Goal: Task Accomplishment & Management: Manage account settings

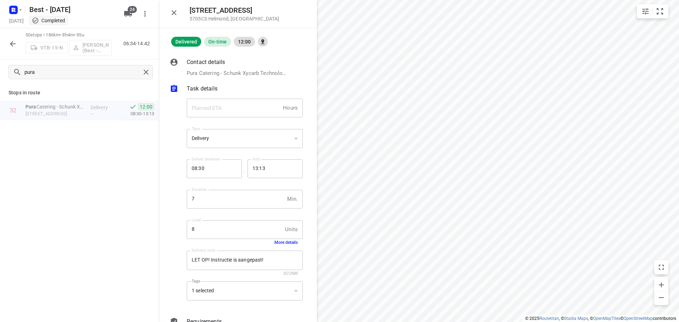
click at [16, 9] on rect "button" at bounding box center [13, 10] width 8 height 8
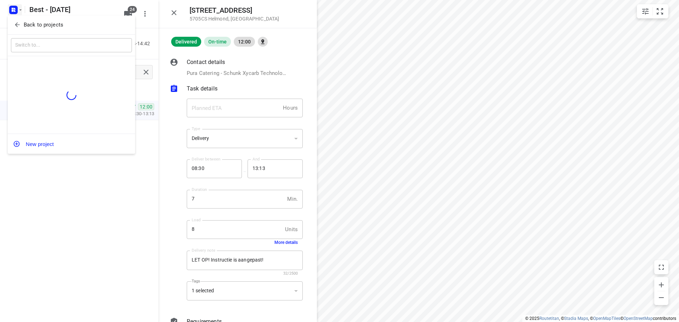
click at [16, 27] on icon "button" at bounding box center [17, 24] width 7 height 7
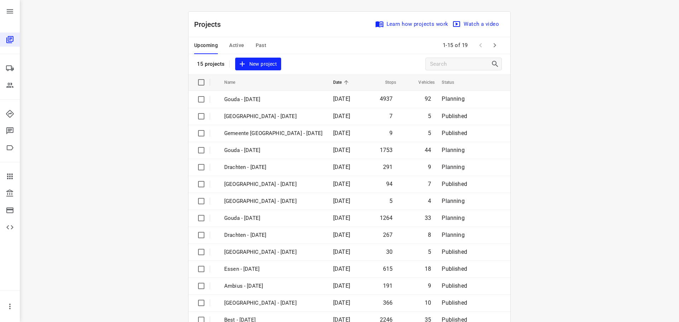
click at [225, 45] on div "Upcoming Active Past" at bounding box center [235, 45] width 83 height 17
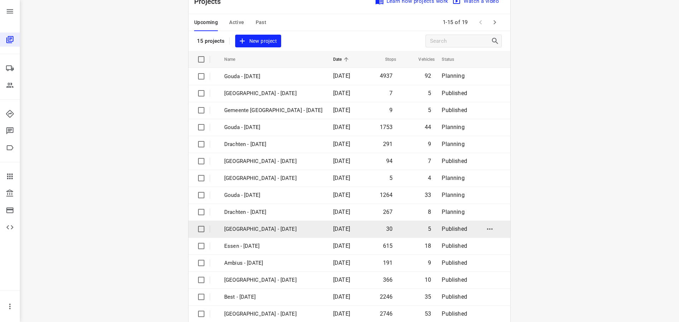
scroll to position [35, 0]
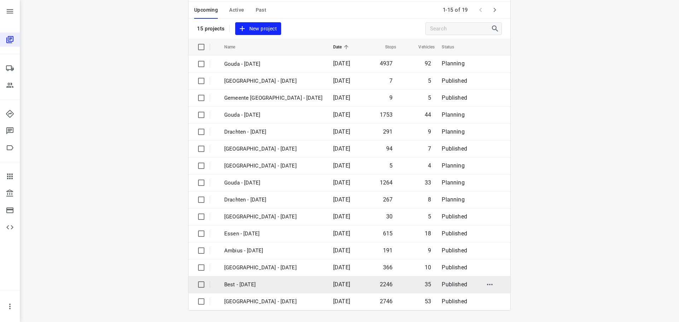
click at [226, 283] on p "Best - [DATE]" at bounding box center [273, 285] width 98 height 8
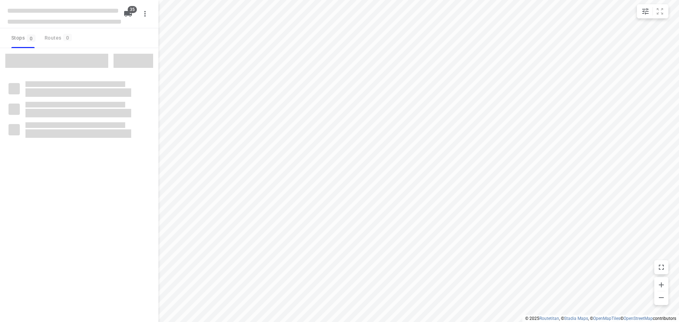
type input "distance"
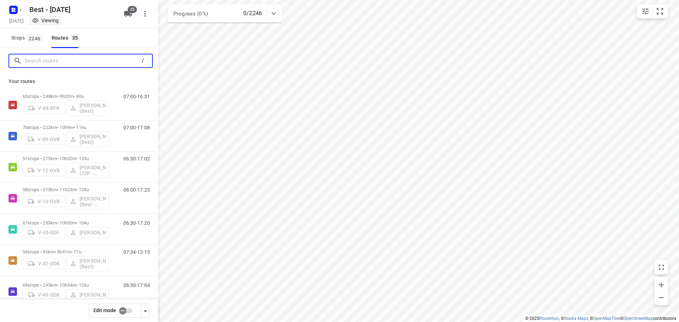
click at [81, 58] on input "Search routes" at bounding box center [81, 61] width 113 height 11
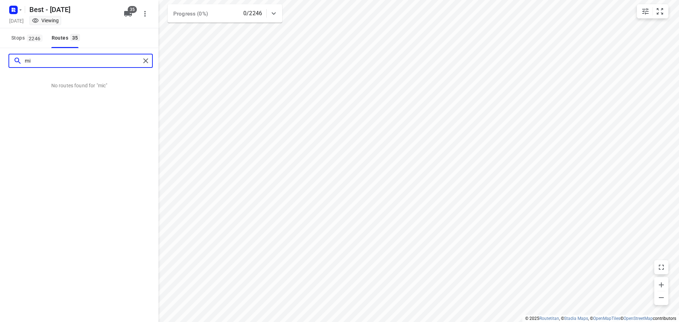
type input "m"
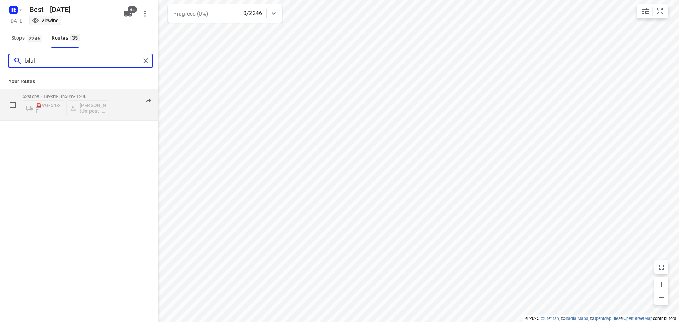
type input "bilal"
click at [80, 94] on p "62 stops • 189km • 8h50m • 120u" at bounding box center [66, 96] width 86 height 5
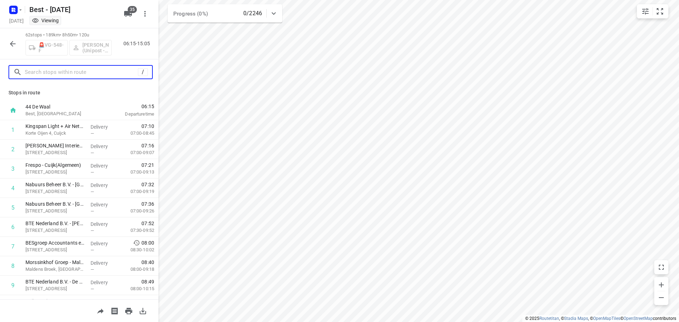
click at [85, 73] on input "text" at bounding box center [81, 72] width 113 height 11
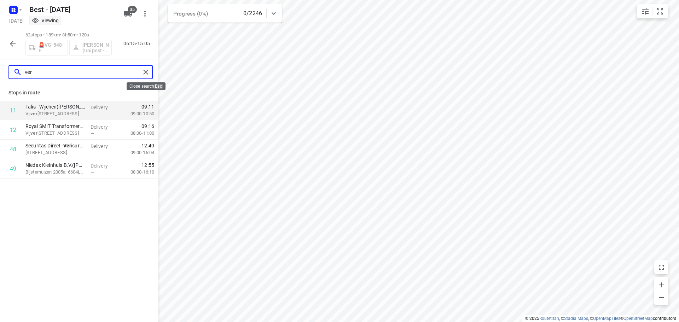
type input "ver"
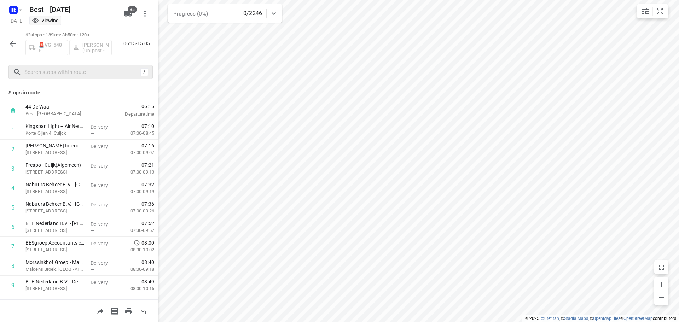
click at [12, 40] on icon "button" at bounding box center [12, 44] width 8 height 8
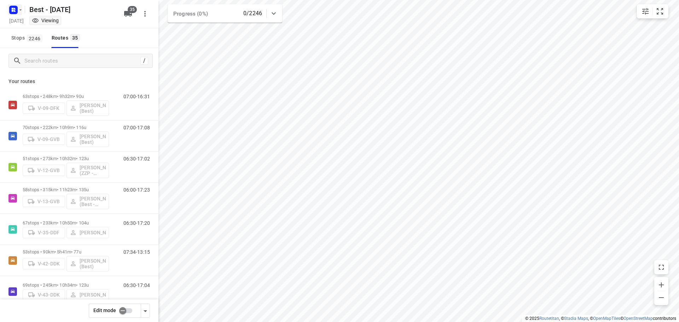
click at [18, 12] on icon "button" at bounding box center [21, 10] width 6 height 6
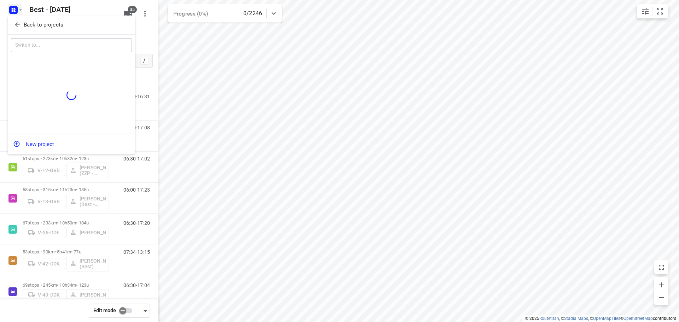
click at [17, 22] on icon "button" at bounding box center [17, 24] width 7 height 7
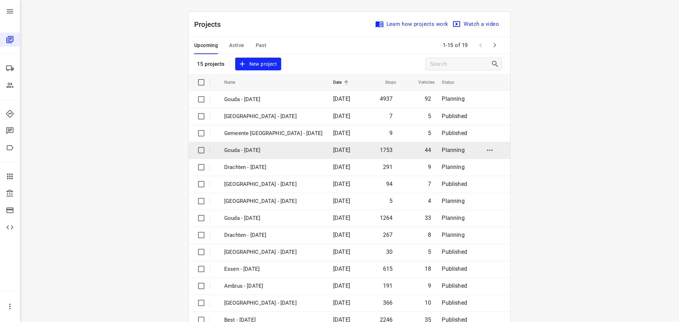
scroll to position [35, 0]
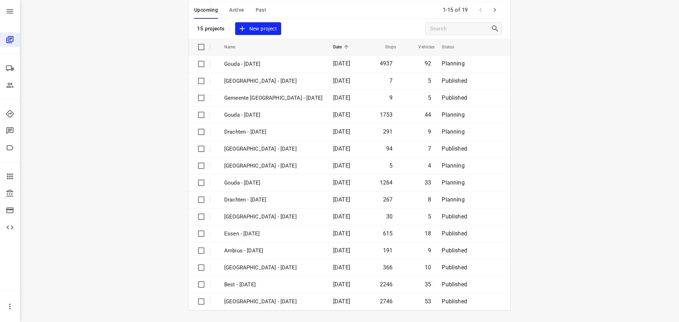
click at [235, 3] on button "Active" at bounding box center [236, 10] width 15 height 17
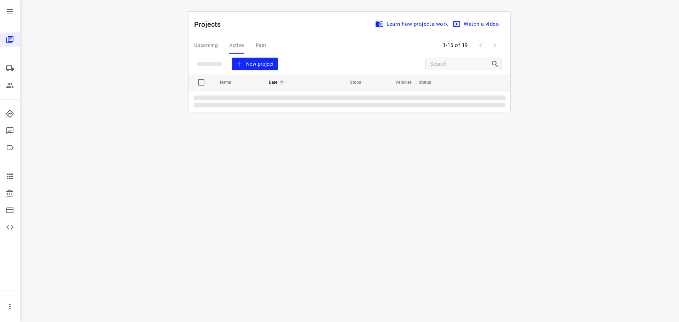
scroll to position [0, 0]
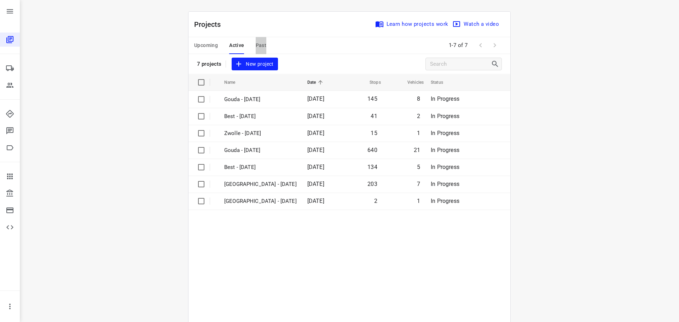
click at [262, 47] on span "Past" at bounding box center [261, 45] width 11 height 9
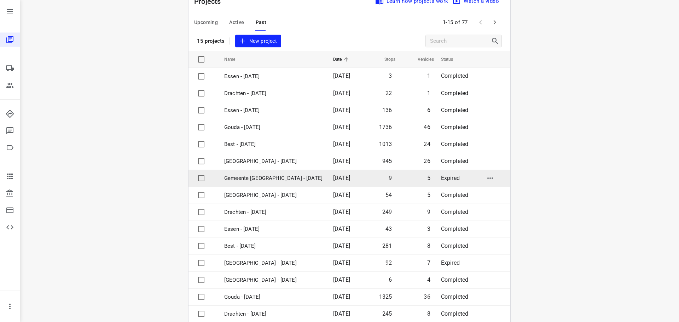
scroll to position [35, 0]
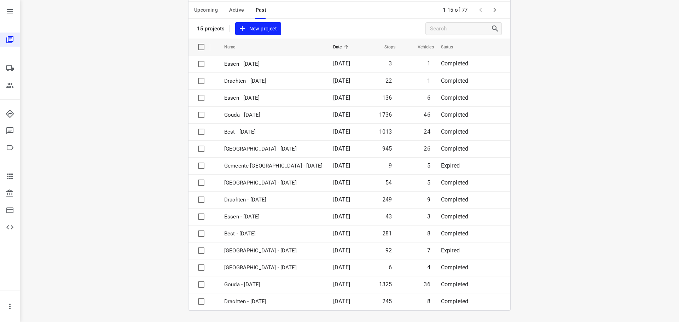
click at [496, 8] on icon "button" at bounding box center [495, 10] width 8 height 8
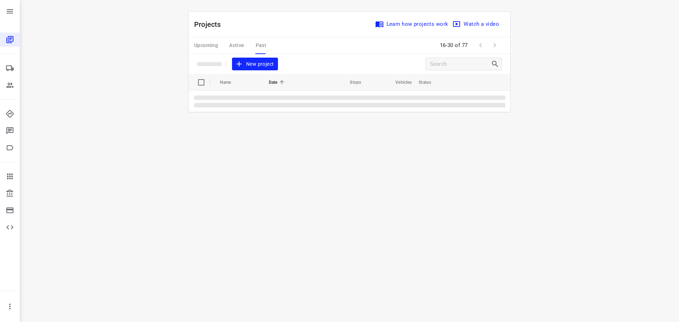
scroll to position [0, 0]
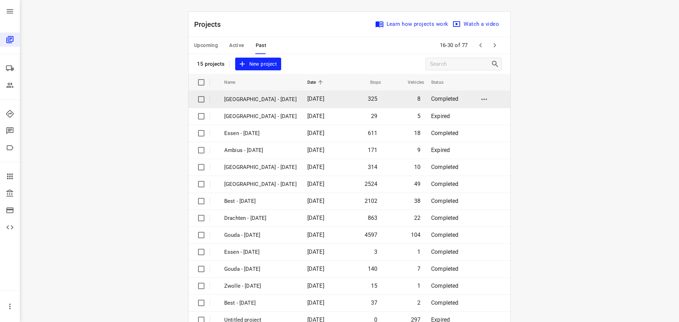
click at [226, 94] on td "Zwolle - Tuesday" at bounding box center [259, 99] width 85 height 17
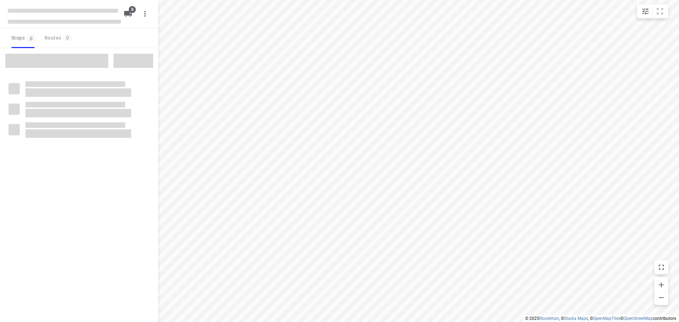
type input "distance"
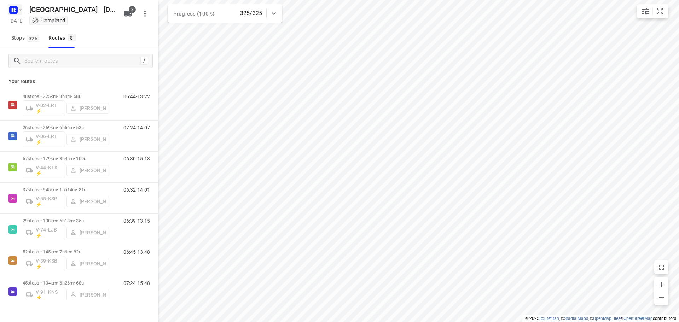
click at [12, 4] on icon "button" at bounding box center [13, 9] width 11 height 11
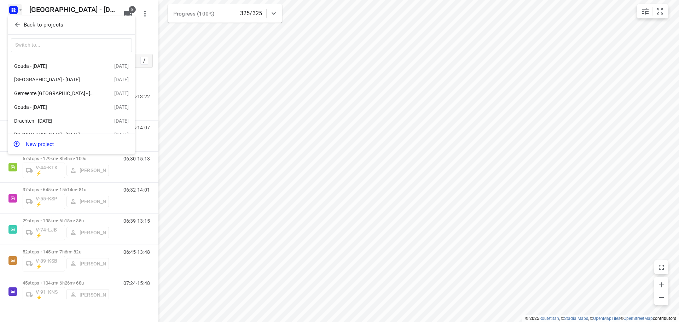
click at [13, 24] on button "Back to projects" at bounding box center [71, 25] width 121 height 12
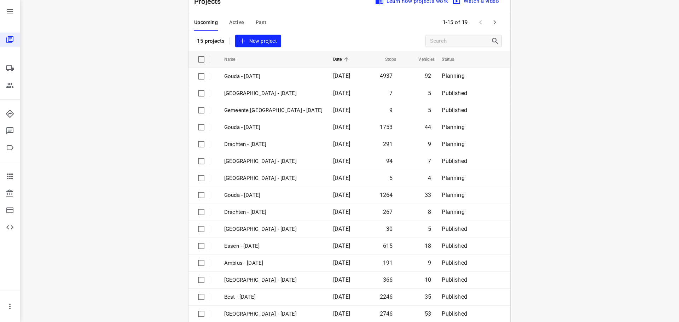
scroll to position [35, 0]
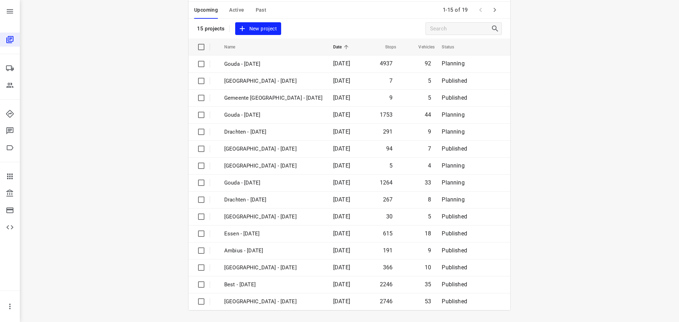
click at [259, 10] on span "Past" at bounding box center [261, 10] width 11 height 9
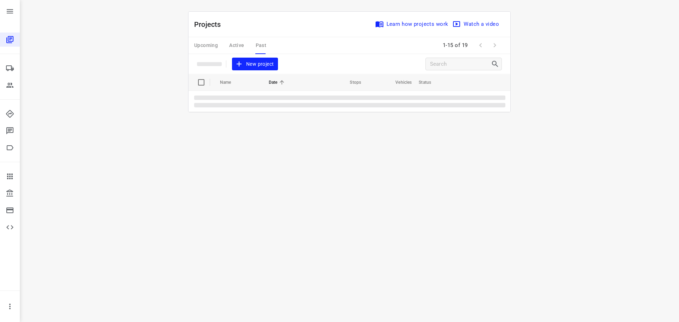
scroll to position [0, 0]
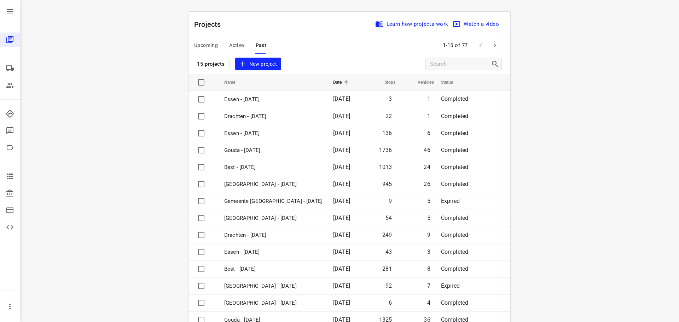
click at [229, 44] on span "Active" at bounding box center [236, 45] width 15 height 9
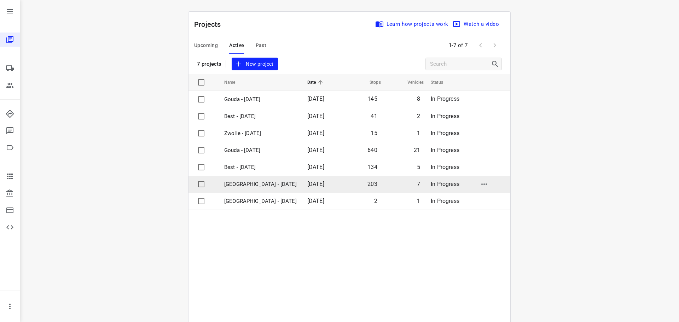
click at [246, 184] on p "Zwolle - Thursday" at bounding box center [260, 184] width 73 height 8
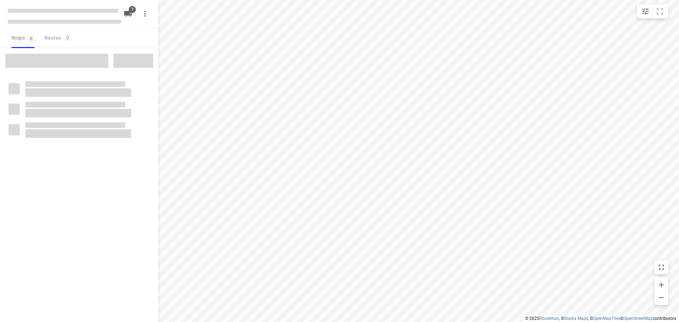
type input "distance"
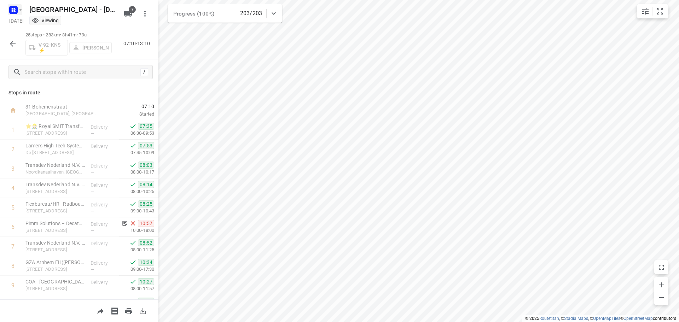
click at [20, 12] on icon "button" at bounding box center [21, 10] width 6 height 6
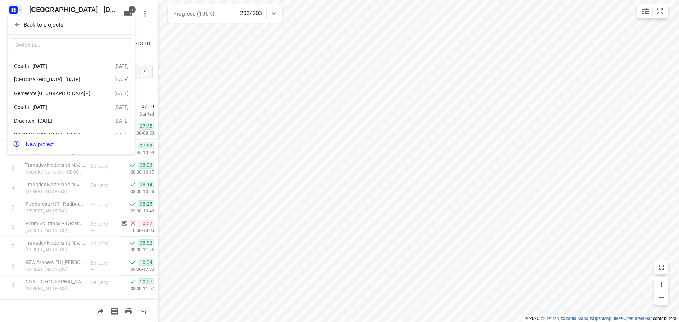
click at [16, 18] on div "Back to projects" at bounding box center [71, 25] width 127 height 19
click at [16, 23] on icon "button" at bounding box center [17, 24] width 7 height 7
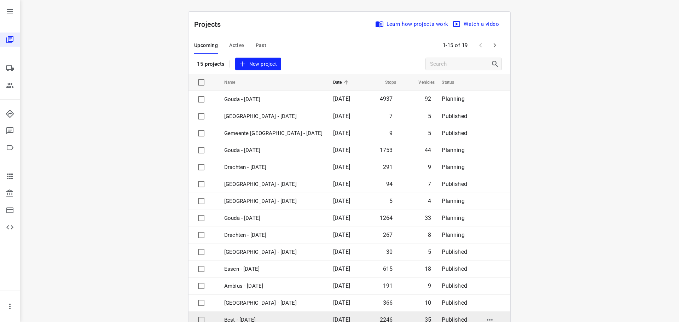
click at [264, 320] on p "Best - [DATE]" at bounding box center [273, 320] width 98 height 8
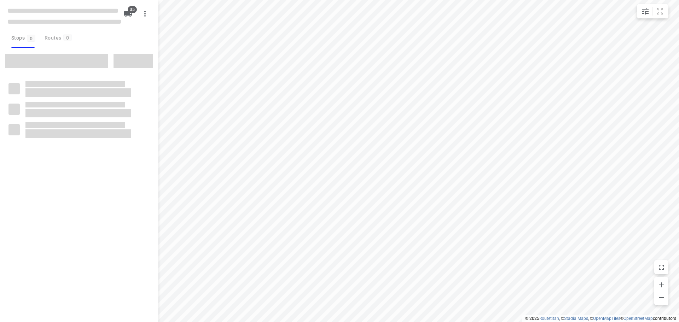
type input "distance"
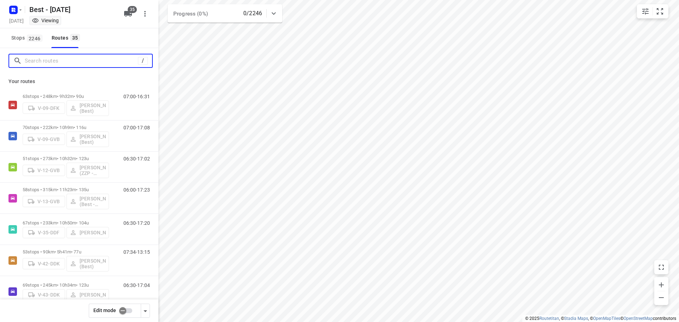
click at [57, 61] on input "Search routes" at bounding box center [81, 61] width 113 height 11
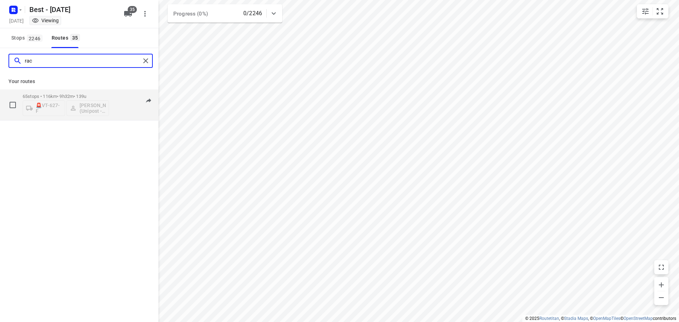
type input "rac"
click at [53, 94] on p "65 stops • 116km • 9h32m • 139u" at bounding box center [66, 96] width 86 height 5
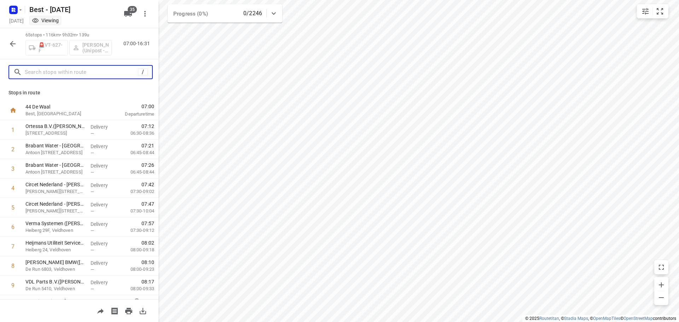
click at [56, 70] on input "text" at bounding box center [81, 72] width 113 height 11
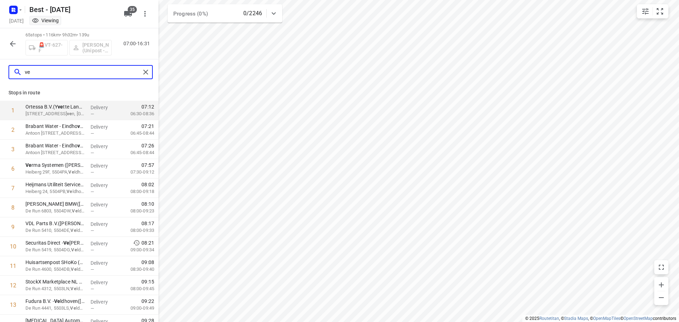
type input "v"
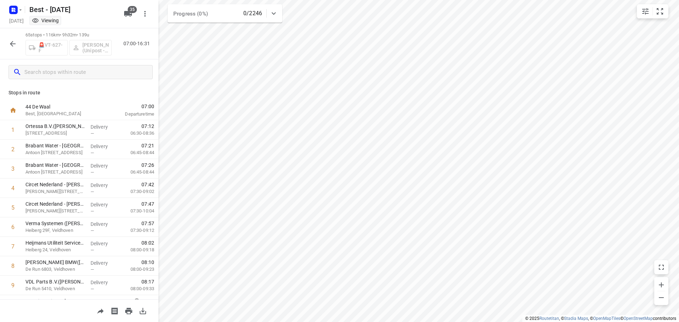
click at [8, 47] on button "button" at bounding box center [13, 44] width 14 height 14
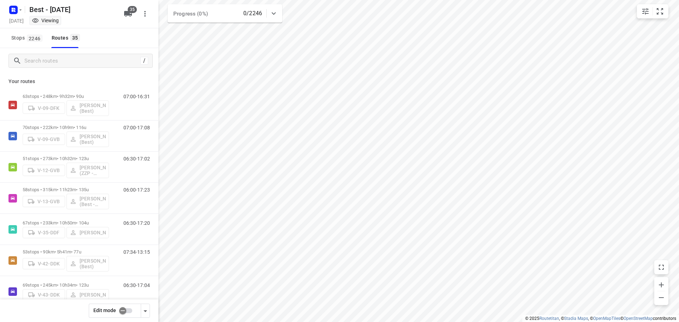
click at [121, 308] on input "checkbox" at bounding box center [123, 310] width 40 height 13
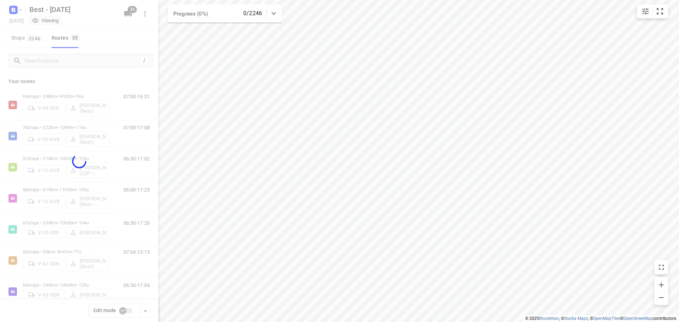
checkbox input "true"
click at [70, 62] on div at bounding box center [79, 161] width 158 height 322
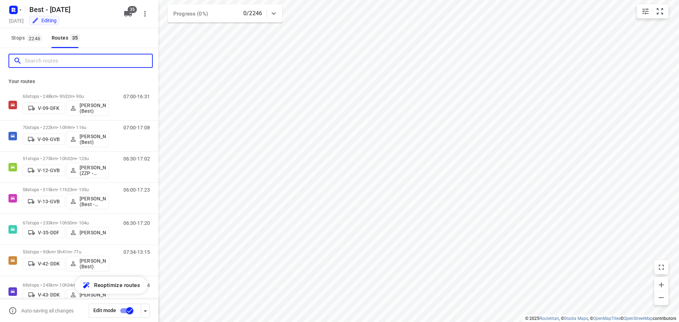
click at [80, 66] on input "Search routes" at bounding box center [88, 61] width 127 height 11
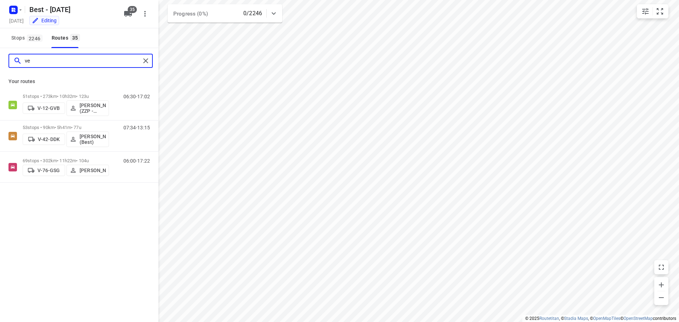
type input "v"
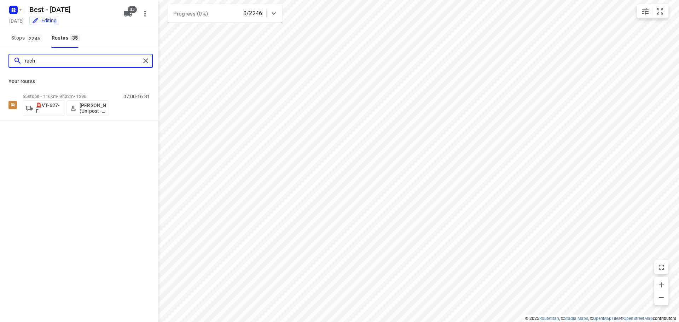
type input "rach"
click at [60, 91] on div "65 stops • 116km • 9h32m • 139u 🚨VT-627-F Rachel Kluijtmans (Unipost - Best- ZZ…" at bounding box center [66, 104] width 86 height 29
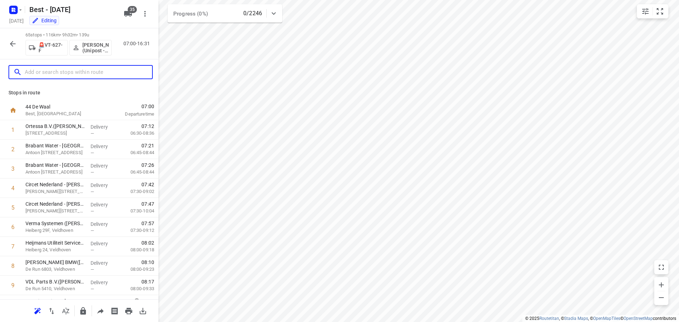
click at [62, 70] on input "text" at bounding box center [88, 72] width 127 height 11
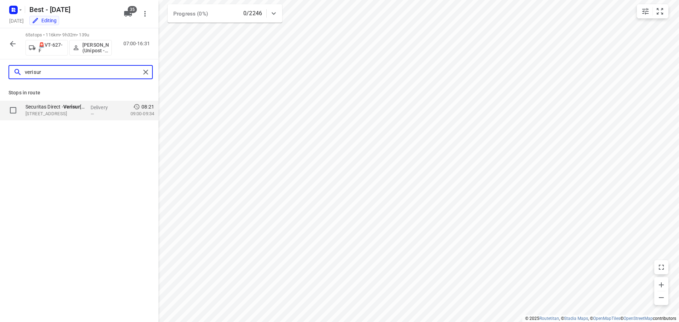
type input "verisur"
click at [65, 110] on p "Securitas Direct - Verisur e - Veldhoven(Denise Nussy)" at bounding box center [54, 106] width 59 height 7
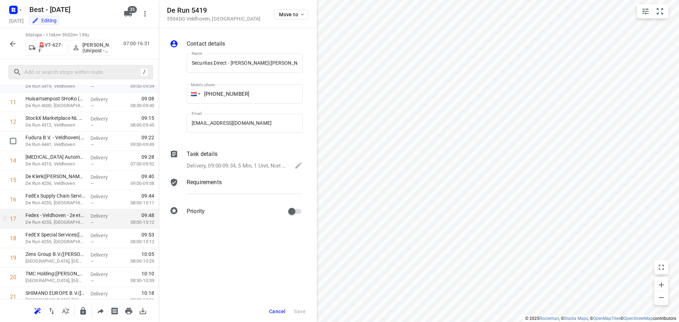
scroll to position [177, 0]
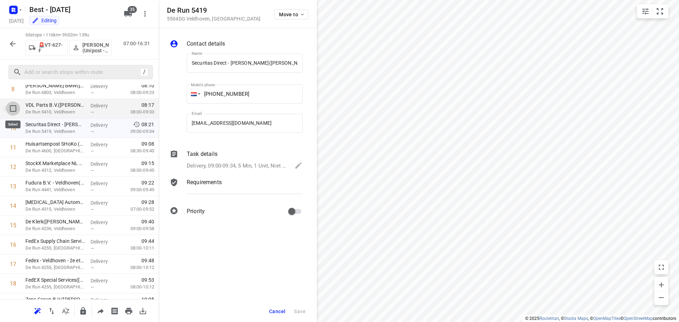
click at [8, 107] on input "checkbox" at bounding box center [13, 109] width 14 height 14
checkbox input "true"
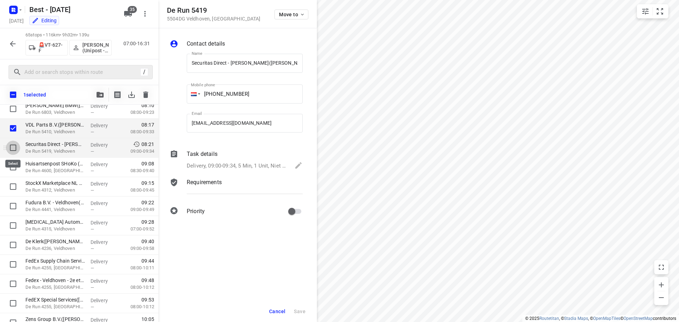
click at [13, 142] on input "checkbox" at bounding box center [13, 148] width 14 height 14
checkbox input "true"
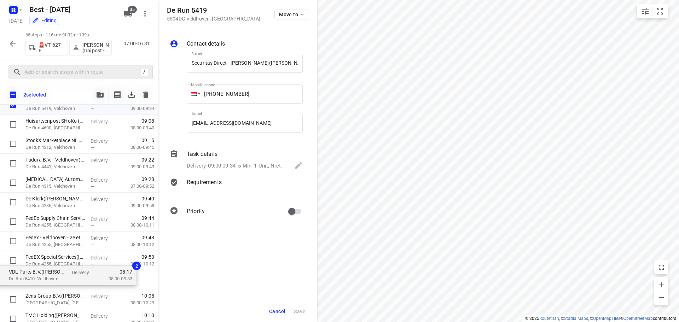
drag, startPoint x: 44, startPoint y: 129, endPoint x: 26, endPoint y: 279, distance: 151.4
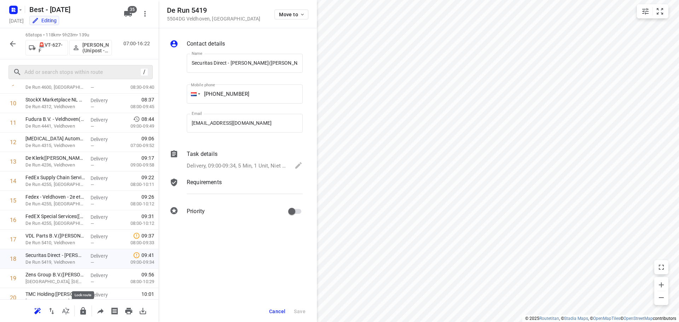
click at [83, 311] on icon "button" at bounding box center [83, 310] width 6 height 7
click at [8, 41] on button "button" at bounding box center [13, 44] width 14 height 14
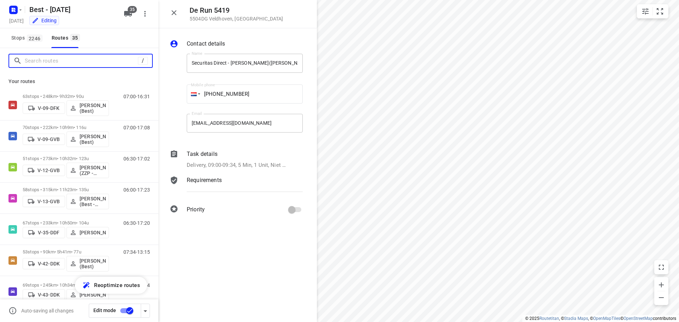
click at [89, 58] on input "Search routes" at bounding box center [81, 61] width 113 height 11
click at [179, 13] on button "button" at bounding box center [174, 13] width 14 height 14
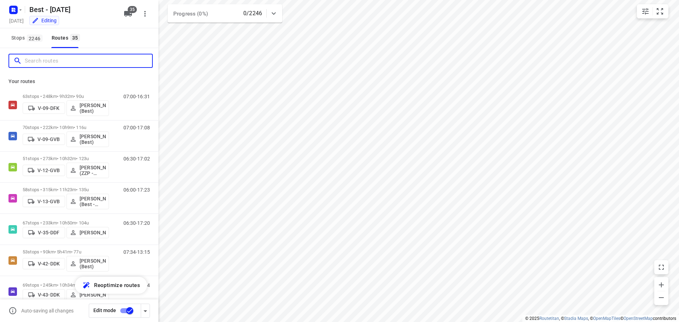
click at [47, 56] on input "Search routes" at bounding box center [88, 61] width 127 height 11
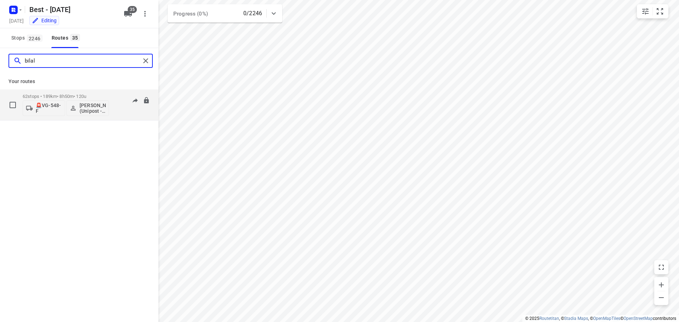
type input "bilal"
click at [88, 106] on p "[PERSON_NAME] (Unipost - Best - ZZP)" at bounding box center [93, 108] width 26 height 11
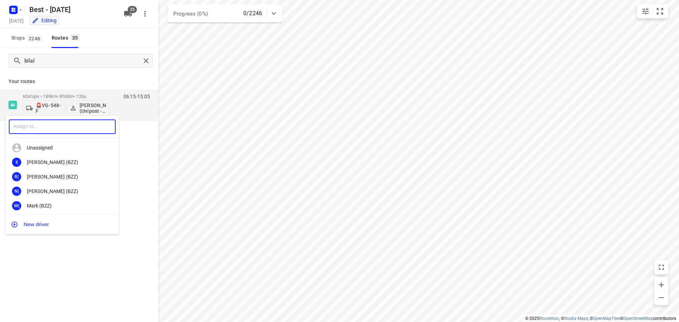
click at [64, 123] on input "text" at bounding box center [62, 127] width 107 height 15
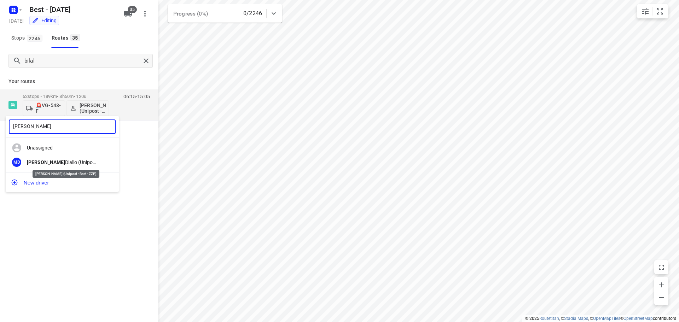
type input "michael"
click at [68, 163] on div "Michael Diallo (Unipost - Best - ZZP)" at bounding box center [64, 163] width 74 height 6
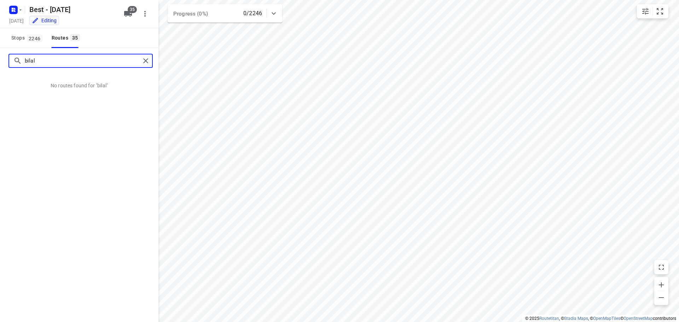
click at [140, 60] on input "bilal" at bounding box center [83, 61] width 116 height 11
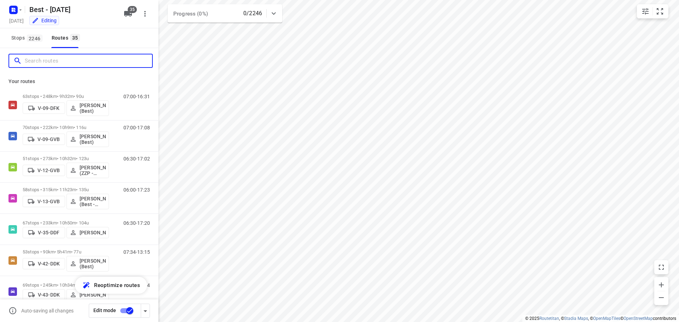
click at [111, 59] on input "Search routes" at bounding box center [88, 61] width 127 height 11
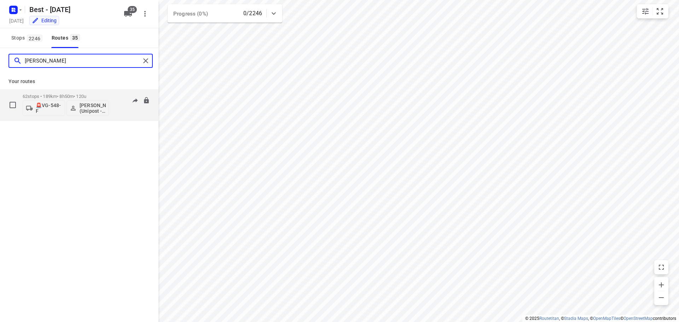
type input "michael"
click at [67, 97] on p "62 stops • 189km • 8h50m • 120u" at bounding box center [66, 96] width 86 height 5
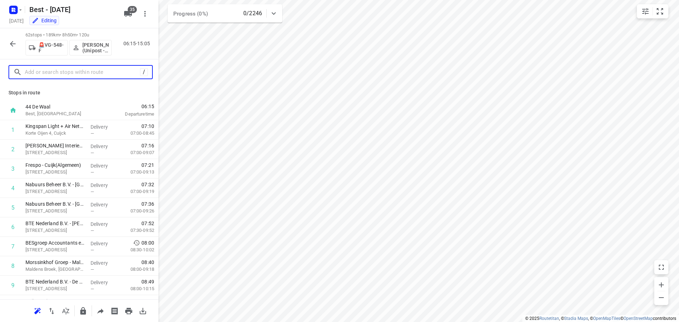
click at [59, 74] on input "text" at bounding box center [82, 72] width 115 height 11
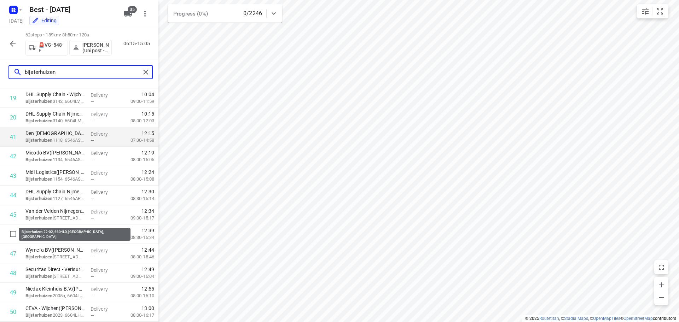
scroll to position [64, 0]
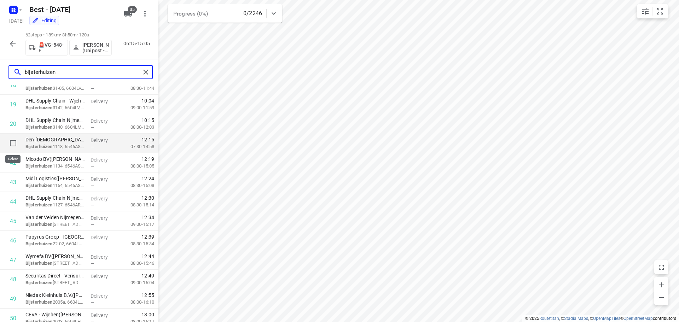
type input "bijsterhuizen"
click at [8, 143] on input "checkbox" at bounding box center [13, 143] width 14 height 14
checkbox input "true"
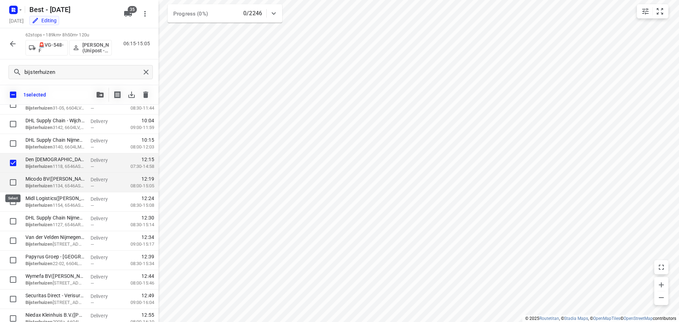
click at [8, 181] on input "checkbox" at bounding box center [13, 182] width 14 height 14
checkbox input "true"
click at [10, 194] on div at bounding box center [11, 201] width 23 height 19
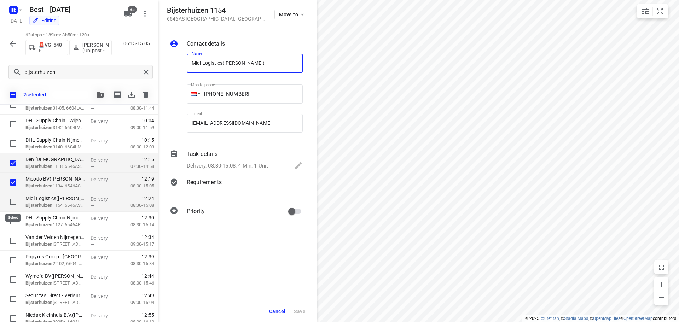
click at [15, 205] on input "checkbox" at bounding box center [13, 202] width 14 height 14
checkbox input "true"
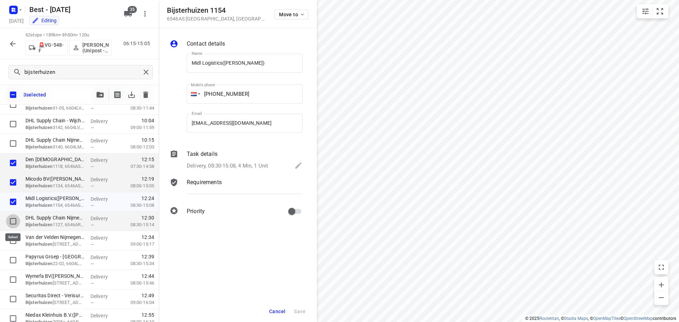
click at [12, 219] on input "checkbox" at bounding box center [13, 221] width 14 height 14
checkbox input "true"
click at [14, 241] on input "checkbox" at bounding box center [13, 241] width 14 height 14
checkbox input "true"
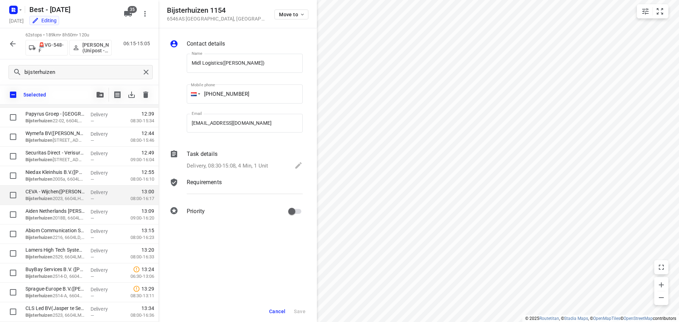
scroll to position [190, 0]
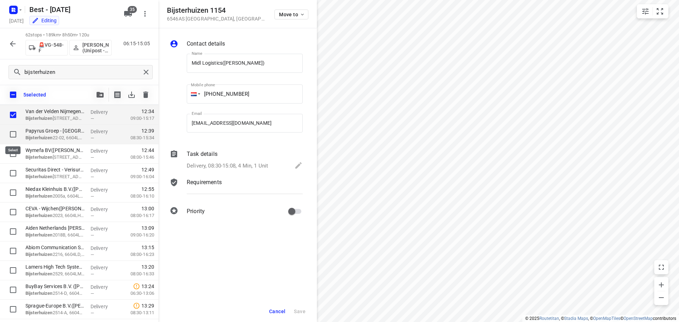
click at [12, 133] on input "checkbox" at bounding box center [13, 134] width 14 height 14
checkbox input "true"
click at [14, 156] on input "checkbox" at bounding box center [13, 154] width 14 height 14
checkbox input "true"
click at [278, 314] on span "Cancel" at bounding box center [277, 312] width 16 height 6
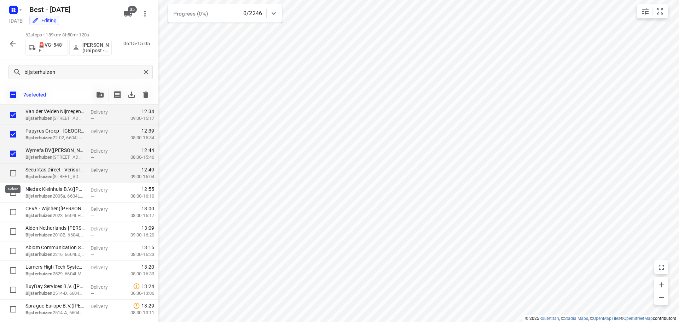
click at [12, 171] on input "checkbox" at bounding box center [13, 173] width 14 height 14
checkbox input "true"
click at [10, 188] on input "checkbox" at bounding box center [13, 193] width 14 height 14
checkbox input "true"
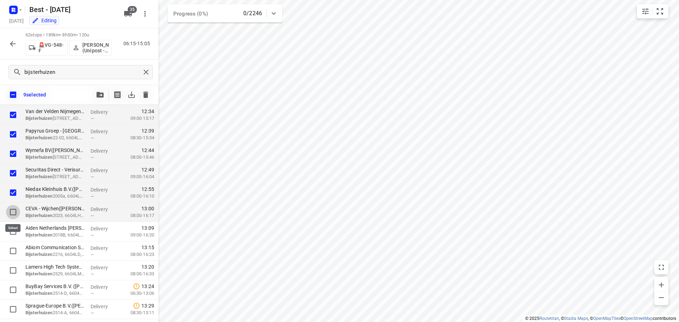
click at [12, 211] on input "checkbox" at bounding box center [13, 212] width 14 height 14
checkbox input "true"
click at [10, 232] on input "checkbox" at bounding box center [13, 232] width 14 height 14
checkbox input "true"
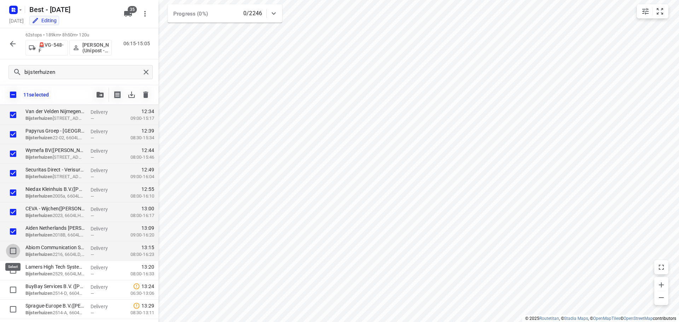
click at [13, 254] on input "checkbox" at bounding box center [13, 251] width 14 height 14
checkbox input "true"
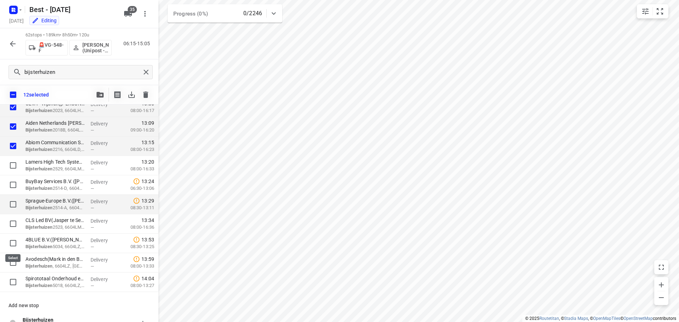
scroll to position [296, 0]
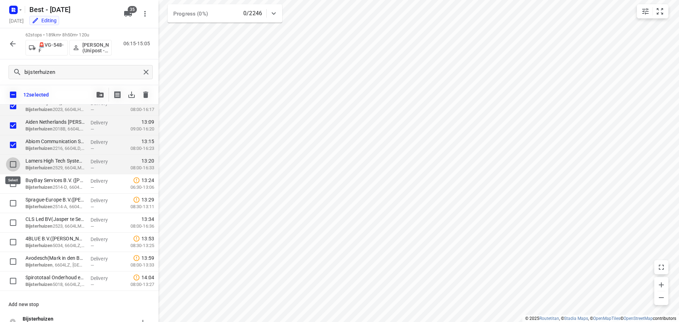
click at [13, 160] on input "checkbox" at bounding box center [13, 164] width 14 height 14
checkbox input "true"
click at [15, 180] on input "checkbox" at bounding box center [13, 184] width 14 height 14
checkbox input "true"
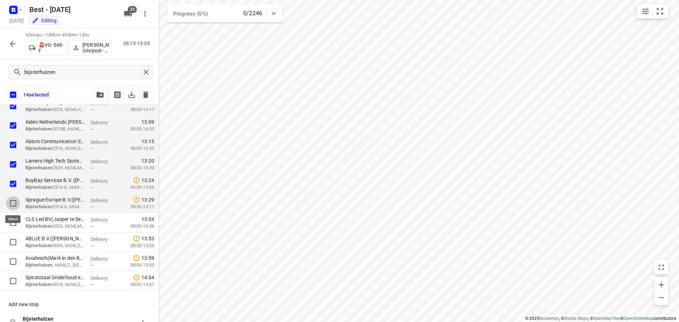
click at [13, 198] on input "checkbox" at bounding box center [13, 203] width 14 height 14
checkbox input "true"
drag, startPoint x: 13, startPoint y: 219, endPoint x: 13, endPoint y: 223, distance: 4.6
click at [13, 219] on input "checkbox" at bounding box center [13, 223] width 14 height 14
checkbox input "true"
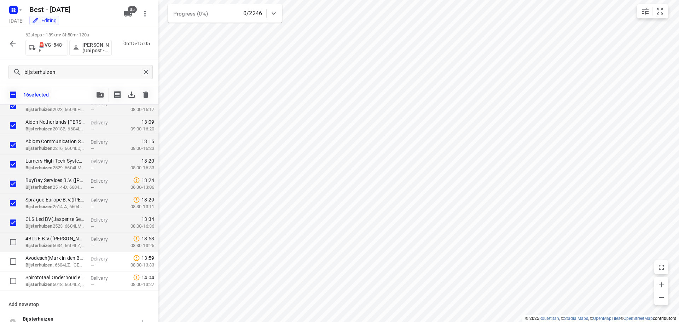
click at [13, 235] on div at bounding box center [11, 242] width 23 height 19
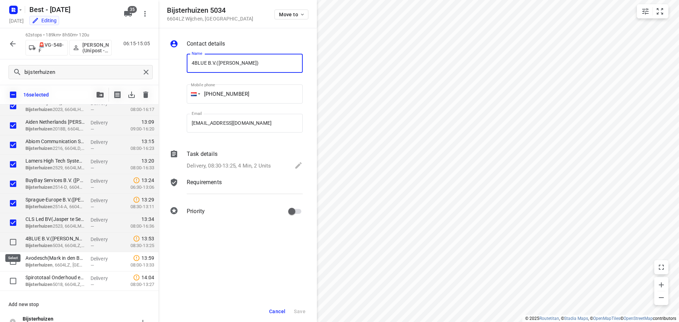
click at [15, 244] on input "checkbox" at bounding box center [13, 242] width 14 height 14
checkbox input "true"
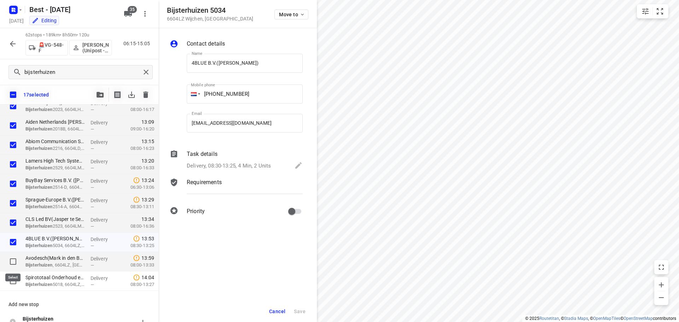
drag, startPoint x: 13, startPoint y: 255, endPoint x: 13, endPoint y: 266, distance: 11.0
click at [13, 255] on input "checkbox" at bounding box center [13, 262] width 14 height 14
checkbox input "true"
click at [14, 278] on input "checkbox" at bounding box center [13, 281] width 14 height 14
checkbox input "true"
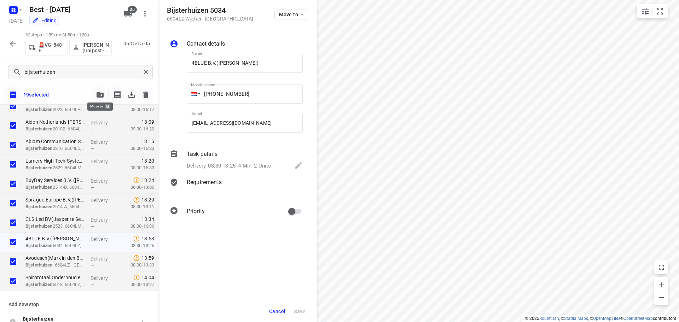
click at [100, 92] on icon "button" at bounding box center [100, 95] width 7 height 6
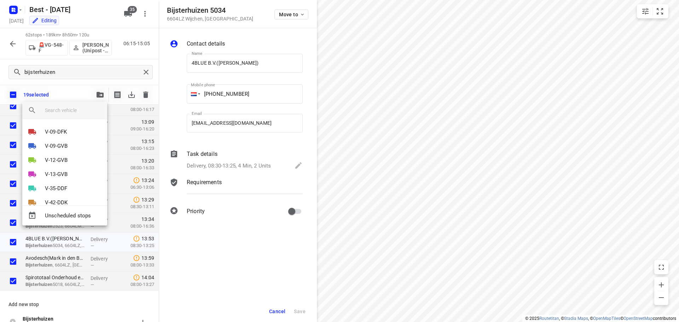
click at [75, 113] on input "search vehicle" at bounding box center [73, 110] width 57 height 11
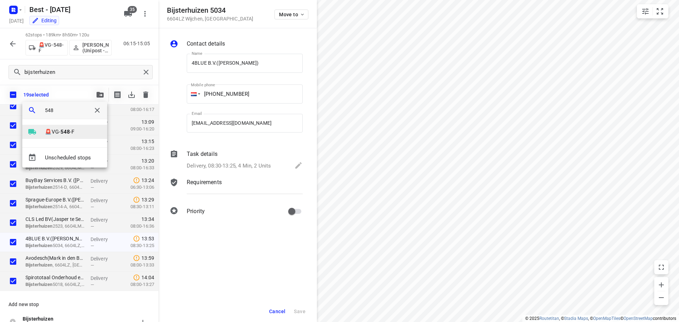
type input "548"
click at [68, 128] on p "🚨VG- 548 -F" at bounding box center [59, 132] width 29 height 8
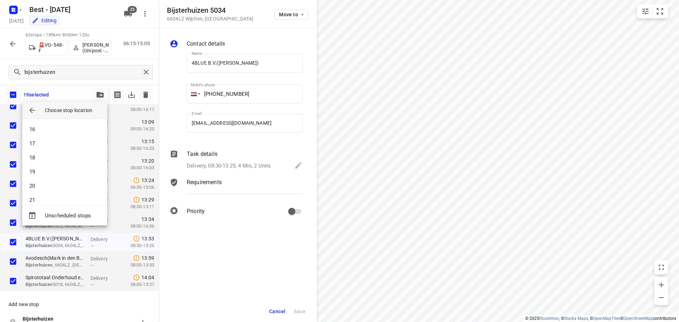
scroll to position [212, 0]
click at [46, 195] on li "21" at bounding box center [64, 200] width 85 height 14
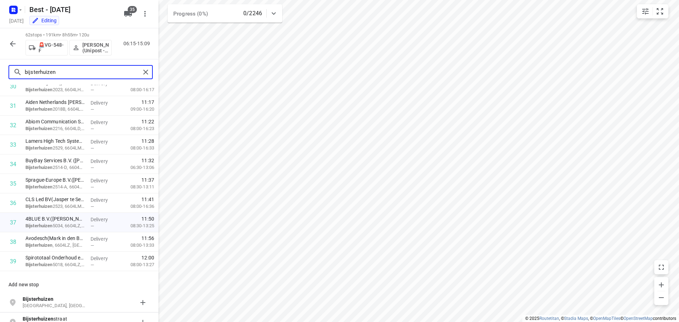
click at [47, 67] on input "bijsterhuizen" at bounding box center [83, 72] width 116 height 11
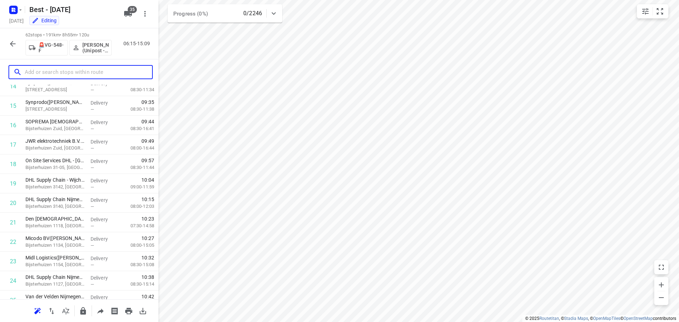
click at [120, 68] on input "text" at bounding box center [88, 72] width 127 height 11
click at [117, 70] on input "text" at bounding box center [88, 72] width 127 height 11
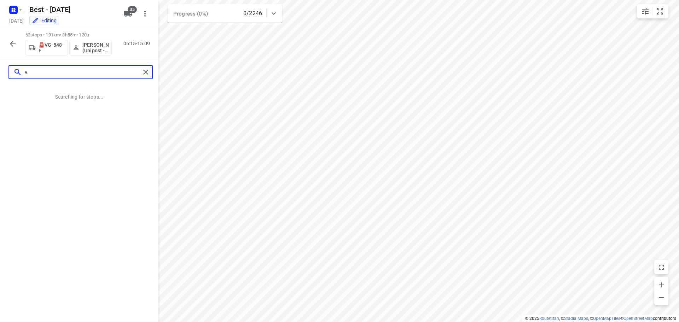
scroll to position [0, 0]
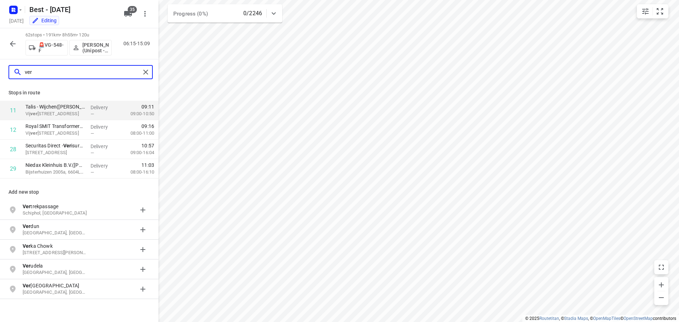
type input "ver"
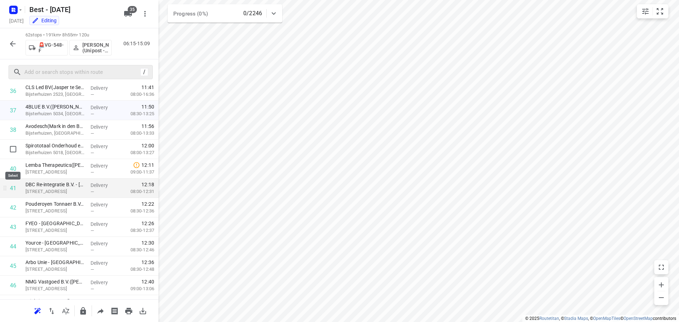
scroll to position [708, 0]
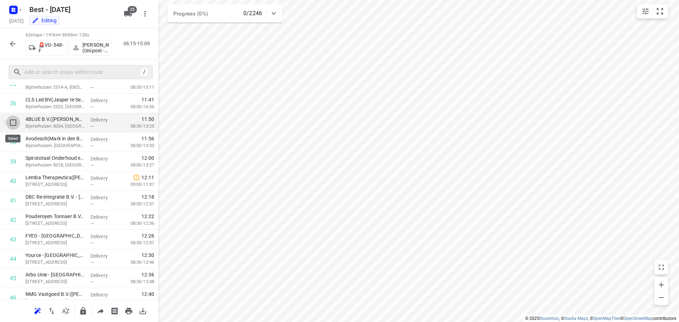
click at [15, 125] on input "checkbox" at bounding box center [13, 123] width 14 height 14
checkbox input "true"
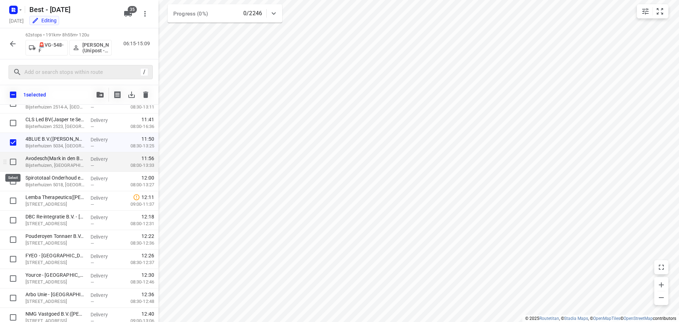
click at [12, 162] on input "checkbox" at bounding box center [13, 162] width 14 height 14
checkbox input "true"
click at [10, 174] on div at bounding box center [11, 181] width 23 height 19
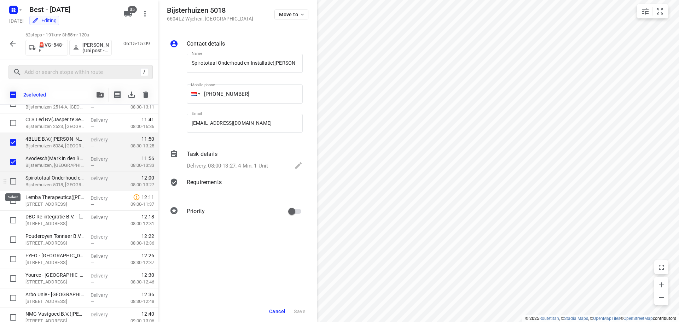
scroll to position [0, 8]
click at [11, 177] on input "checkbox" at bounding box center [13, 181] width 14 height 14
checkbox input "true"
click at [271, 313] on span "Cancel" at bounding box center [277, 312] width 16 height 6
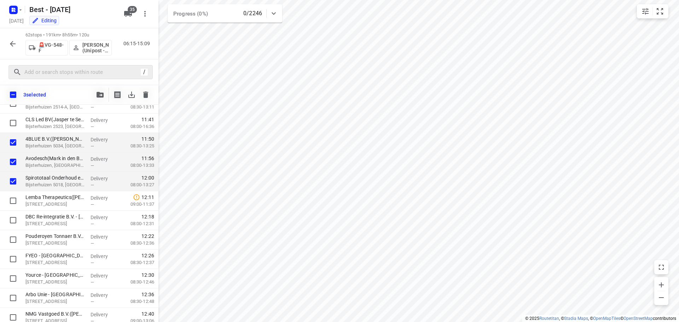
click at [97, 93] on icon "button" at bounding box center [100, 95] width 7 height 6
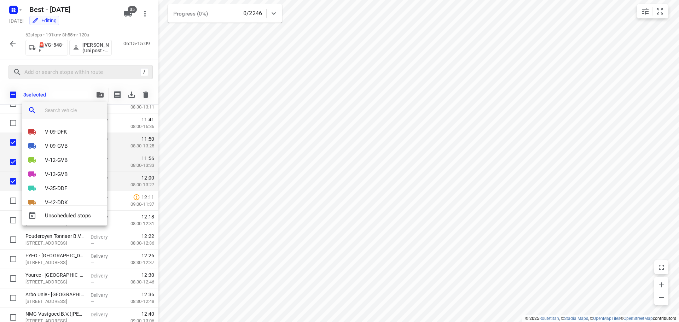
click at [65, 115] on input "search vehicle" at bounding box center [73, 110] width 57 height 11
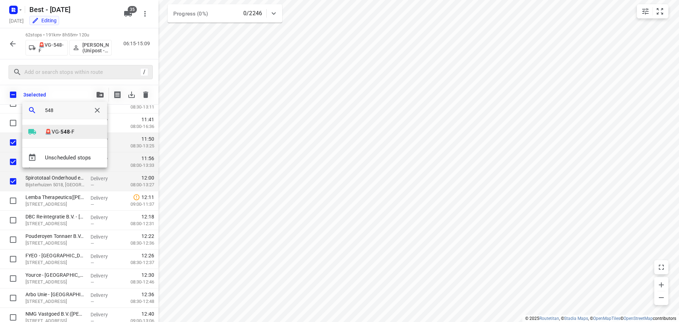
type input "548"
click at [44, 131] on div at bounding box center [36, 132] width 17 height 8
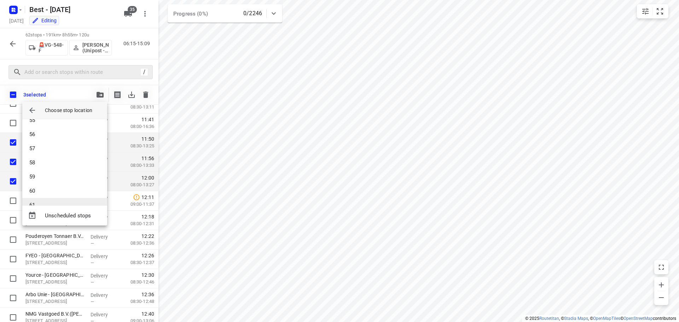
scroll to position [800, 0]
click at [51, 168] on li "60" at bounding box center [64, 164] width 85 height 14
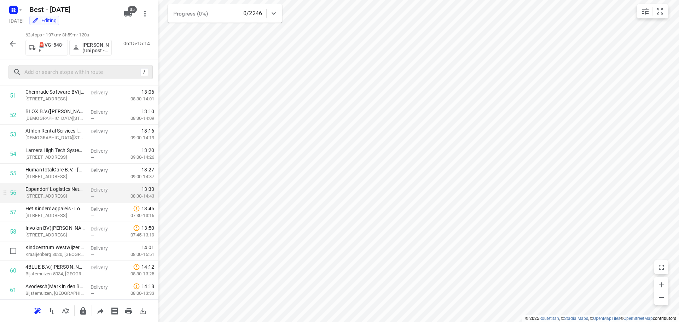
scroll to position [1047, 0]
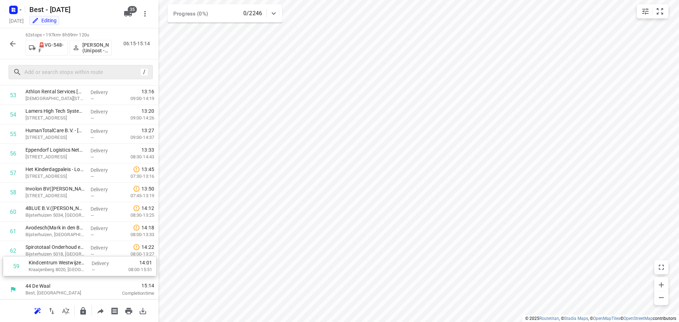
drag, startPoint x: 68, startPoint y: 211, endPoint x: 71, endPoint y: 269, distance: 57.8
click at [16, 48] on button "button" at bounding box center [13, 44] width 14 height 14
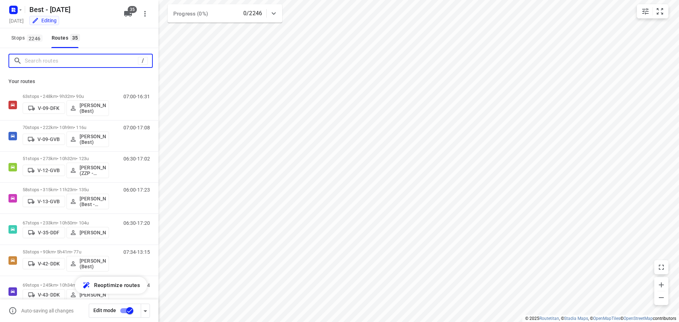
click at [29, 59] on input "Search routes" at bounding box center [81, 61] width 113 height 11
click at [14, 12] on rect "button" at bounding box center [13, 10] width 8 height 8
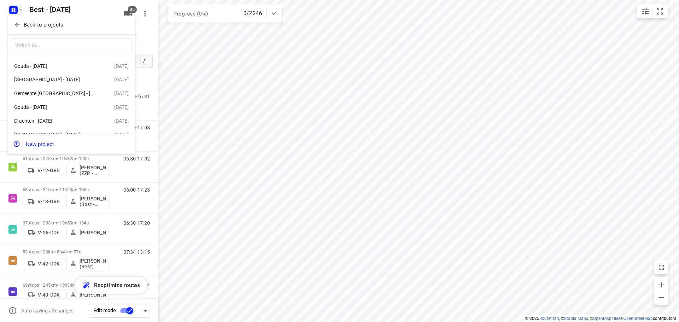
click at [24, 28] on p "Back to projects" at bounding box center [44, 25] width 40 height 8
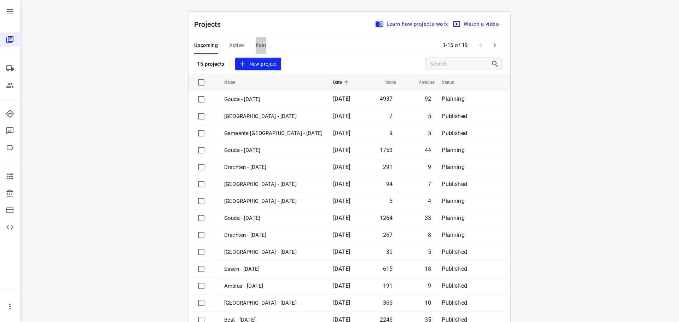
click at [256, 45] on span "Past" at bounding box center [261, 45] width 11 height 9
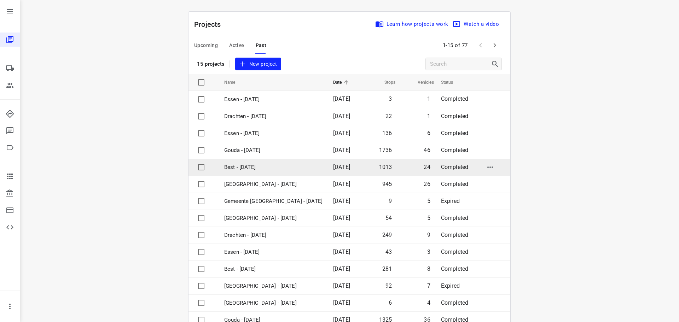
click at [271, 169] on p "Best - Wednesday" at bounding box center [273, 167] width 98 height 8
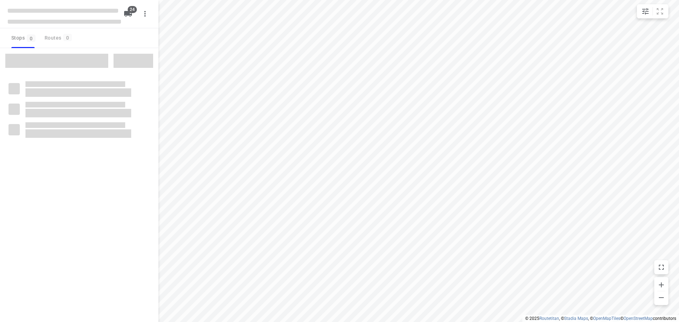
type input "distance"
checkbox input "true"
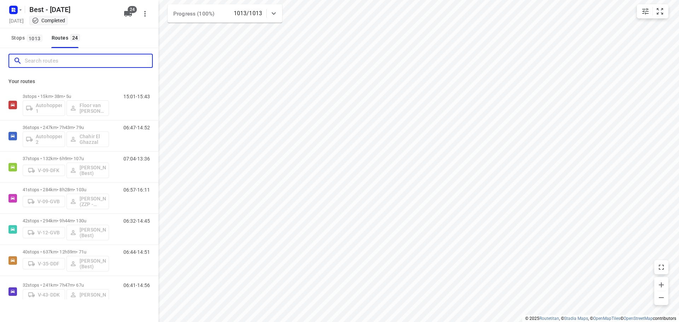
click at [90, 65] on input "Search routes" at bounding box center [88, 61] width 127 height 11
type input "m"
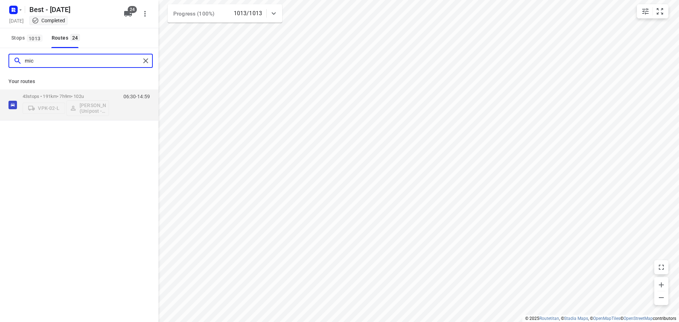
type input "mic"
click at [75, 89] on div "Your routes 43 stops • 191km • 7h9m • 102u VPK-02-L Michael Diallo (Unipost - B…" at bounding box center [79, 97] width 158 height 47
click at [72, 94] on p "43 stops • 191km • 7h9m • 102u" at bounding box center [66, 96] width 86 height 5
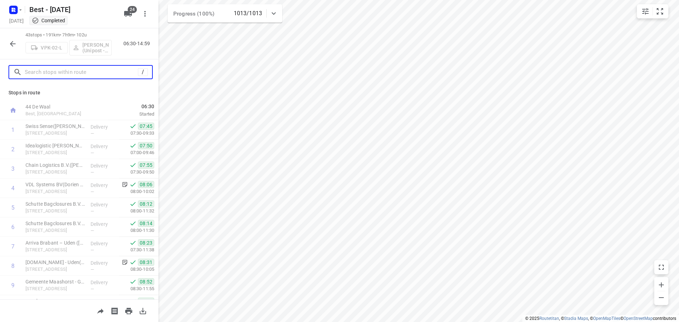
click at [88, 74] on input "text" at bounding box center [81, 72] width 113 height 11
type input "s"
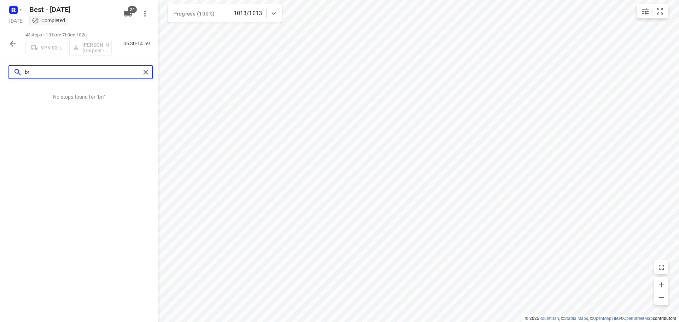
type input "b"
type input "veris"
click at [15, 6] on rect "button" at bounding box center [13, 10] width 8 height 8
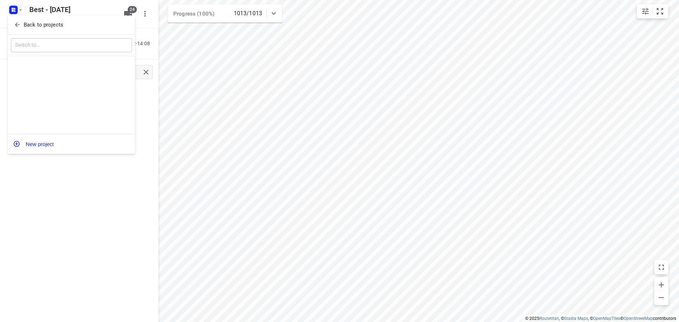
click at [15, 18] on div "Back to projects" at bounding box center [71, 25] width 127 height 19
click at [15, 27] on icon "button" at bounding box center [17, 24] width 7 height 7
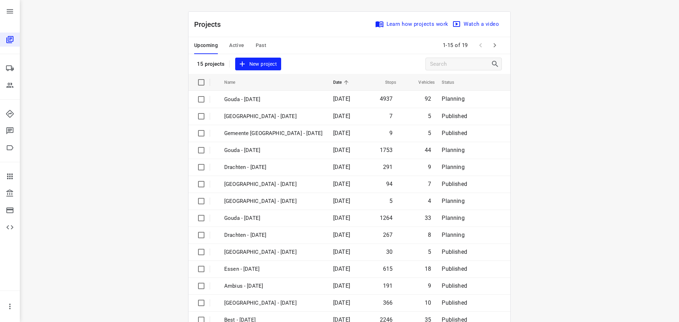
click at [238, 48] on span "Active" at bounding box center [236, 45] width 15 height 9
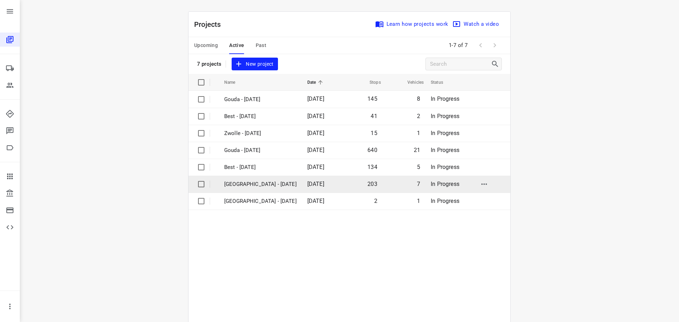
click at [255, 181] on p "Zwolle - Thursday" at bounding box center [260, 184] width 73 height 8
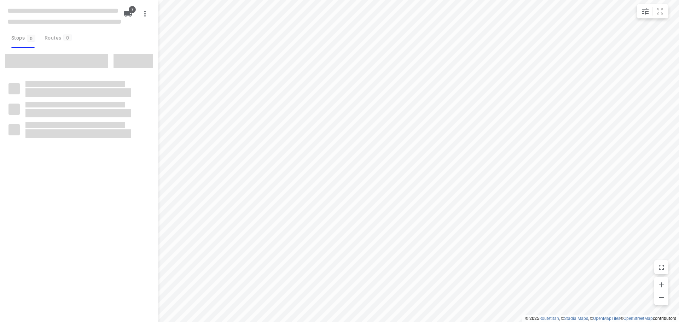
type input "distance"
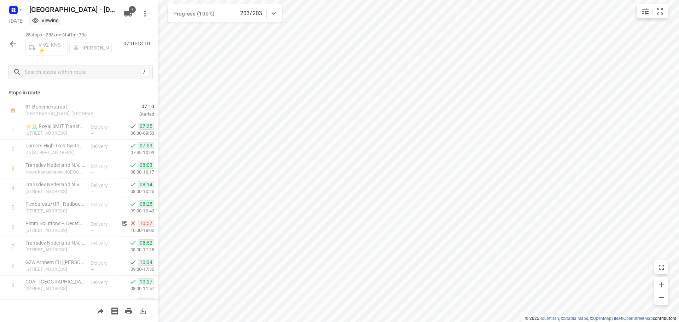
click at [9, 19] on div "Thursday, Aug 14 Viewing" at bounding box center [64, 22] width 113 height 10
click at [13, 8] on icon "button" at bounding box center [13, 9] width 2 height 2
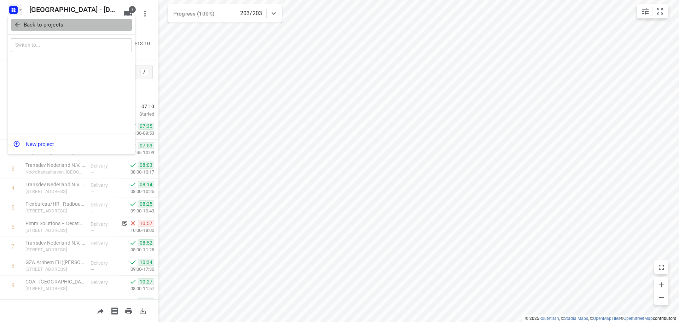
click at [14, 24] on icon "button" at bounding box center [17, 24] width 7 height 7
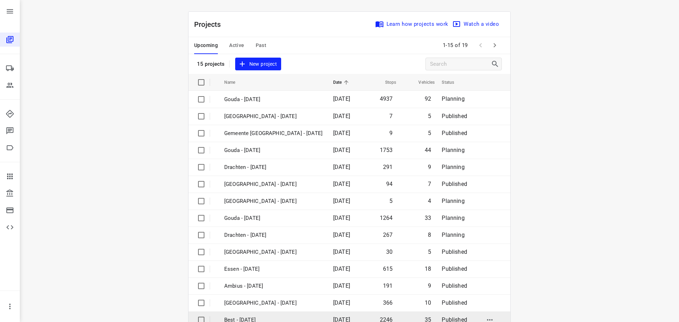
click at [255, 320] on p "Best - [DATE]" at bounding box center [273, 320] width 98 height 8
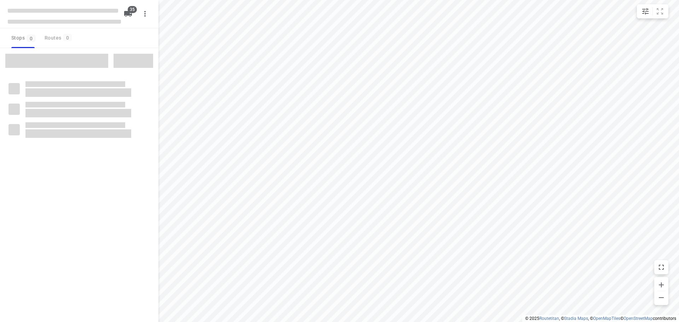
type input "distance"
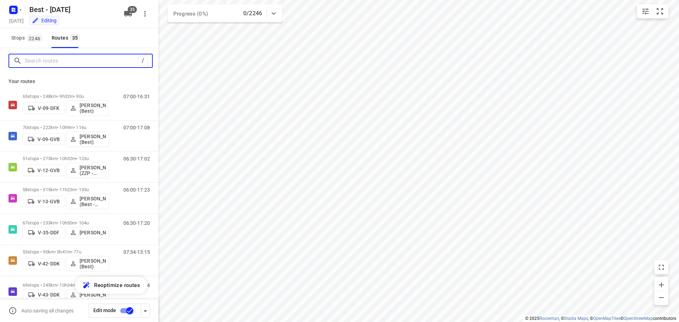
click at [58, 59] on input "Search routes" at bounding box center [81, 61] width 113 height 11
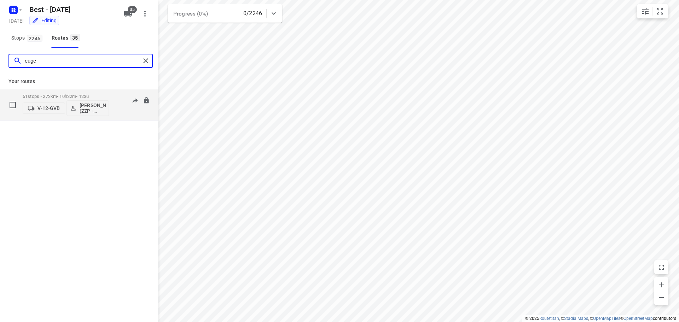
type input "euge"
click at [49, 102] on div "V-12-GVB Eugenio van den Heuvel (ZZP - Best)" at bounding box center [66, 107] width 86 height 17
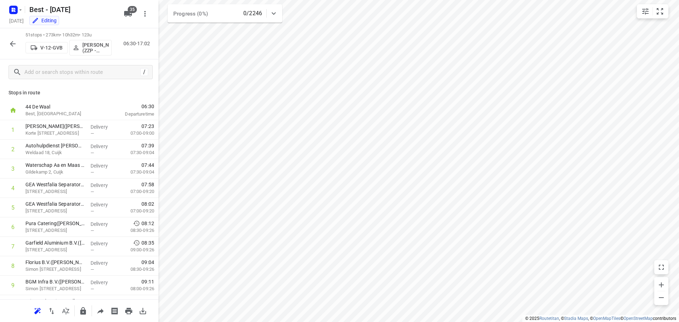
click at [58, 52] on button "V-12-GVB" at bounding box center [46, 47] width 42 height 11
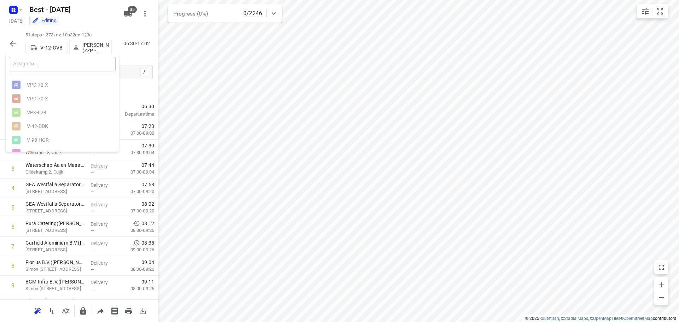
click at [48, 70] on input "text" at bounding box center [62, 64] width 107 height 15
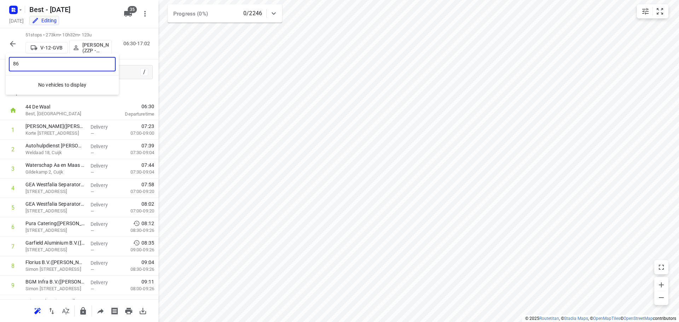
type input "86"
click at [128, 13] on div at bounding box center [339, 161] width 679 height 322
click at [128, 13] on icon "button" at bounding box center [128, 14] width 8 height 6
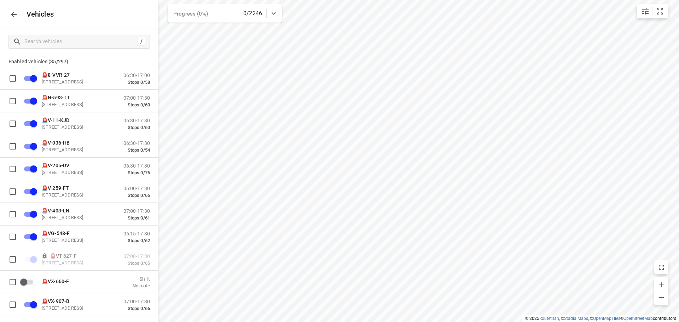
click at [12, 13] on icon "button" at bounding box center [14, 14] width 8 height 8
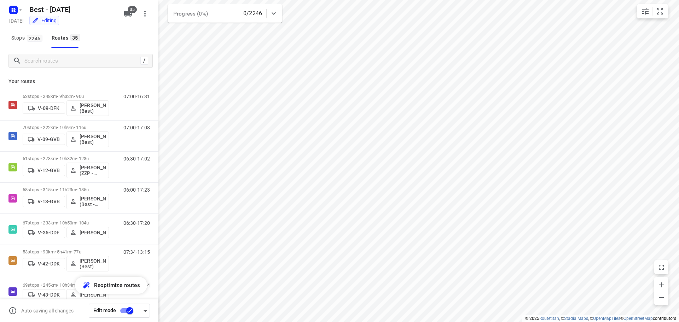
click at [124, 17] on icon "button" at bounding box center [128, 14] width 8 height 8
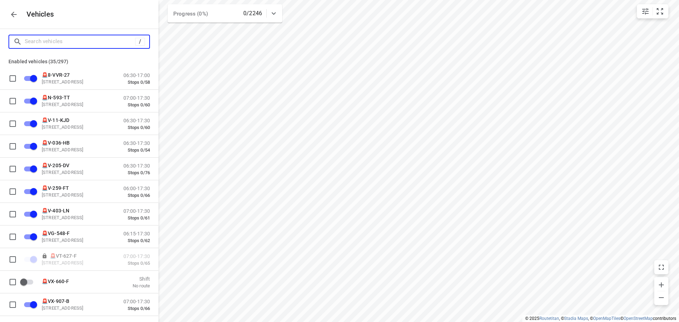
click at [109, 37] on input "Search vehicles" at bounding box center [80, 41] width 110 height 11
type input "e"
checkbox input "false"
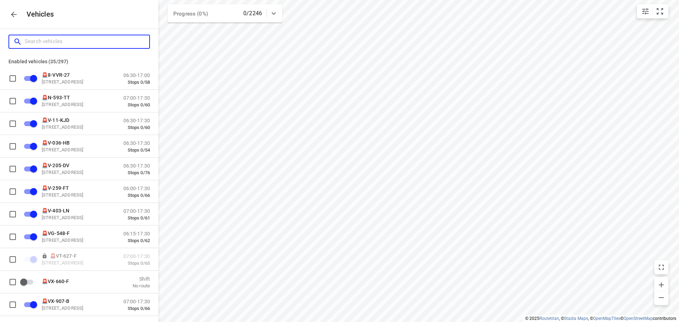
checkbox input "false"
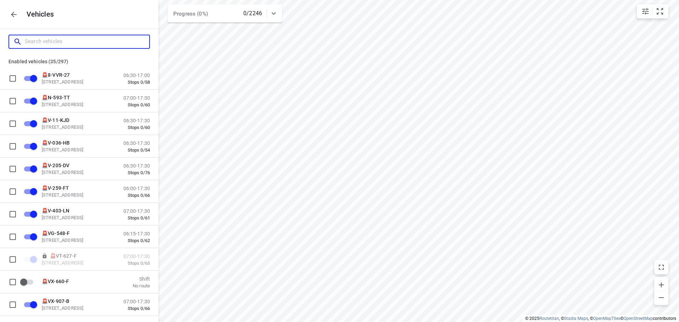
checkbox input "false"
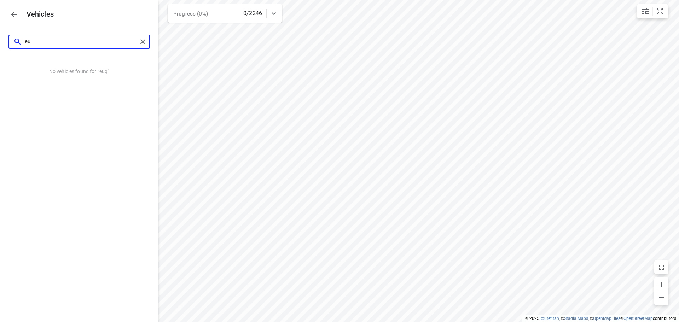
type input "e"
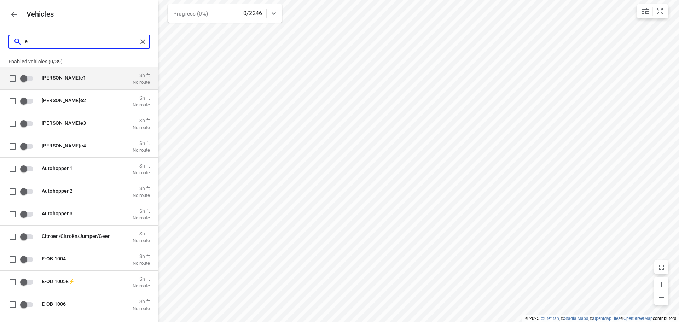
checkbox input "true"
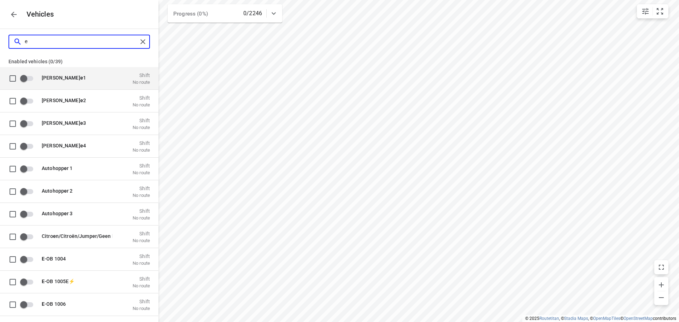
checkbox input "true"
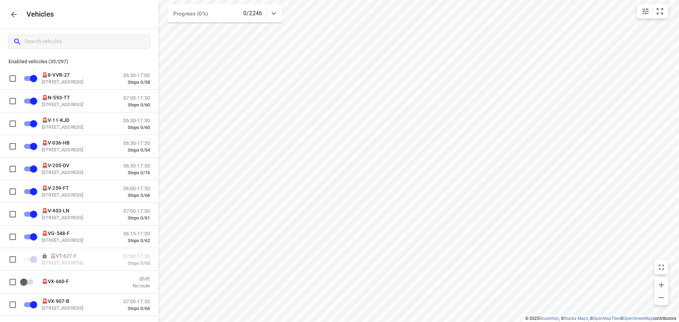
click at [19, 11] on button "button" at bounding box center [14, 14] width 14 height 14
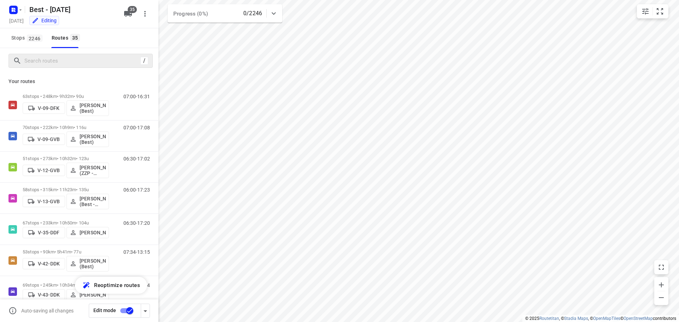
click at [38, 55] on div "/" at bounding box center [80, 61] width 144 height 14
click at [44, 62] on input "Search routes" at bounding box center [88, 61] width 127 height 11
click at [52, 56] on input "Search routes" at bounding box center [88, 61] width 127 height 11
click at [52, 55] on div at bounding box center [80, 61] width 144 height 14
click at [52, 55] on div "/" at bounding box center [80, 61] width 144 height 14
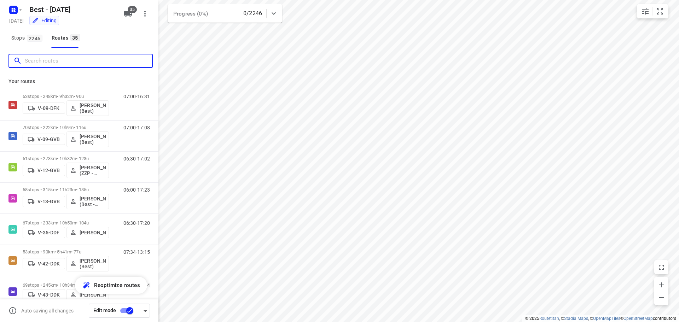
click at [48, 59] on input "Search routes" at bounding box center [88, 61] width 127 height 11
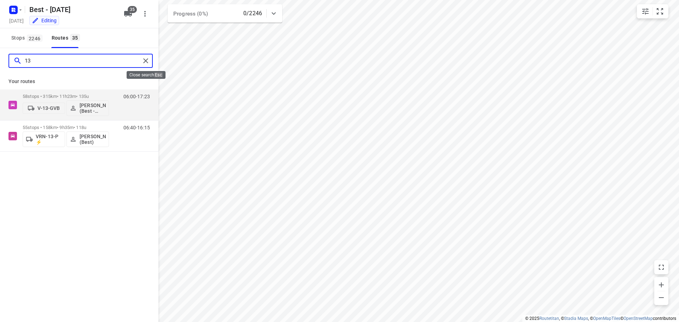
type input "13"
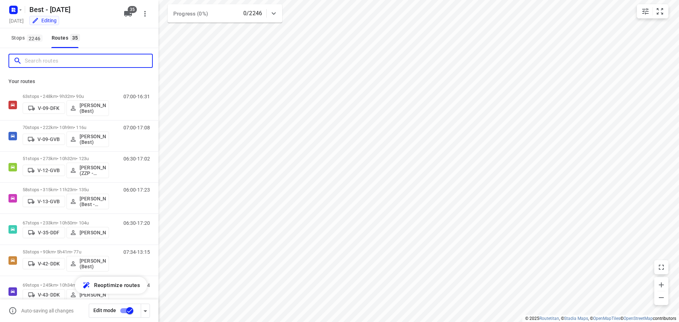
click at [83, 56] on input "Search routes" at bounding box center [88, 61] width 127 height 11
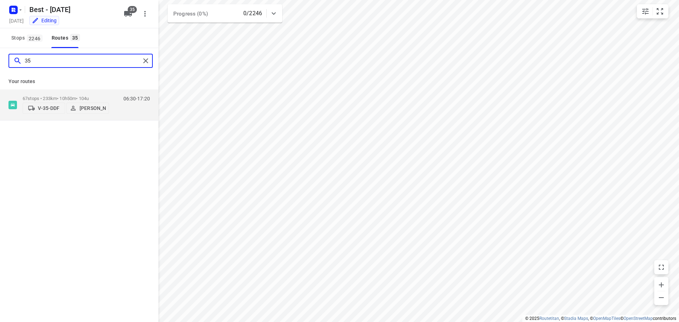
type input "3"
type input "9"
type input "81"
click at [40, 109] on p "V-81-HST" at bounding box center [49, 108] width 22 height 6
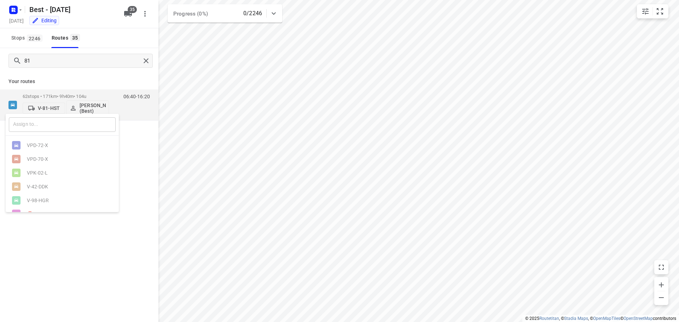
click at [46, 118] on input "text" at bounding box center [62, 124] width 107 height 15
click at [67, 66] on div at bounding box center [339, 161] width 679 height 322
click at [156, 61] on div "81" at bounding box center [79, 60] width 158 height 25
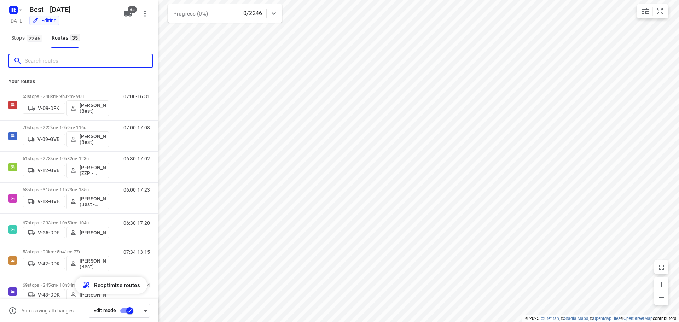
click at [109, 60] on input "Search routes" at bounding box center [88, 61] width 127 height 11
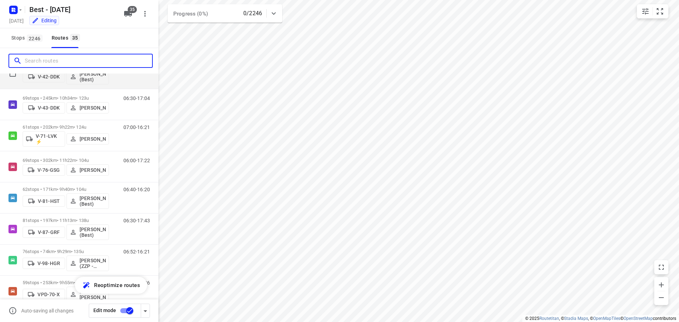
scroll to position [212, 0]
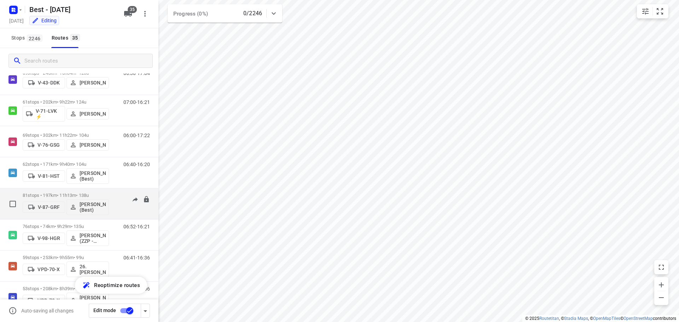
click at [50, 204] on p "V-87-GRF" at bounding box center [49, 207] width 22 height 6
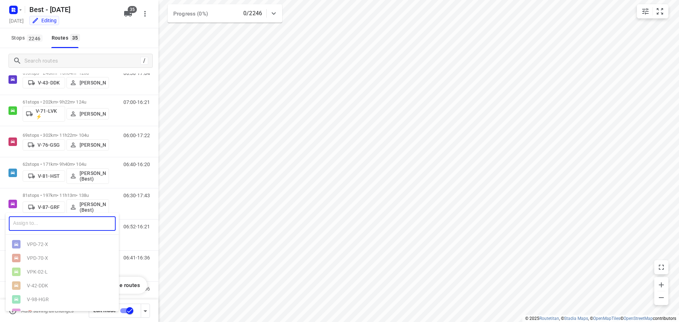
click at [35, 227] on input "text" at bounding box center [62, 224] width 107 height 15
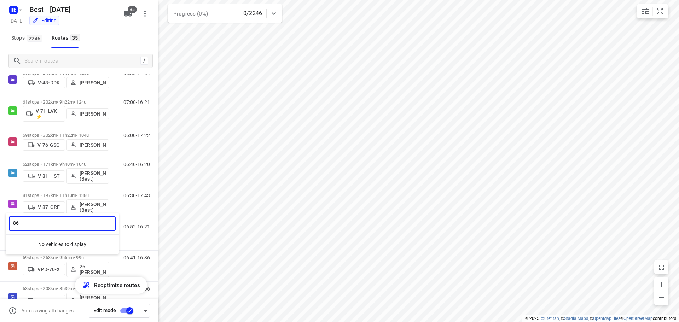
type input "8"
type input "12"
click at [75, 55] on div at bounding box center [339, 161] width 679 height 322
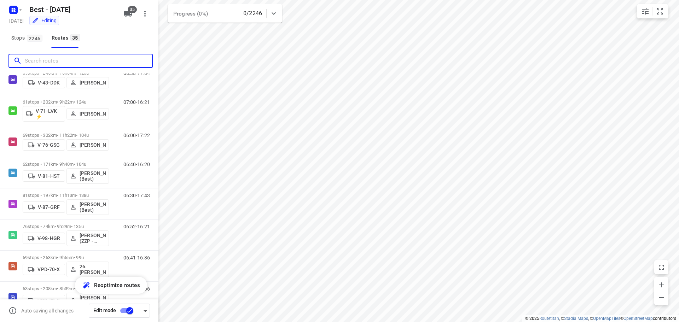
click at [75, 56] on input "Search routes" at bounding box center [88, 61] width 127 height 11
click at [123, 17] on button "35" at bounding box center [128, 14] width 14 height 14
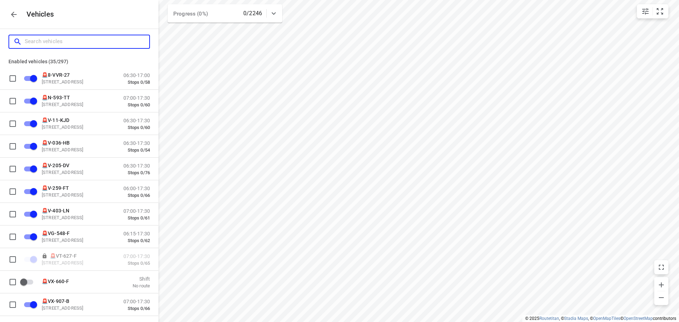
click at [99, 47] on input "Search vehicles" at bounding box center [87, 41] width 125 height 11
type input "8"
checkbox input "false"
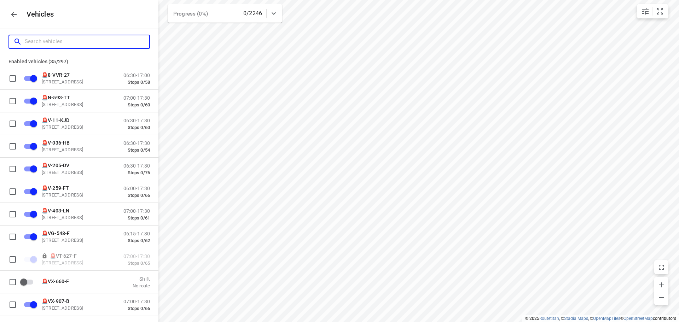
checkbox input "false"
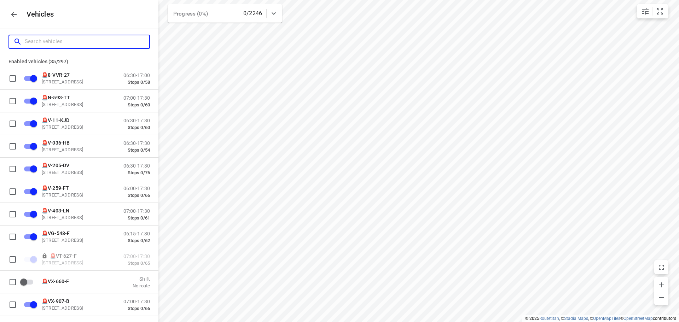
checkbox input "true"
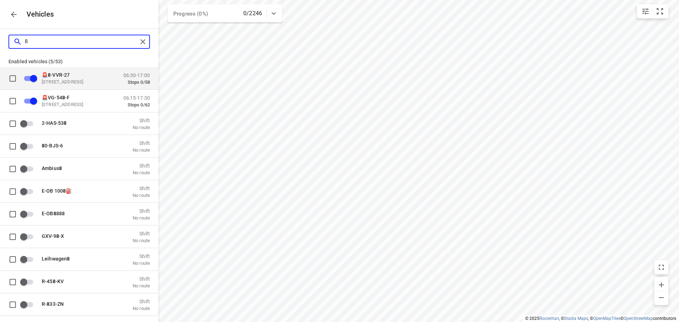
type input "86"
checkbox input "false"
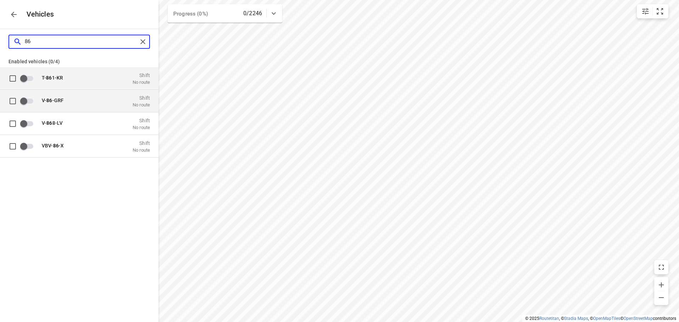
type input "86"
click at [90, 108] on div "V- 86 -GRF Shift No route" at bounding box center [85, 101] width 130 height 22
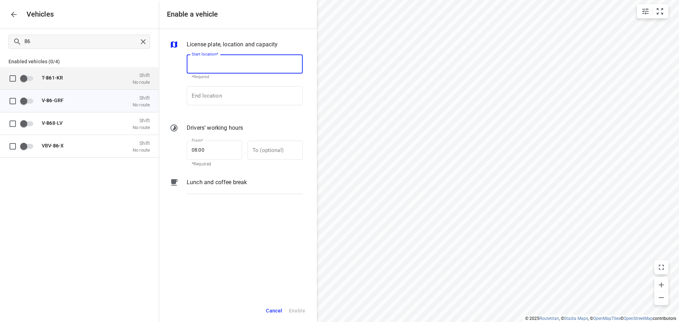
click at [227, 67] on input "Start location*" at bounding box center [245, 63] width 116 height 19
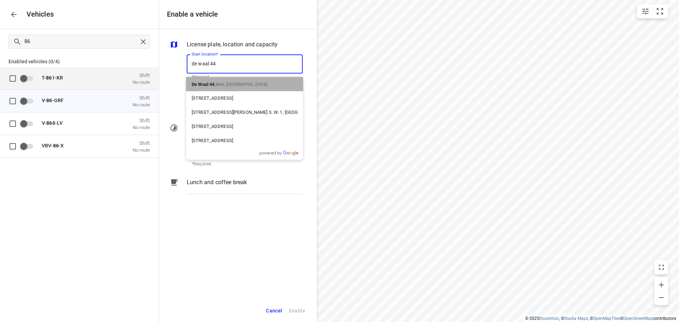
click at [222, 78] on div "De Waal 44 , Best, Netherlands" at bounding box center [244, 84] width 117 height 14
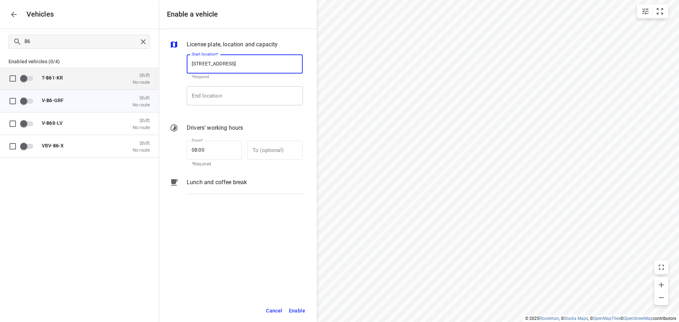
type input "De Waal 44, 5684 PH Best, Netherlands"
click at [222, 96] on input "End location" at bounding box center [245, 95] width 116 height 19
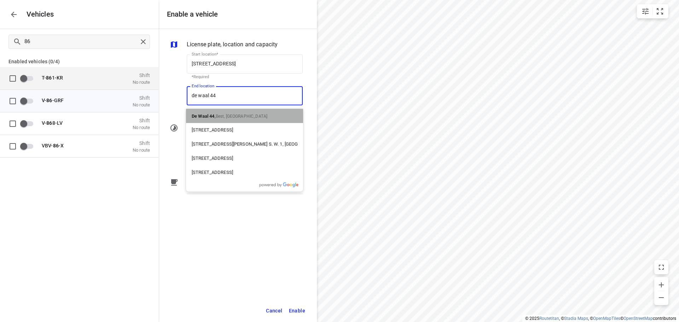
click at [224, 110] on div "De Waal 44 , Best, Netherlands" at bounding box center [244, 116] width 117 height 14
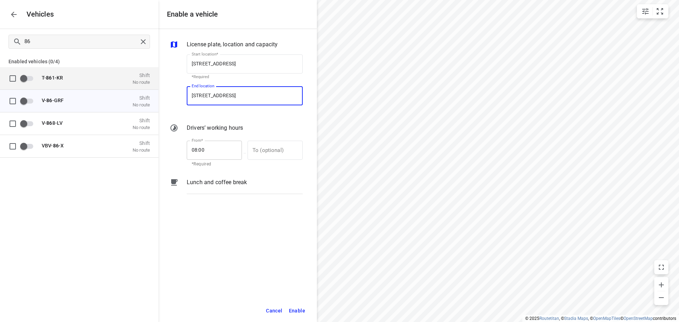
type input "De Waal 44, 5684 PH Best, Netherlands"
drag, startPoint x: 219, startPoint y: 144, endPoint x: 174, endPoint y: 145, distance: 44.9
click at [174, 145] on div "From* 08:00 From* *Required — To (optional) To (optional)" at bounding box center [236, 153] width 136 height 30
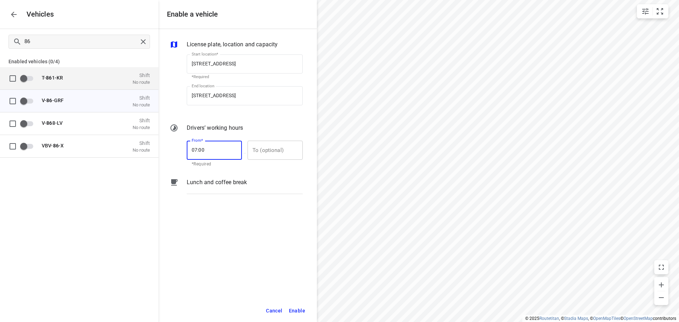
type input "07:00"
click at [264, 150] on input "text" at bounding box center [271, 150] width 47 height 19
type input "17:00"
click at [299, 317] on button "Enable" at bounding box center [297, 311] width 23 height 15
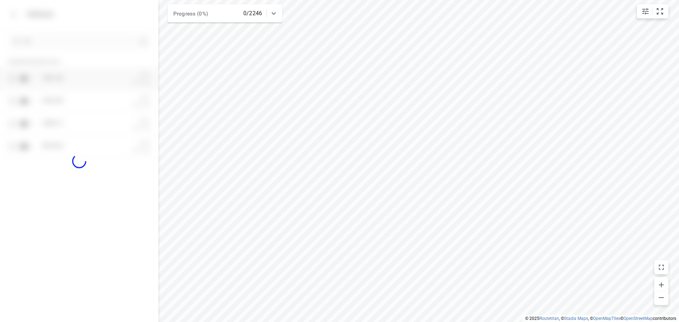
checkbox input "true"
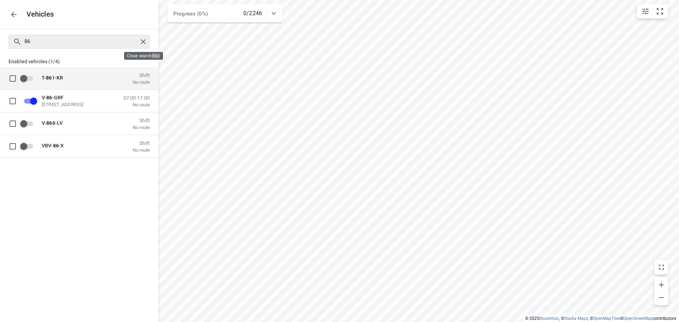
checkbox input "true"
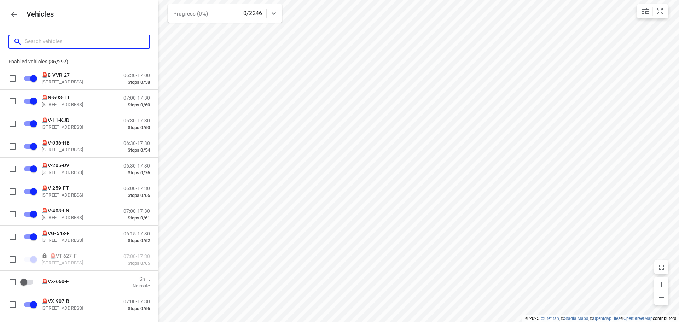
click at [105, 47] on input "Search vehicles" at bounding box center [87, 41] width 125 height 11
click at [20, 17] on button "button" at bounding box center [14, 14] width 14 height 14
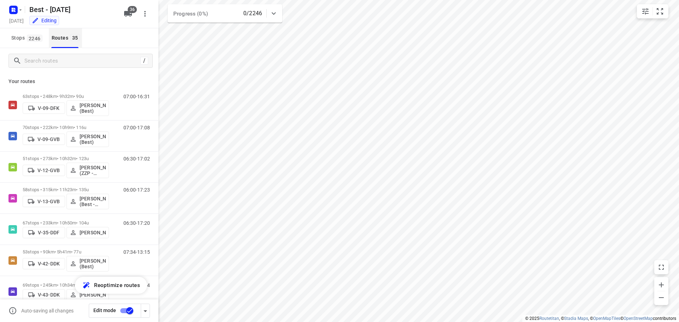
click at [59, 46] on button "Routes 35" at bounding box center [65, 38] width 33 height 20
click at [59, 57] on input "Search routes" at bounding box center [88, 61] width 127 height 11
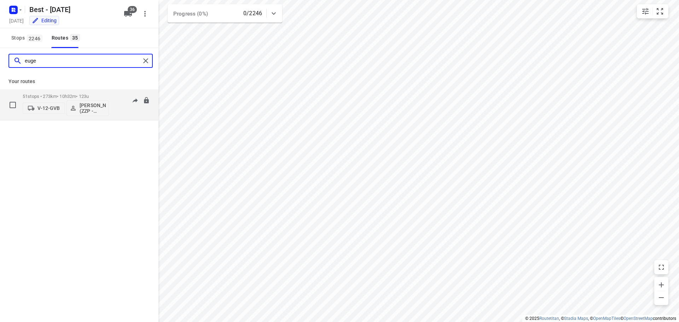
type input "euge"
click at [51, 110] on p "V-12-GVB" at bounding box center [49, 108] width 22 height 6
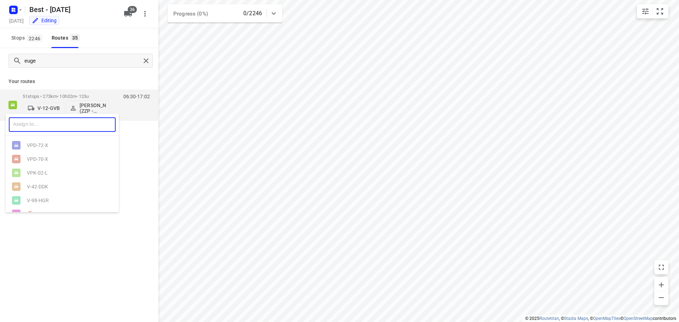
click at [55, 123] on input "text" at bounding box center [62, 124] width 107 height 15
type input "81"
click at [45, 189] on div at bounding box center [339, 161] width 679 height 322
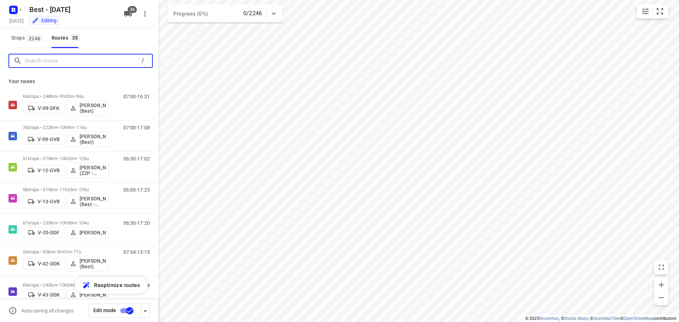
click at [107, 59] on input "Search routes" at bounding box center [81, 61] width 113 height 11
type input "e"
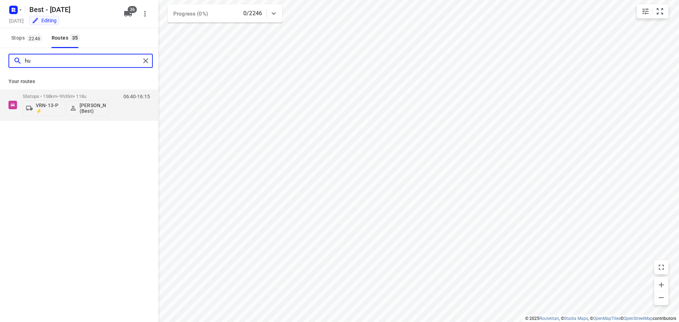
type input "h"
type input "aider"
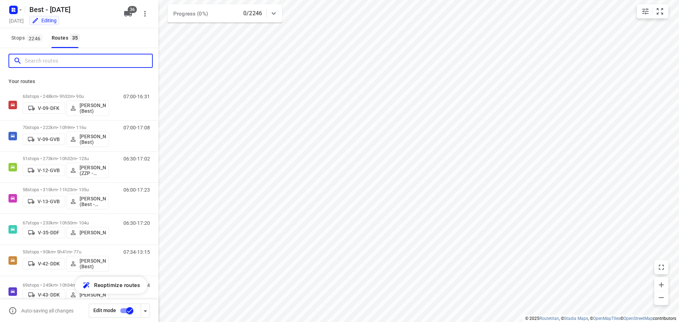
click at [99, 64] on input "Search routes" at bounding box center [88, 61] width 127 height 11
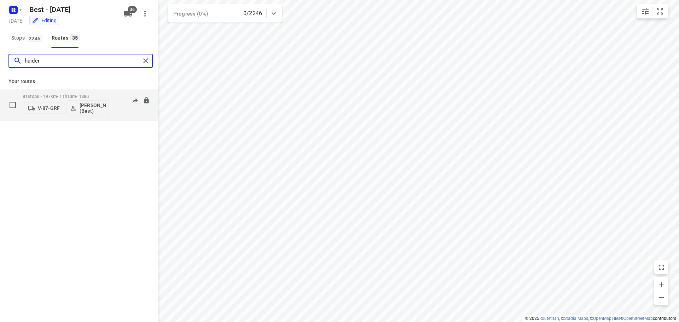
type input "haider"
click at [44, 108] on p "V-87-GRF" at bounding box center [49, 108] width 22 height 6
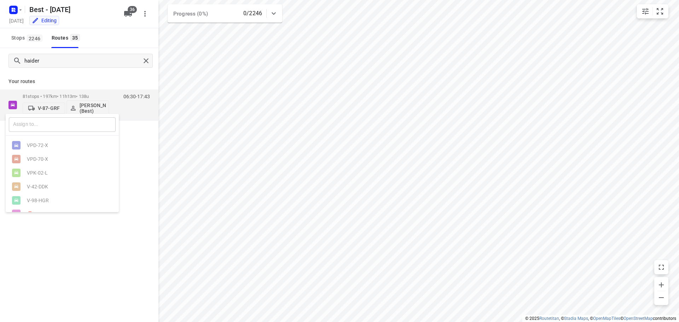
click at [46, 122] on input "text" at bounding box center [62, 124] width 107 height 15
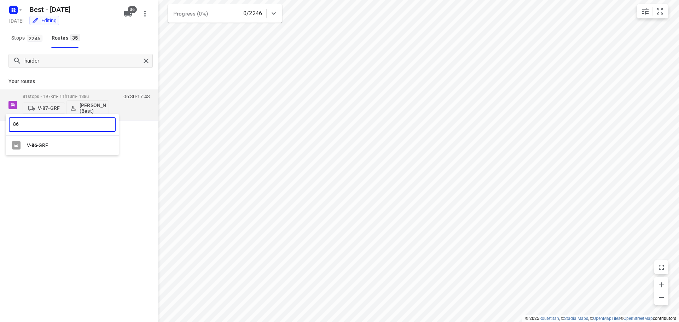
type input "86"
click at [47, 142] on div "V- 86 -GRF" at bounding box center [62, 146] width 113 height 14
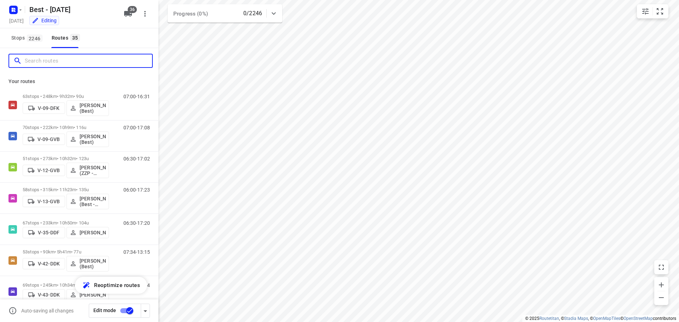
click at [99, 57] on input "Search routes" at bounding box center [88, 61] width 127 height 11
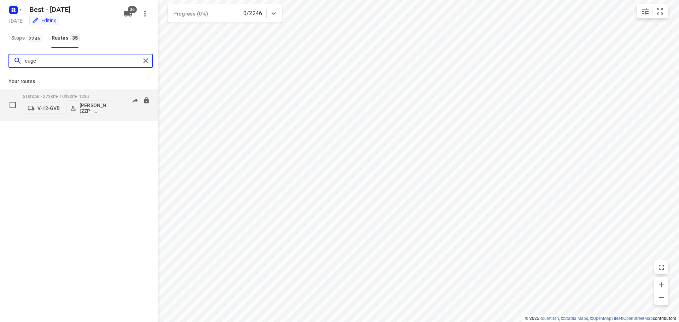
type input "euge"
click at [39, 106] on p "V-12-GVB" at bounding box center [49, 108] width 22 height 6
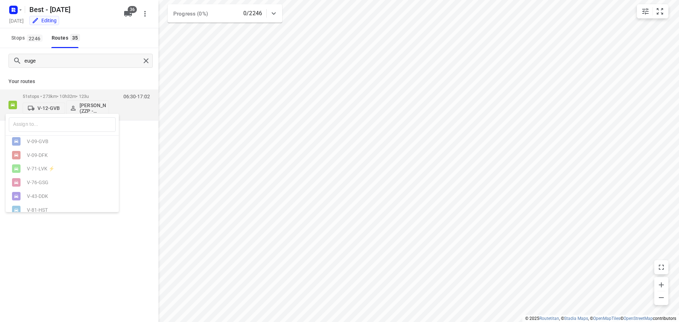
scroll to position [449, 0]
click at [68, 175] on div "V-87-GRF" at bounding box center [64, 175] width 74 height 6
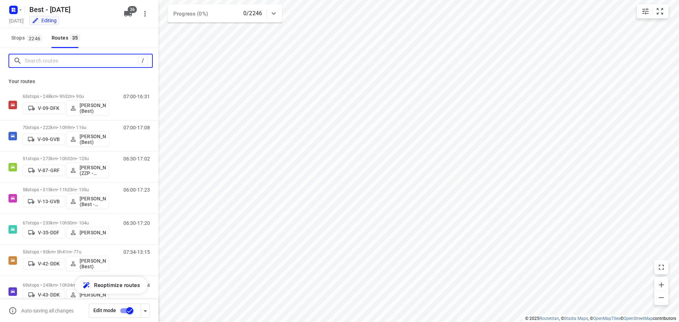
click at [82, 60] on input "Search routes" at bounding box center [81, 61] width 113 height 11
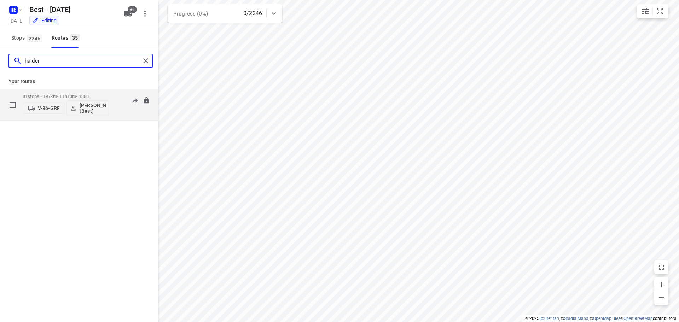
type input "haider"
click at [47, 106] on p "V-86-GRF" at bounding box center [49, 108] width 22 height 6
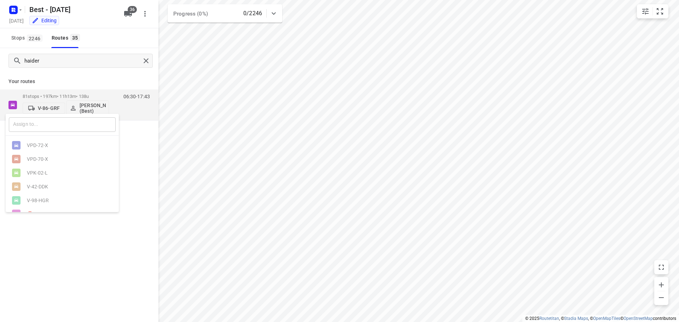
click at [39, 124] on input "text" at bounding box center [62, 124] width 107 height 15
type input "12"
click at [45, 164] on div "V- 12 -GVB" at bounding box center [62, 159] width 113 height 14
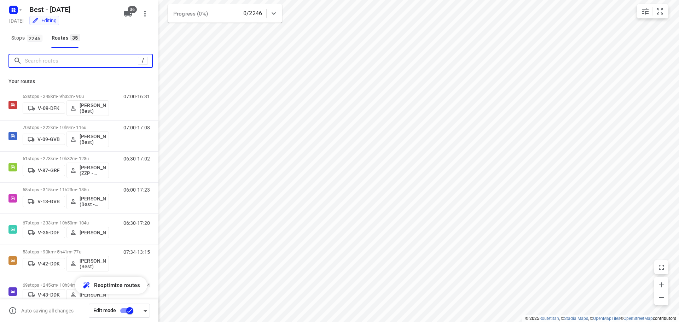
click at [95, 58] on input "Search routes" at bounding box center [81, 61] width 113 height 11
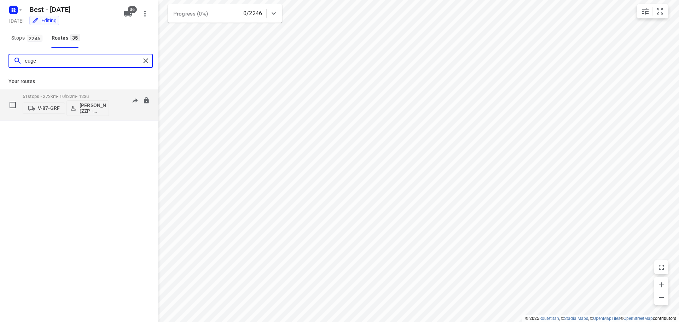
type input "euge"
click at [54, 108] on p "V-87-GRF" at bounding box center [49, 108] width 22 height 6
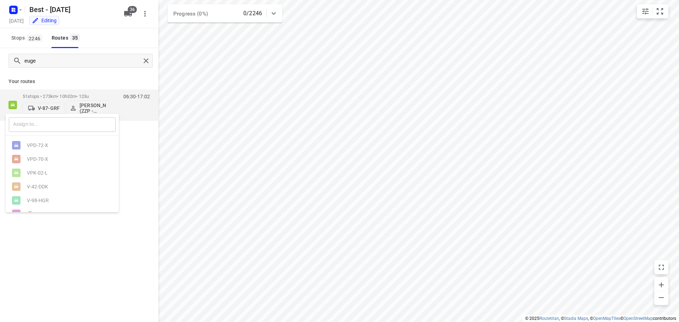
click at [79, 129] on input "text" at bounding box center [62, 124] width 107 height 15
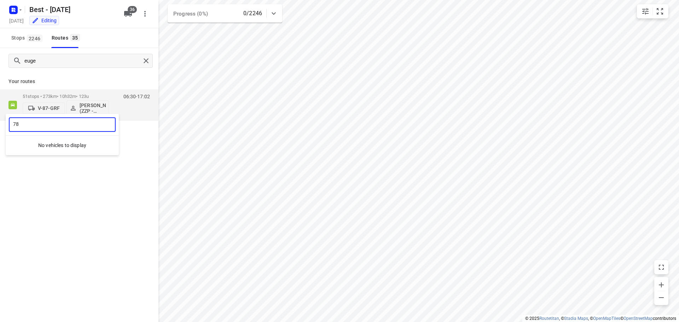
type input "7"
type input "86"
click at [56, 140] on div "V- 86 -GRF" at bounding box center [62, 146] width 113 height 14
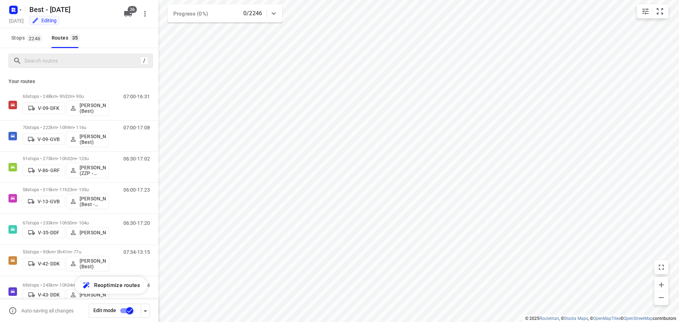
click at [57, 52] on div "/" at bounding box center [79, 60] width 158 height 25
click at [55, 61] on input "Search routes" at bounding box center [88, 61] width 127 height 11
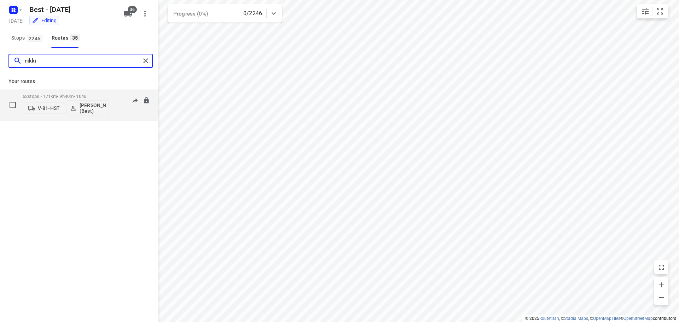
type input "nikki"
click at [44, 103] on button "V-81-HST" at bounding box center [44, 108] width 42 height 11
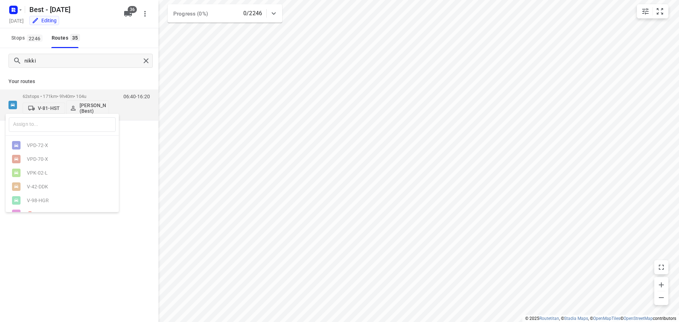
click at [80, 106] on div at bounding box center [339, 161] width 679 height 322
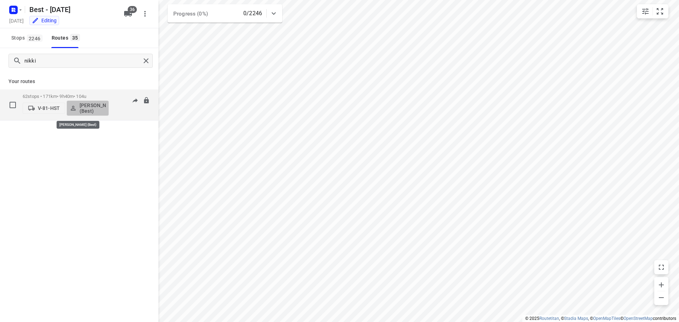
click at [80, 106] on p "[PERSON_NAME] (Best)" at bounding box center [93, 108] width 26 height 11
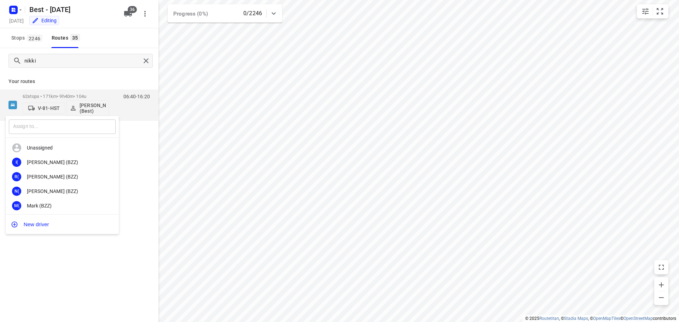
click at [62, 124] on input "text" at bounding box center [62, 127] width 107 height 15
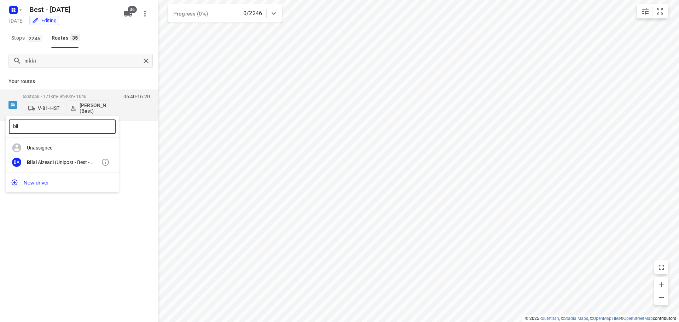
type input "bil"
drag, startPoint x: 58, startPoint y: 156, endPoint x: 129, endPoint y: 47, distance: 129.3
click at [59, 156] on div "BA Bil al Alzeadi (Unipost - Best - ZZP)" at bounding box center [62, 162] width 113 height 15
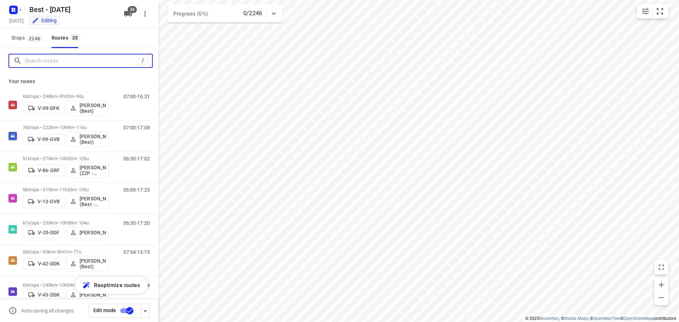
click at [105, 63] on input "Search routes" at bounding box center [81, 61] width 113 height 11
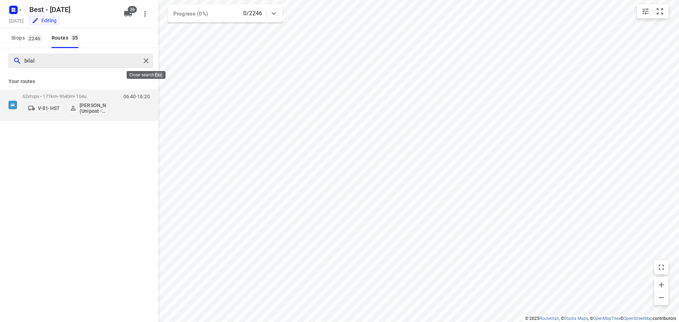
type input "bilal"
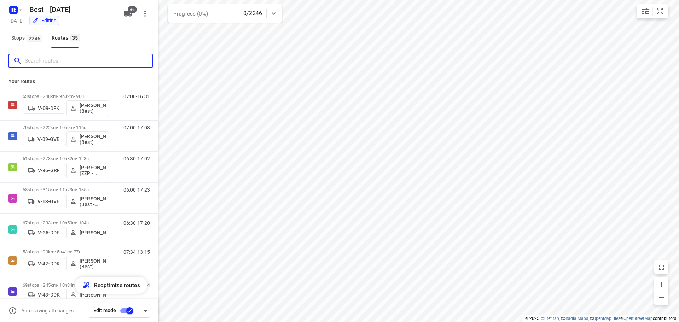
click at [120, 61] on input "Search routes" at bounding box center [88, 61] width 127 height 11
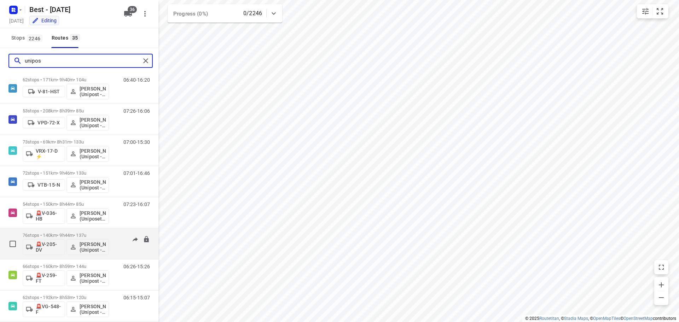
scroll to position [28, 0]
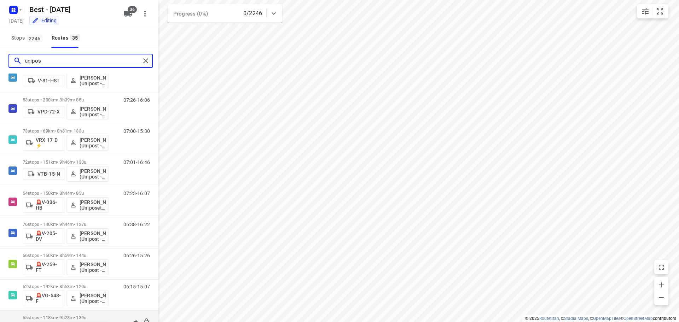
type input "unipos"
click at [110, 312] on div "65 stops • 118km • 9h23m • 139u 🚨VT-627-F [PERSON_NAME] (Unipost - Best- ZZP) 0…" at bounding box center [91, 326] width 136 height 29
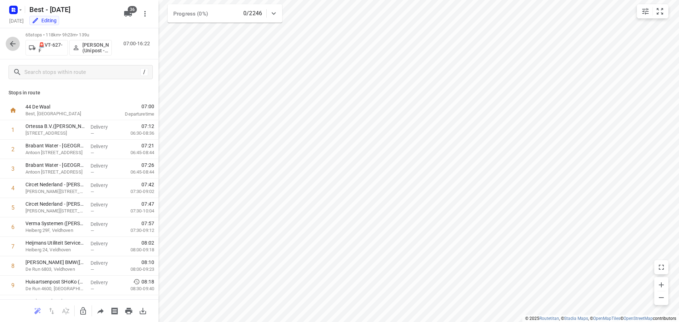
click at [18, 42] on button "button" at bounding box center [13, 44] width 14 height 14
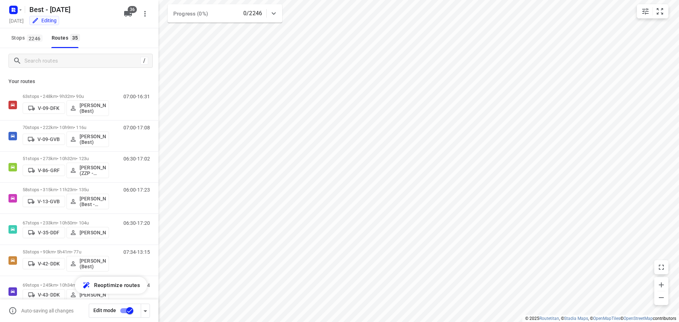
click at [44, 52] on div "/" at bounding box center [79, 60] width 158 height 25
click at [47, 61] on input "Search routes" at bounding box center [88, 61] width 127 height 11
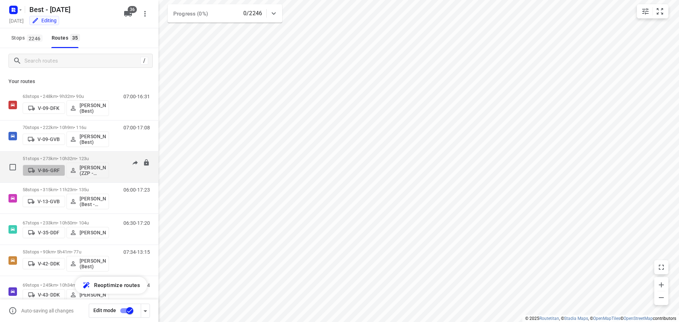
click at [44, 166] on button "V-86-GRF" at bounding box center [44, 170] width 42 height 11
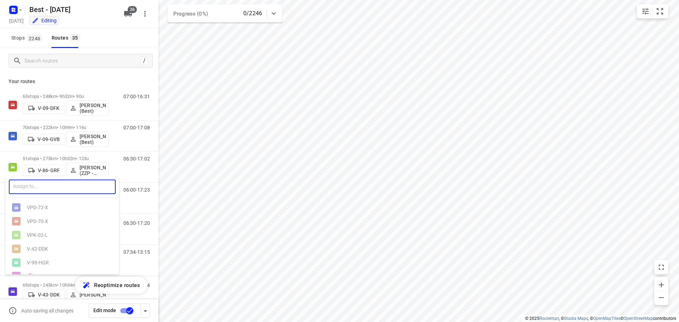
click at [52, 186] on input "text" at bounding box center [62, 187] width 107 height 15
type input "8"
click at [35, 169] on div at bounding box center [339, 161] width 679 height 322
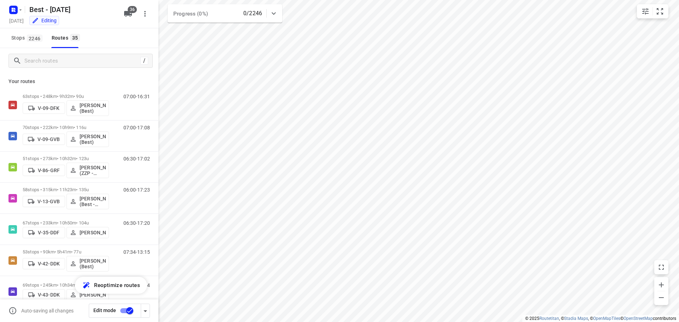
click at [35, 169] on icon "button" at bounding box center [31, 170] width 7 height 7
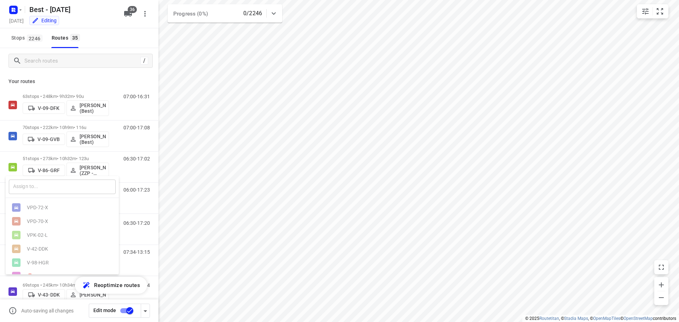
click at [52, 191] on input "text" at bounding box center [62, 187] width 107 height 15
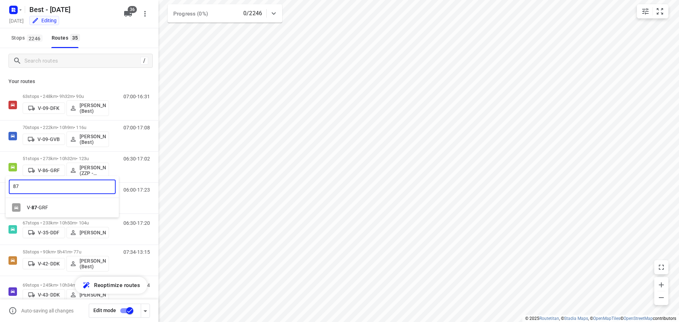
type input "87"
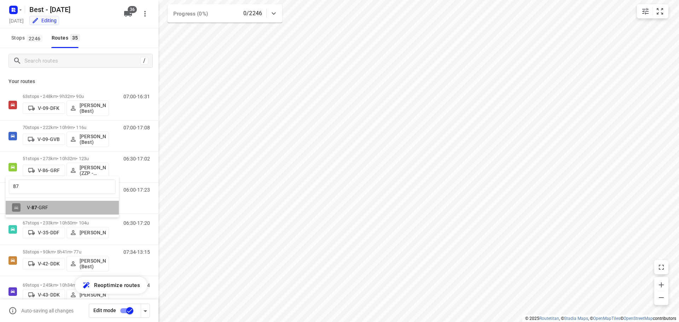
click at [52, 201] on div "V- 87 -GRF" at bounding box center [62, 208] width 113 height 14
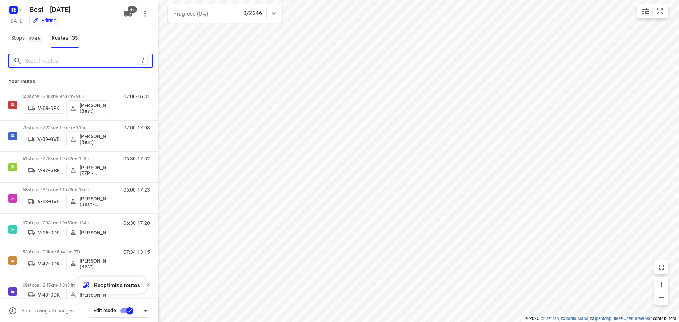
click at [79, 64] on input "Search routes" at bounding box center [81, 61] width 113 height 11
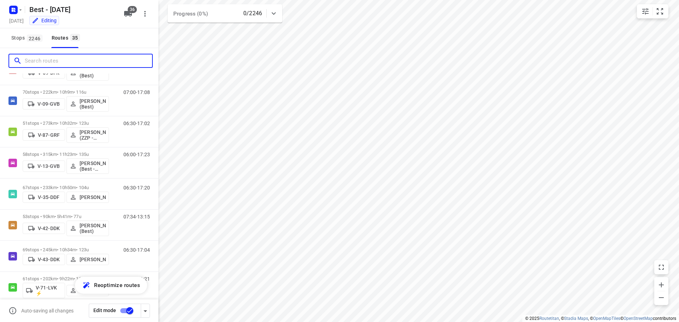
scroll to position [0, 0]
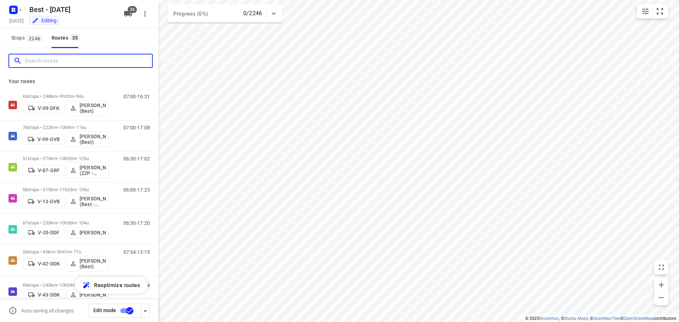
click at [77, 64] on input "Search routes" at bounding box center [88, 61] width 127 height 11
click at [86, 56] on input "Search routes" at bounding box center [88, 61] width 127 height 11
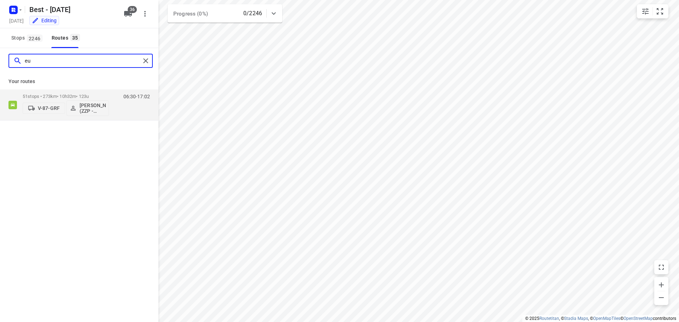
type input "e"
type input "81"
click at [51, 102] on div "V-81-HST Bilal Alzeadi (Unipost - Best - ZZP)" at bounding box center [66, 107] width 86 height 17
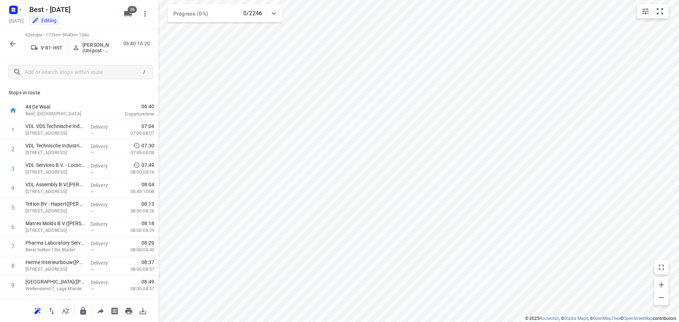
click at [45, 44] on span "V-81-HST" at bounding box center [47, 47] width 36 height 7
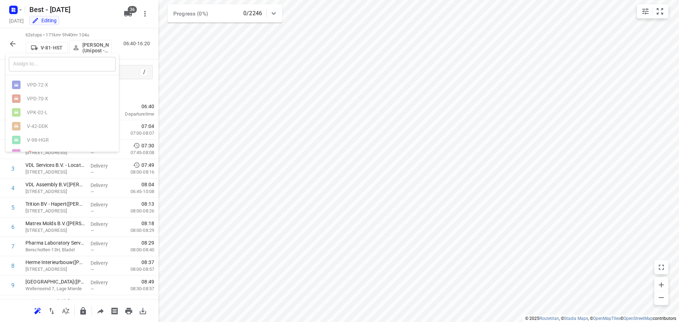
click at [47, 65] on input "text" at bounding box center [62, 64] width 107 height 15
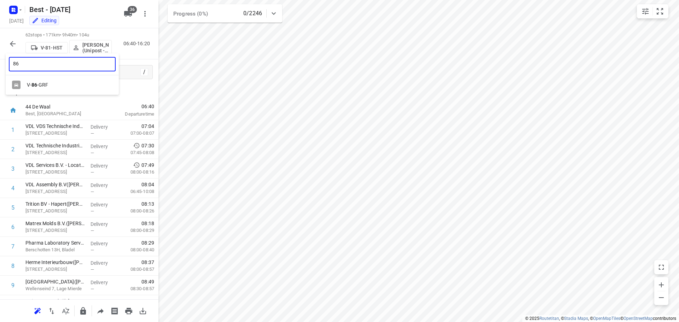
type input "86"
click at [50, 83] on div "V- 86 -GRF" at bounding box center [64, 85] width 74 height 6
click at [14, 44] on icon "button" at bounding box center [13, 44] width 6 height 6
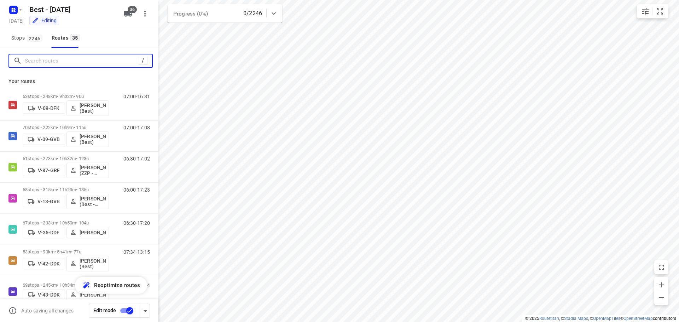
click at [65, 56] on input "Search routes" at bounding box center [81, 61] width 113 height 11
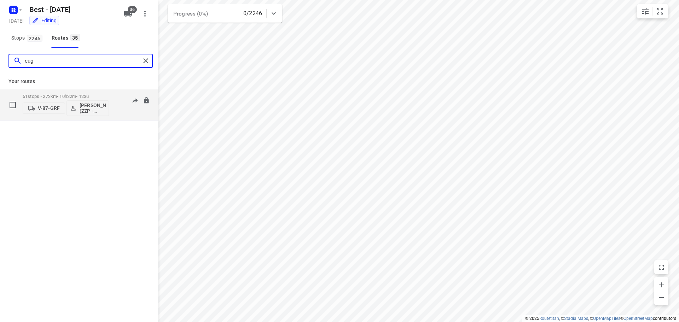
type input "eug"
click at [46, 107] on p "V-87-GRF" at bounding box center [49, 108] width 22 height 6
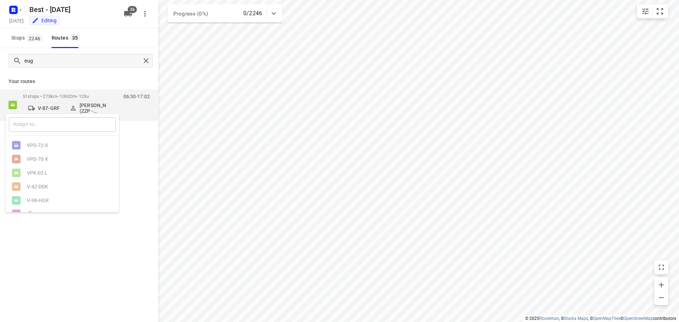
click at [89, 124] on input "text" at bounding box center [62, 124] width 107 height 15
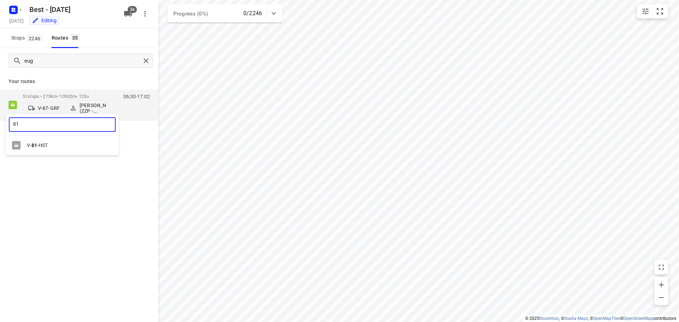
type input "81"
drag, startPoint x: 75, startPoint y: 197, endPoint x: 56, endPoint y: 118, distance: 82.0
click at [76, 197] on div at bounding box center [339, 161] width 679 height 322
click at [50, 102] on div "V-87-GRF [PERSON_NAME] (ZZP - Best)" at bounding box center [66, 107] width 86 height 17
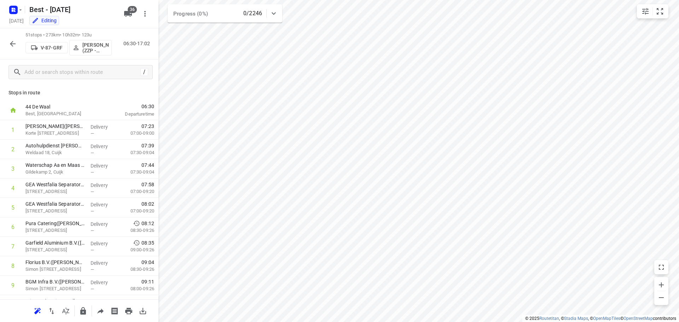
click at [46, 51] on span "V-87-GRF" at bounding box center [47, 47] width 36 height 7
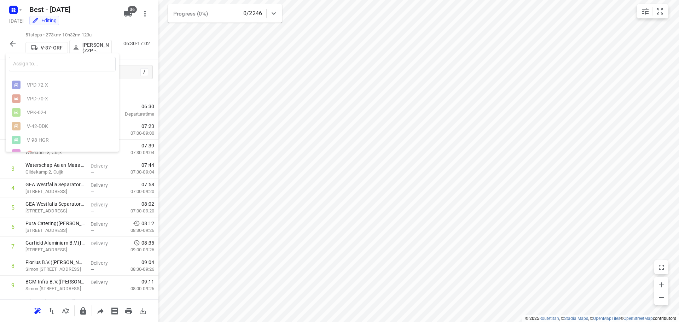
click at [56, 78] on ul "VPD-72-X VPD-70-X VPK-02-L V-42-DDK V-98-HGR 🚨V-403-LN VRN-13-P ⚡ 🚨N-593-TT VSF…" at bounding box center [62, 325] width 113 height 495
click at [57, 69] on input "text" at bounding box center [62, 64] width 107 height 15
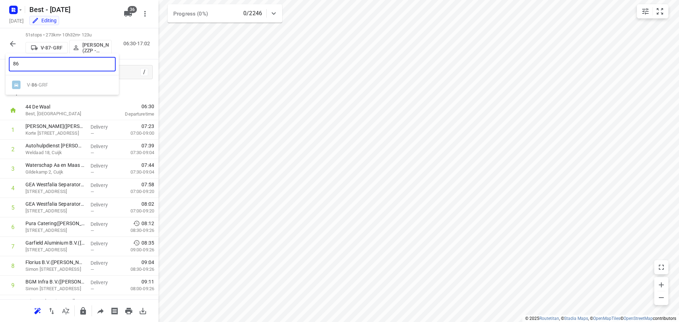
type input "8"
click at [15, 46] on div at bounding box center [339, 161] width 679 height 322
click at [11, 41] on icon "button" at bounding box center [12, 44] width 8 height 8
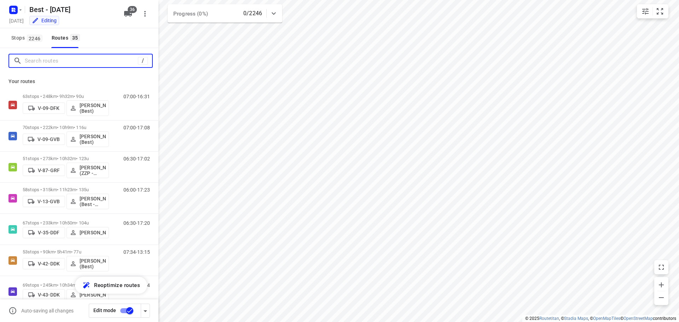
click at [35, 62] on input "Search routes" at bounding box center [81, 61] width 113 height 11
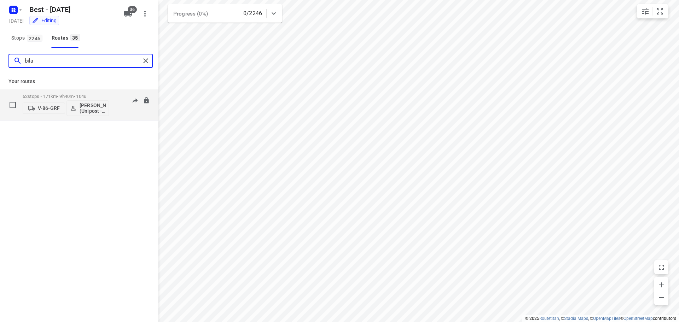
type input "bila"
click at [36, 105] on span "V-86-GRF" at bounding box center [44, 108] width 36 height 7
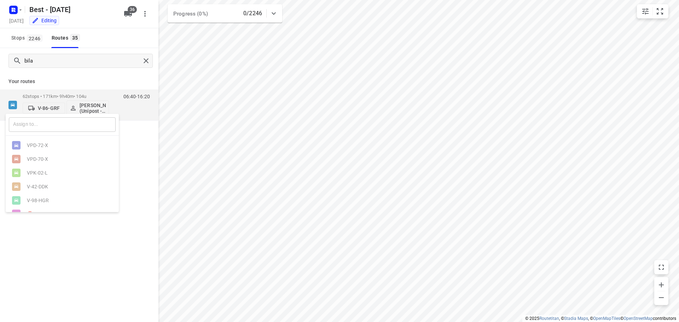
click at [51, 118] on input "text" at bounding box center [62, 124] width 107 height 15
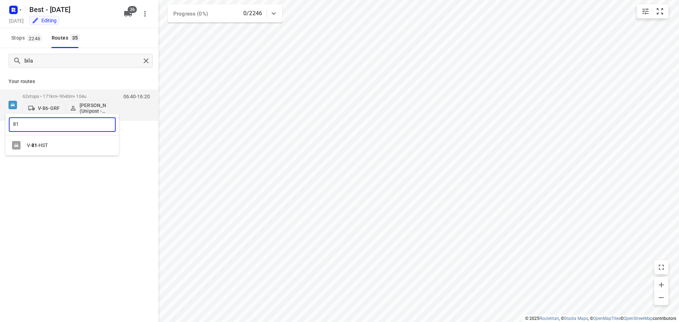
type input "8"
type input "12"
click at [55, 207] on div at bounding box center [339, 161] width 679 height 322
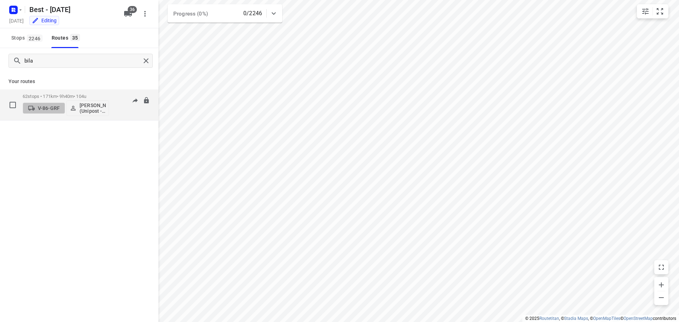
click at [52, 106] on p "V-86-GRF" at bounding box center [49, 108] width 22 height 6
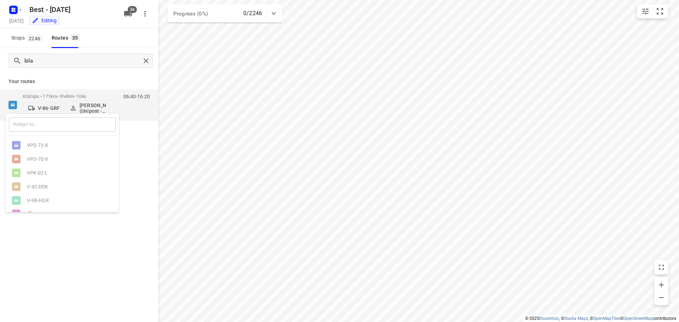
click at [51, 126] on input "text" at bounding box center [62, 124] width 107 height 15
type input "8"
click at [24, 186] on div at bounding box center [19, 187] width 15 height 8
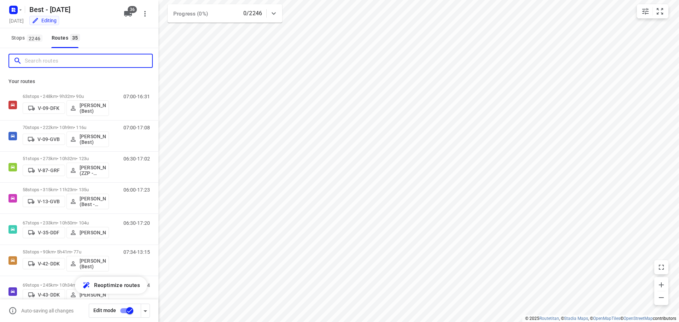
click at [96, 63] on input "Search routes" at bounding box center [88, 61] width 127 height 11
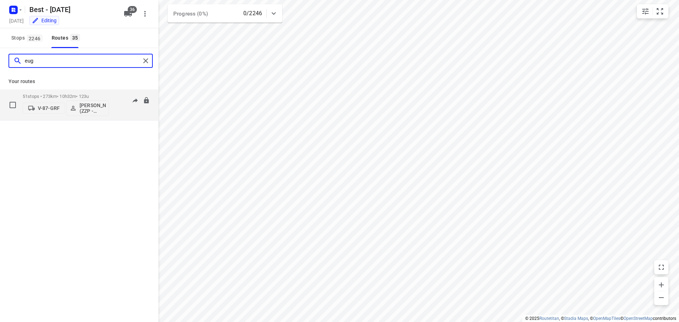
type input "eug"
click at [46, 108] on p "V-87-GRF" at bounding box center [49, 108] width 22 height 6
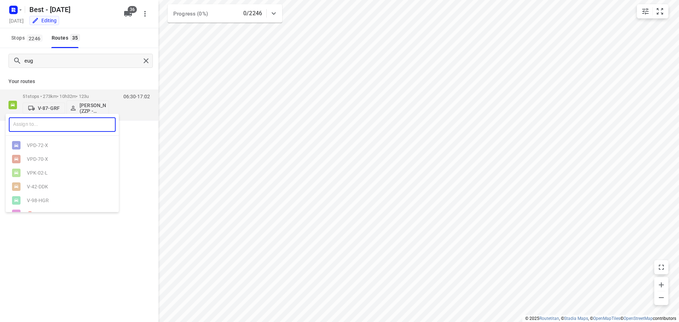
click at [45, 123] on input "text" at bounding box center [62, 124] width 107 height 15
type input "86"
click at [37, 146] on div "V- 86 -GRF" at bounding box center [64, 146] width 74 height 6
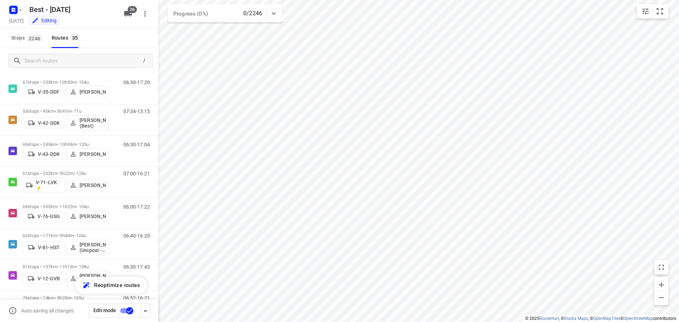
scroll to position [142, 0]
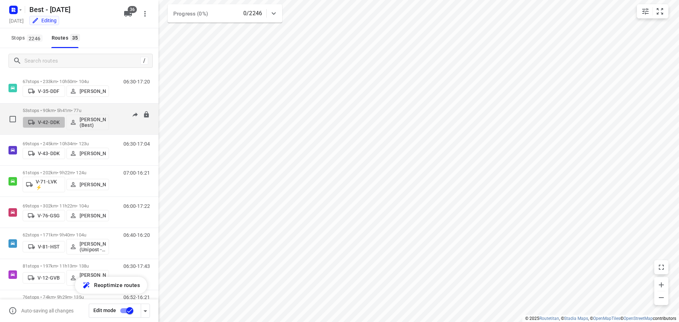
click at [47, 117] on button "V-42-DDK" at bounding box center [44, 122] width 42 height 11
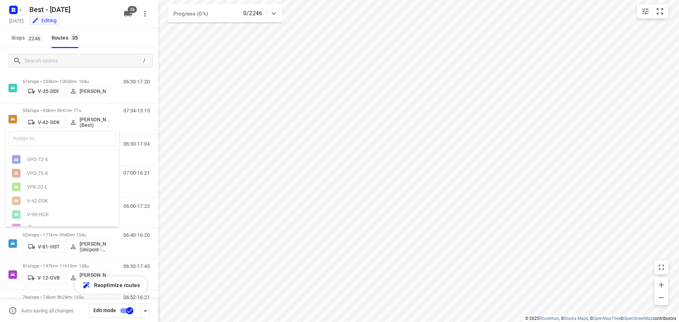
click at [261, 227] on div at bounding box center [339, 161] width 679 height 322
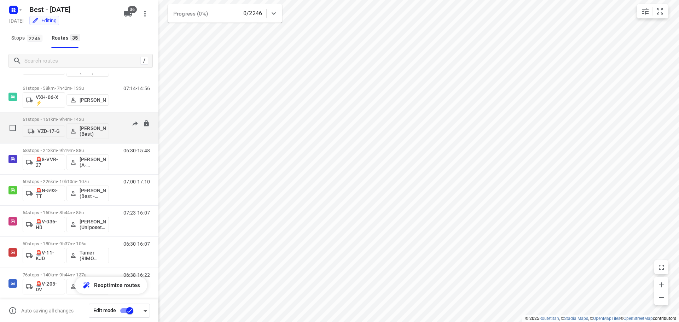
scroll to position [708, 0]
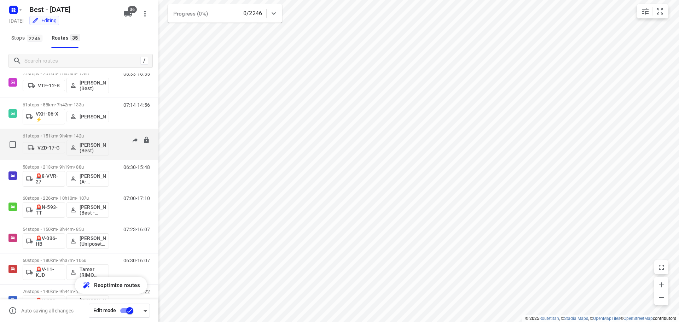
click at [39, 149] on p "VZD-17-G" at bounding box center [49, 148] width 22 height 6
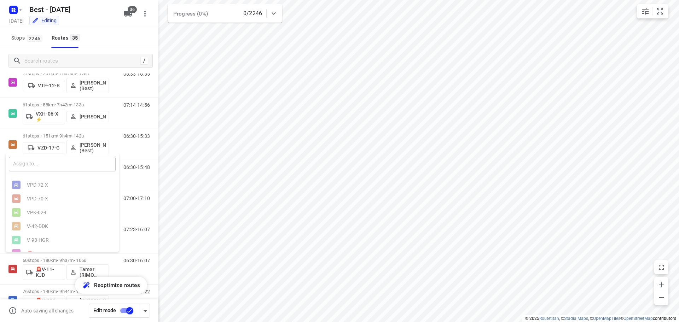
click at [38, 166] on input "text" at bounding box center [62, 164] width 107 height 15
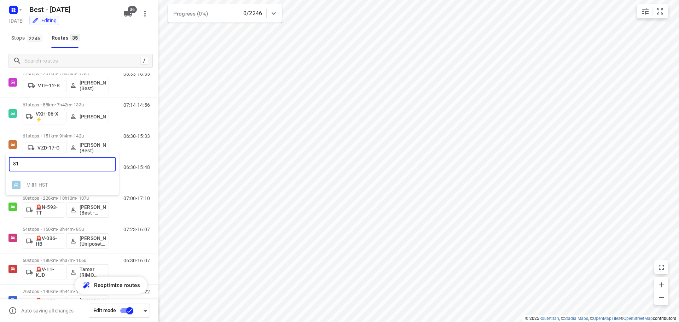
type input "8"
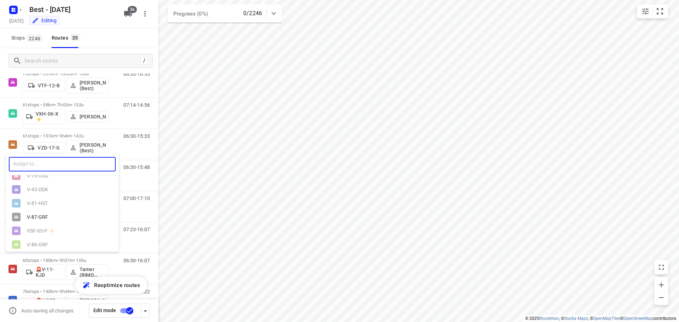
scroll to position [449, 0]
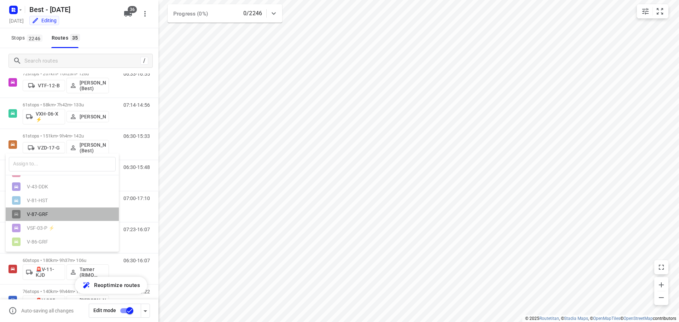
click at [75, 217] on div "V-87-GRF" at bounding box center [62, 215] width 113 height 14
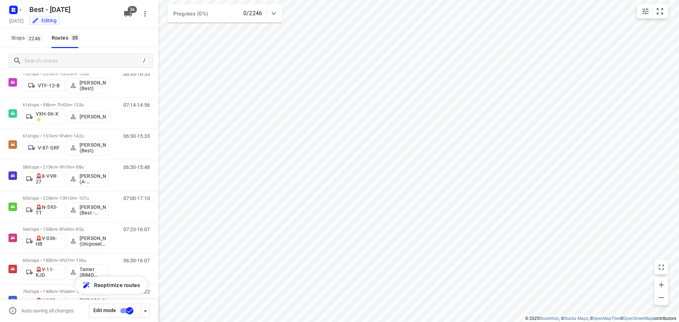
click at [68, 51] on div "/" at bounding box center [79, 60] width 158 height 25
click at [67, 54] on div "/" at bounding box center [80, 61] width 144 height 14
click at [70, 62] on input "Search routes" at bounding box center [88, 61] width 127 height 11
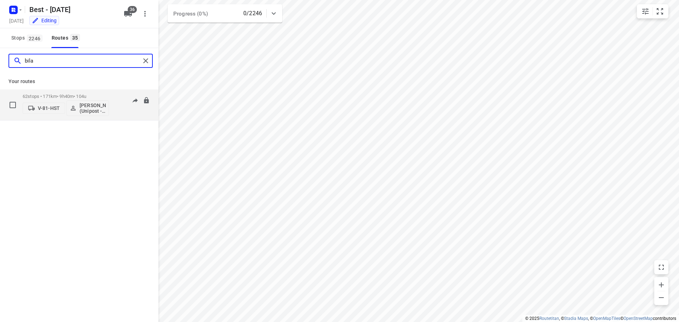
type input "bila"
click at [54, 109] on p "V-81-HST" at bounding box center [49, 108] width 22 height 6
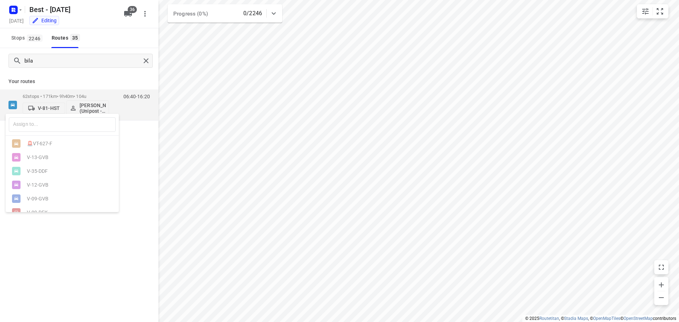
scroll to position [318, 0]
click at [57, 137] on div "VZD-17-G" at bounding box center [62, 130] width 113 height 14
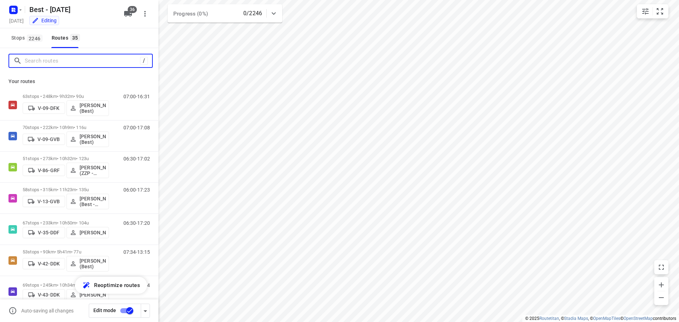
click at [114, 66] on input "Search routes" at bounding box center [82, 61] width 115 height 11
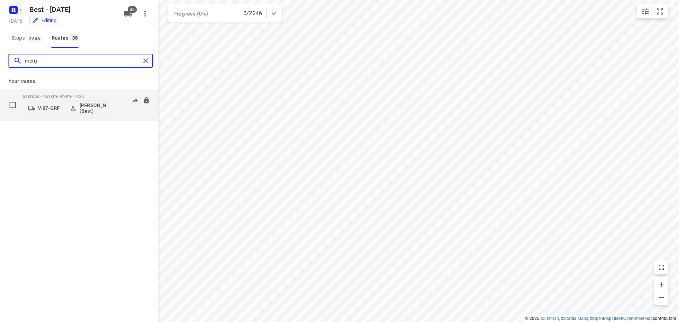
type input "merij"
click at [34, 105] on icon "button" at bounding box center [31, 108] width 7 height 7
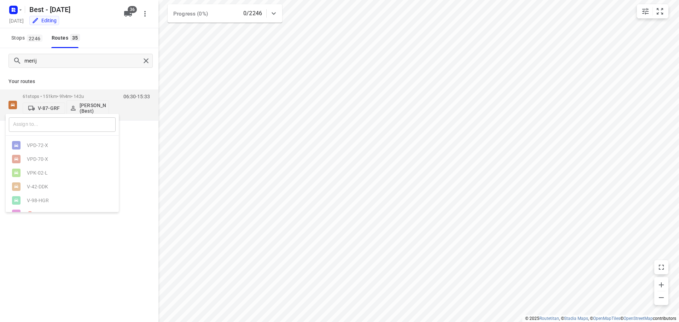
click at [44, 125] on input "text" at bounding box center [62, 124] width 107 height 15
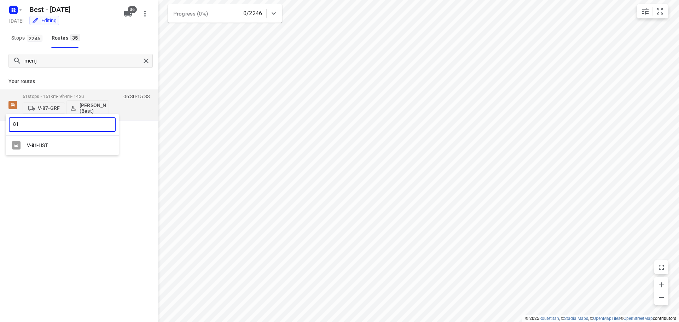
type input "81"
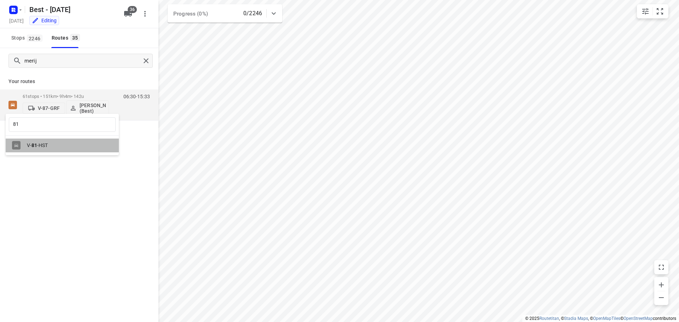
click at [34, 145] on b "81" at bounding box center [34, 146] width 6 height 6
click at [66, 97] on p "61 stops • 151km • 9h4m • 142u" at bounding box center [66, 96] width 86 height 5
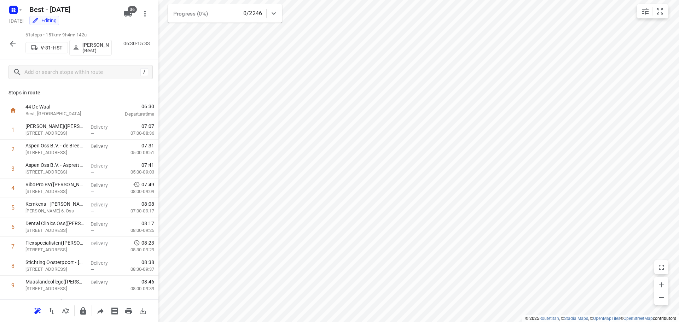
click at [13, 41] on icon "button" at bounding box center [12, 44] width 8 height 8
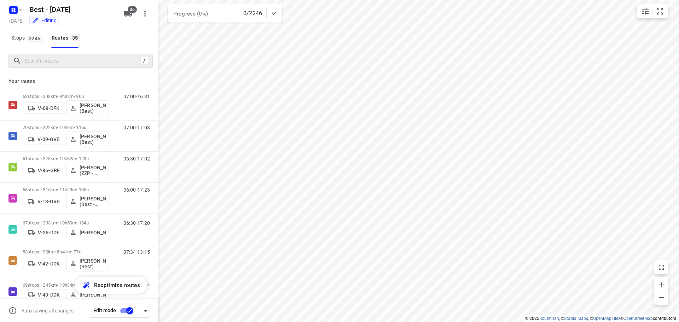
click at [29, 67] on div "/" at bounding box center [80, 61] width 144 height 14
drag, startPoint x: 35, startPoint y: 63, endPoint x: 63, endPoint y: 54, distance: 28.5
click at [36, 63] on input "Search routes" at bounding box center [88, 61] width 127 height 11
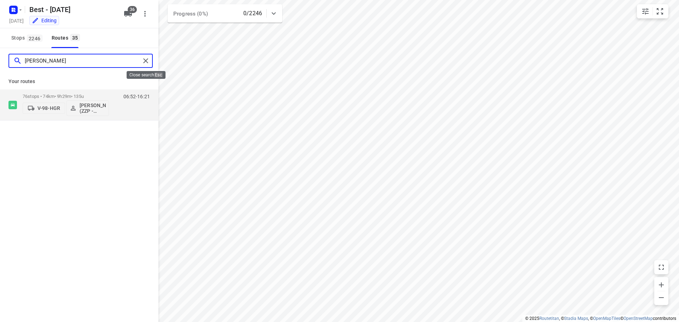
type input "[PERSON_NAME]"
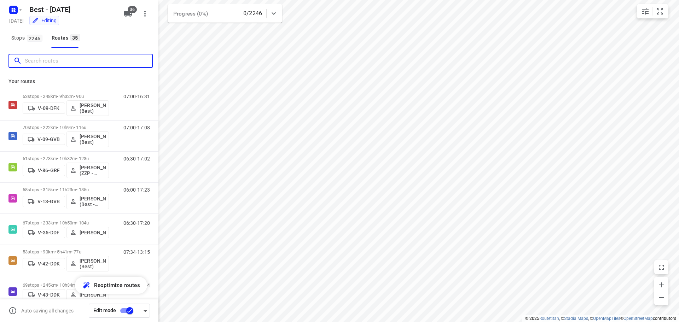
click at [64, 62] on input "Search routes" at bounding box center [88, 61] width 127 height 11
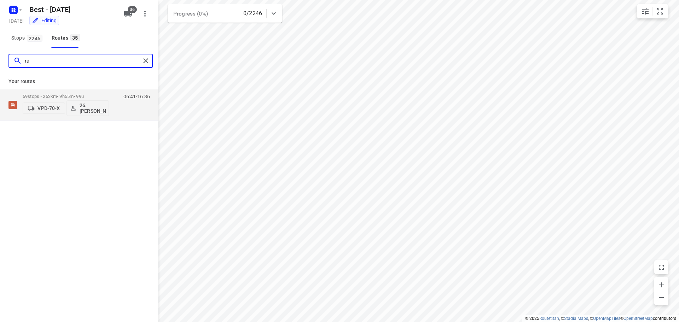
type input "r"
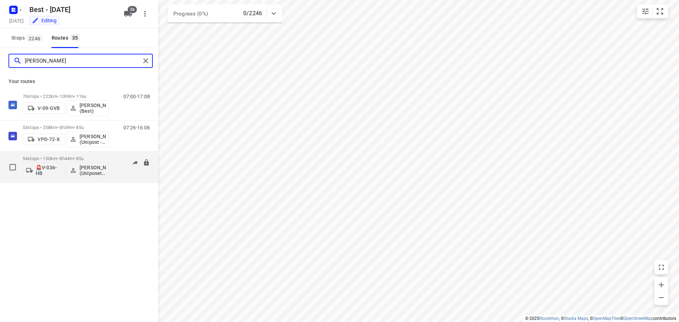
type input "[PERSON_NAME]"
click at [50, 157] on p "54 stops • 150km • 8h44m • 85u" at bounding box center [66, 158] width 86 height 5
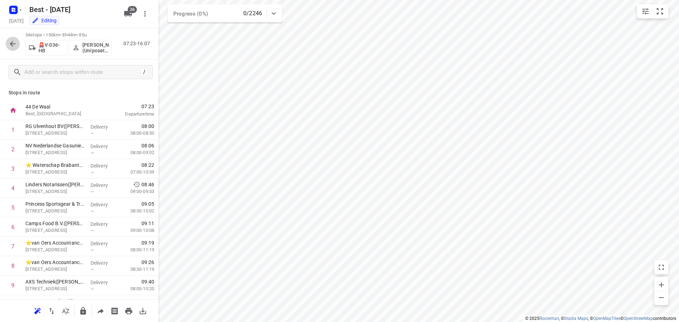
click at [13, 44] on icon "button" at bounding box center [13, 44] width 6 height 6
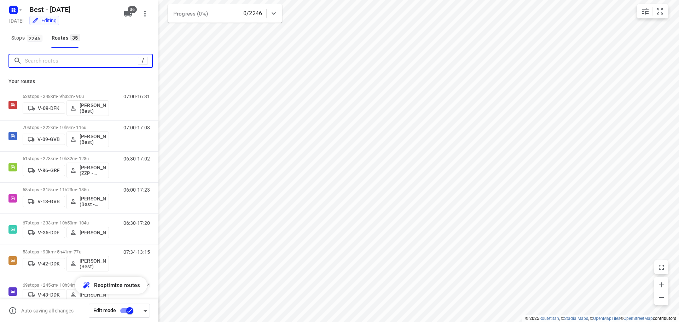
click at [35, 60] on input "Search routes" at bounding box center [81, 61] width 113 height 11
click at [76, 57] on input "Search routes" at bounding box center [81, 61] width 113 height 11
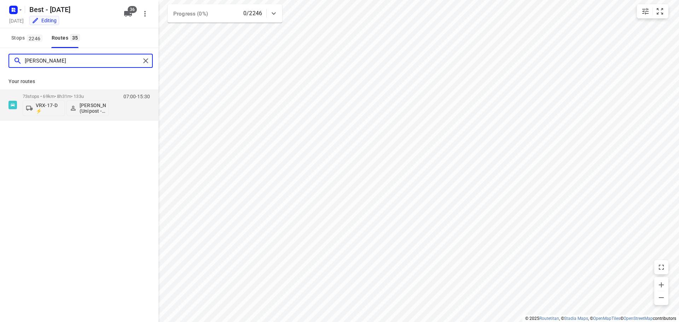
type input "[PERSON_NAME]"
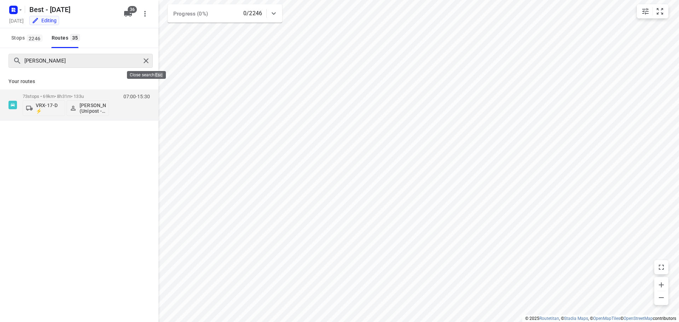
drag, startPoint x: 152, startPoint y: 61, endPoint x: 148, endPoint y: 59, distance: 4.8
click at [151, 60] on div at bounding box center [147, 61] width 13 height 11
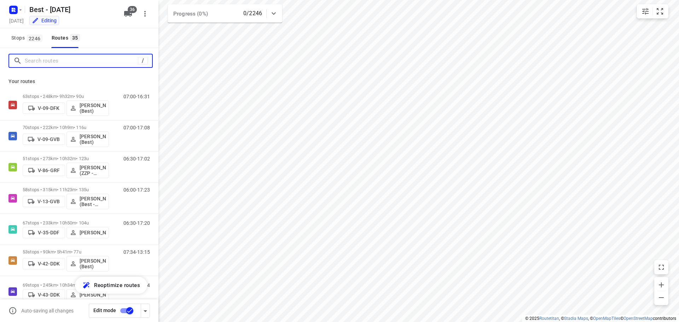
click at [126, 62] on input "Search routes" at bounding box center [81, 61] width 113 height 11
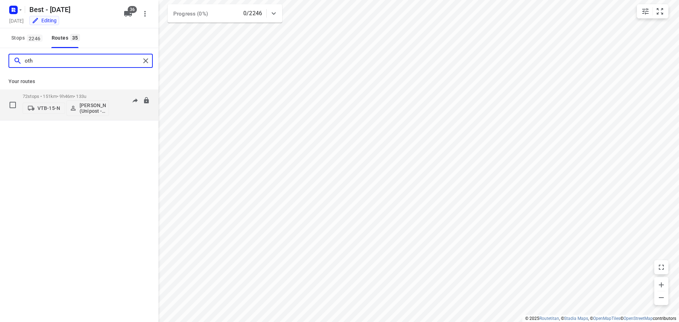
type input "oth"
click at [76, 94] on p "72 stops • 151km • 9h46m • 133u" at bounding box center [66, 96] width 86 height 5
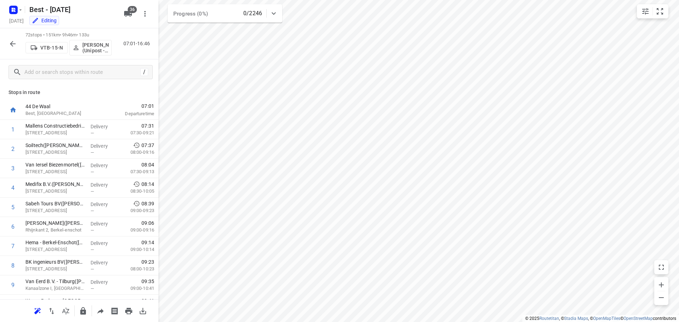
scroll to position [0, 0]
click at [9, 48] on icon "button" at bounding box center [12, 44] width 8 height 8
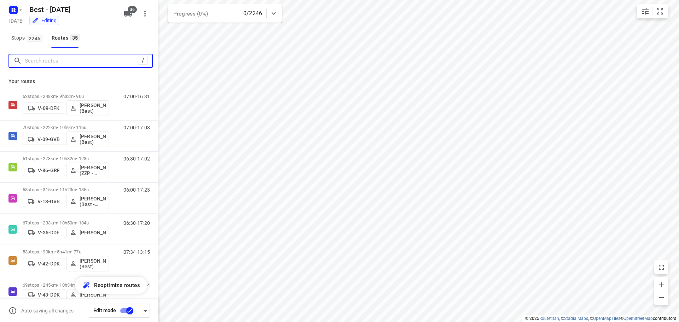
click at [90, 61] on input "Search routes" at bounding box center [81, 61] width 113 height 11
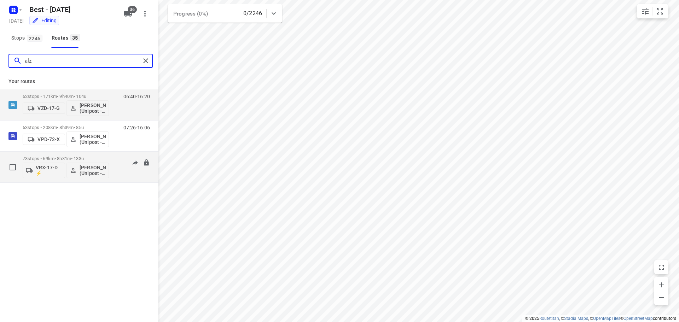
type input "alz"
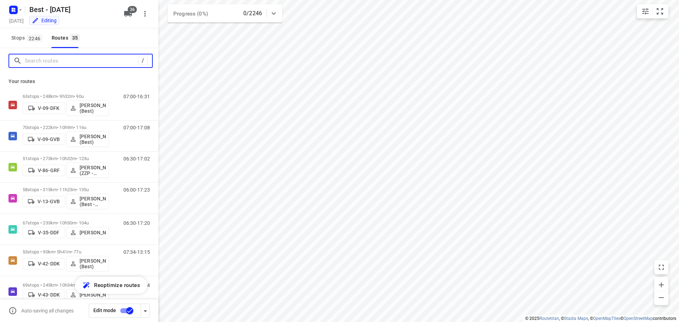
click at [99, 64] on input "Search routes" at bounding box center [81, 61] width 113 height 11
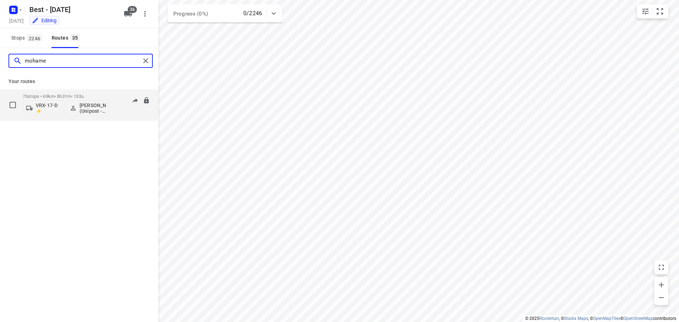
type input "mohame"
click at [74, 94] on p "73 stops • 69km • 8h31m • 133u" at bounding box center [66, 96] width 86 height 5
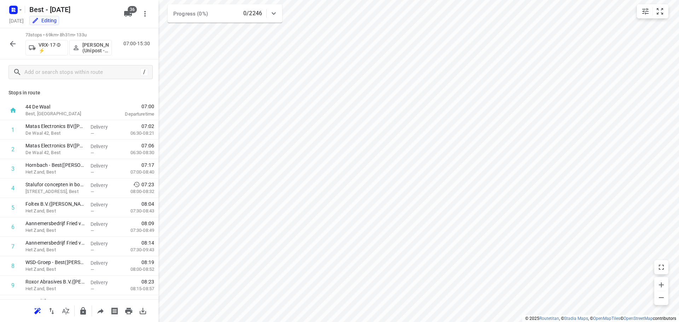
click at [12, 46] on icon "button" at bounding box center [12, 44] width 8 height 8
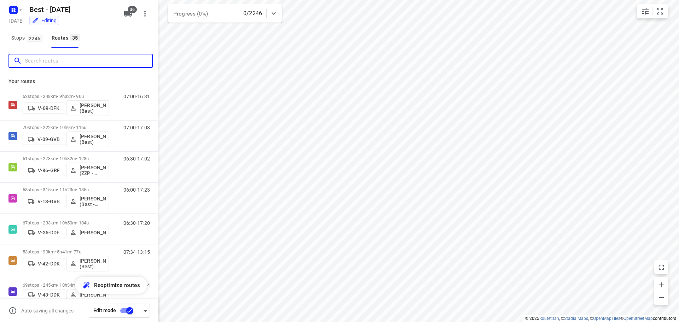
click at [47, 60] on input "Search routes" at bounding box center [88, 61] width 127 height 11
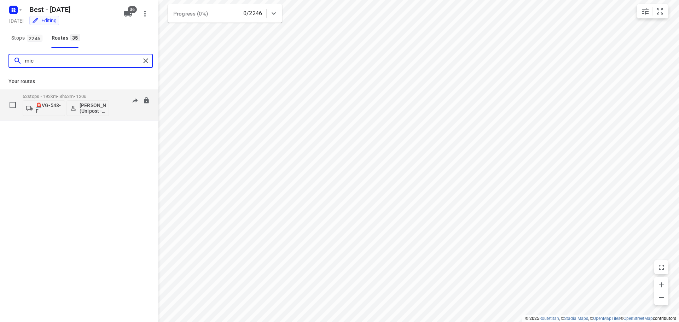
type input "mic"
click at [49, 91] on div "62 stops • 192km • 8h53m • 120u 🚨VG-548-F [PERSON_NAME] (Unipost - Best - ZZP)" at bounding box center [66, 104] width 86 height 29
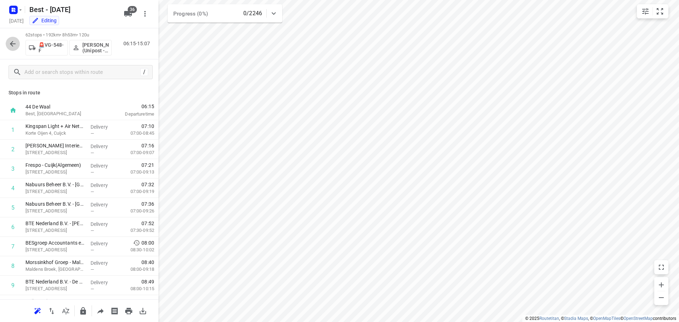
click at [10, 44] on icon "button" at bounding box center [12, 44] width 8 height 8
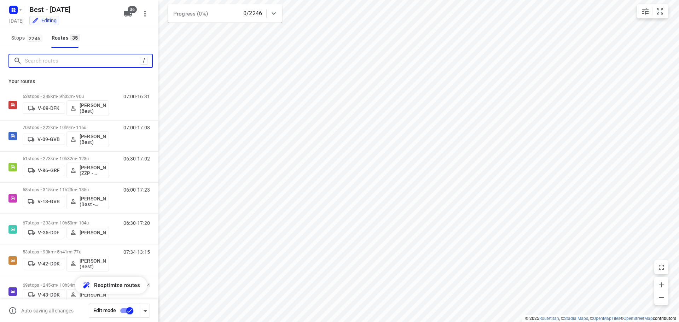
click at [30, 62] on input "Search routes" at bounding box center [82, 61] width 115 height 11
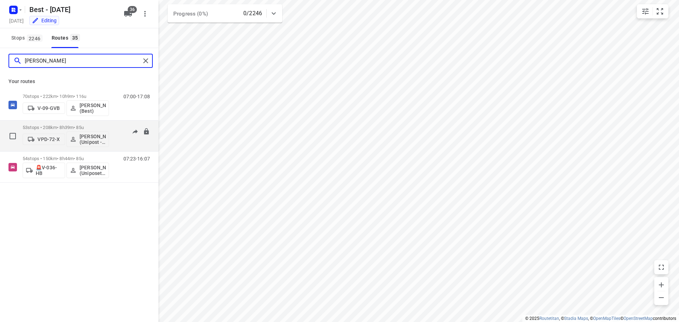
type input "[PERSON_NAME]"
click at [54, 130] on p "53 stops • 208km • 8h39m • 85u" at bounding box center [66, 127] width 86 height 5
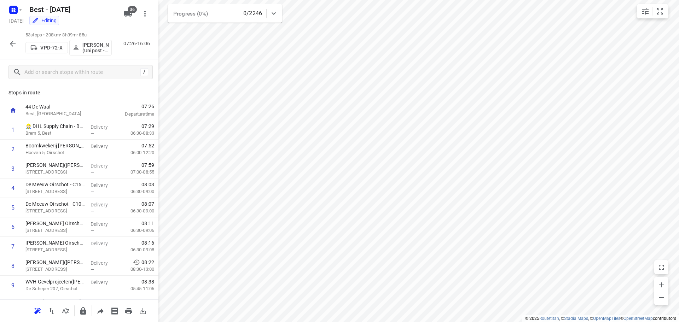
click at [12, 45] on icon "button" at bounding box center [12, 44] width 8 height 8
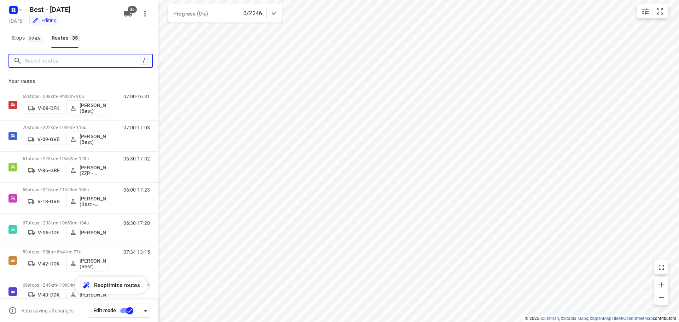
click at [31, 63] on input "Search routes" at bounding box center [82, 61] width 115 height 11
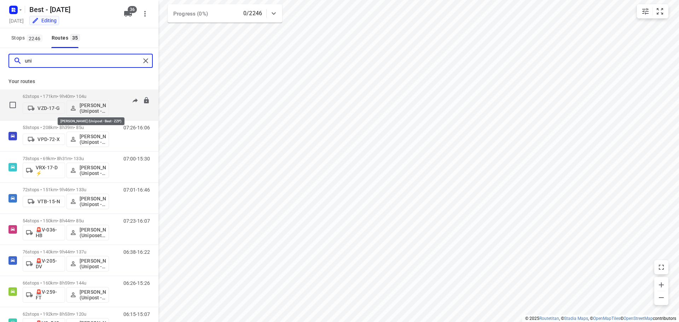
scroll to position [28, 0]
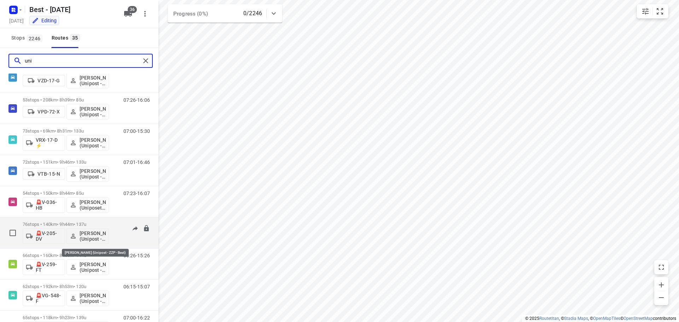
type input "uni"
click at [92, 236] on p "[PERSON_NAME] (Unipost - ZZP - Best)" at bounding box center [93, 236] width 26 height 11
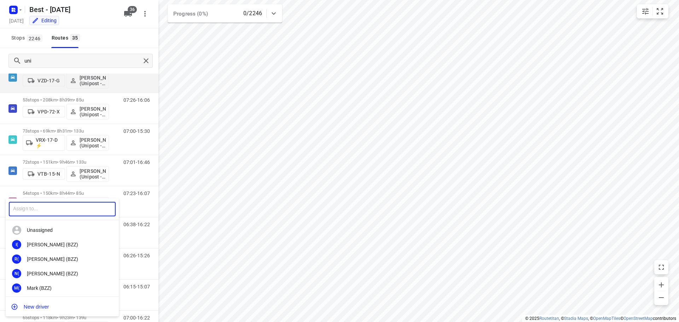
click at [32, 212] on input "text" at bounding box center [62, 209] width 107 height 15
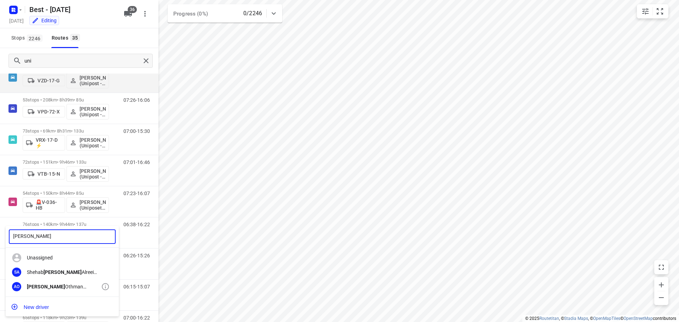
type input "[PERSON_NAME]"
click at [51, 284] on div "[PERSON_NAME] (Unipost - Best)" at bounding box center [64, 287] width 74 height 6
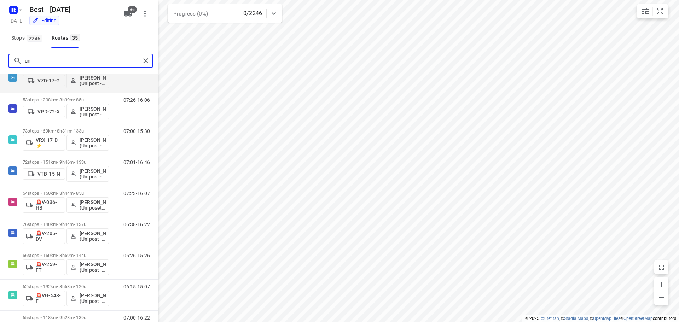
click at [80, 59] on input "uni" at bounding box center [83, 61] width 116 height 11
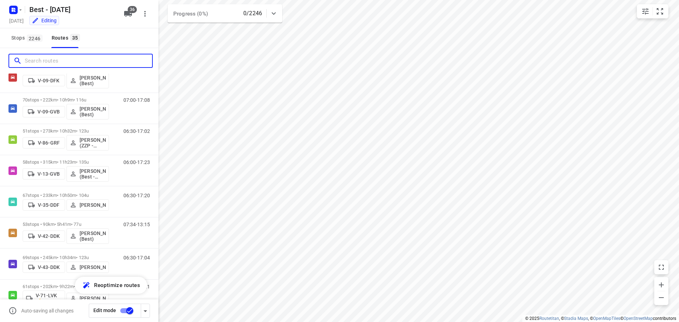
click at [135, 63] on input "Search routes" at bounding box center [88, 61] width 127 height 11
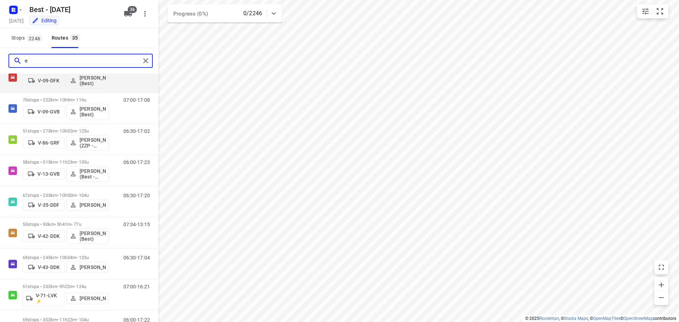
scroll to position [0, 0]
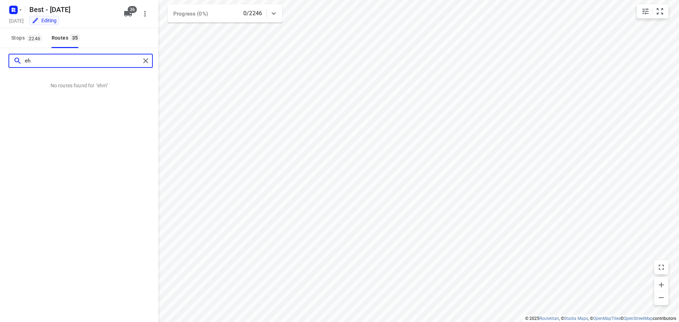
type input "e"
type input "a"
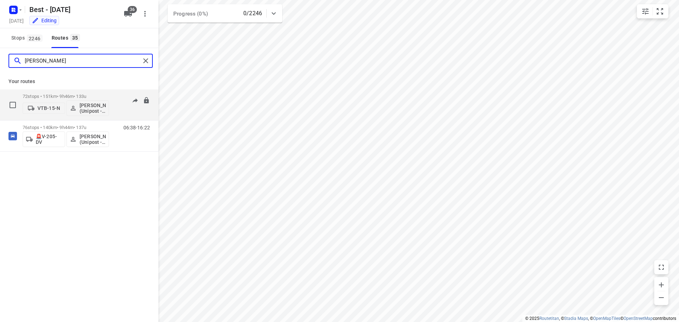
type input "[PERSON_NAME]"
click at [64, 93] on div "72 stops • 151km • 9h46m • 133u VTB-15-N [PERSON_NAME] (Unipost - Best)" at bounding box center [66, 104] width 86 height 29
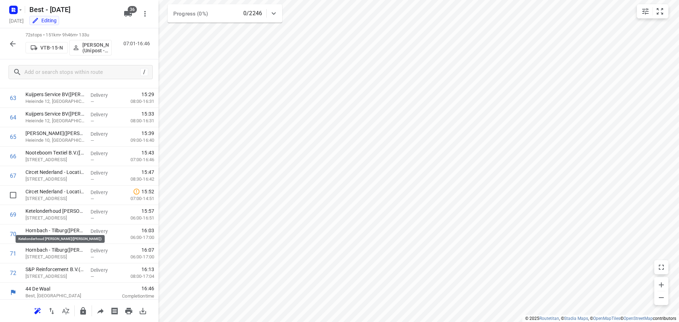
scroll to position [991, 0]
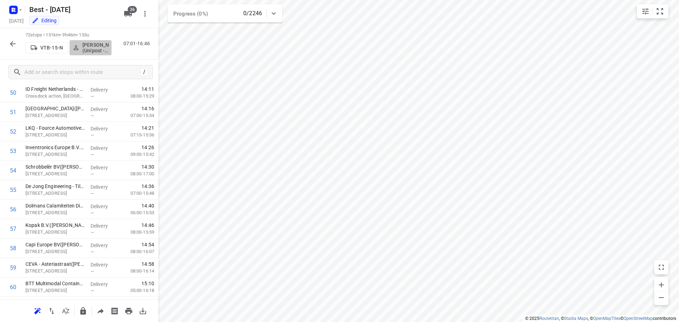
click at [92, 40] on button "[PERSON_NAME] (Unipost - Best)" at bounding box center [90, 48] width 42 height 16
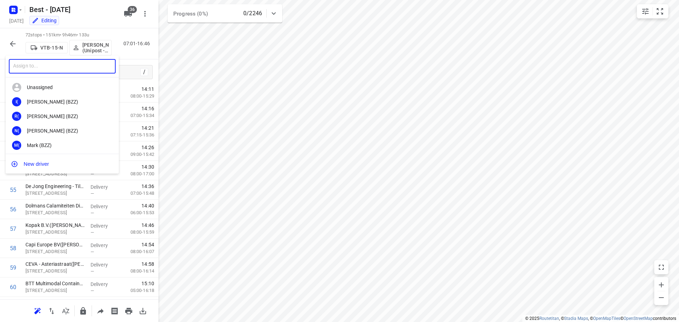
click at [76, 67] on input "text" at bounding box center [62, 66] width 107 height 15
type input "[DEMOGRAPHIC_DATA]"
click at [63, 140] on div "MR [PERSON_NAME] (Unipost - Best - ZZP)" at bounding box center [62, 145] width 113 height 15
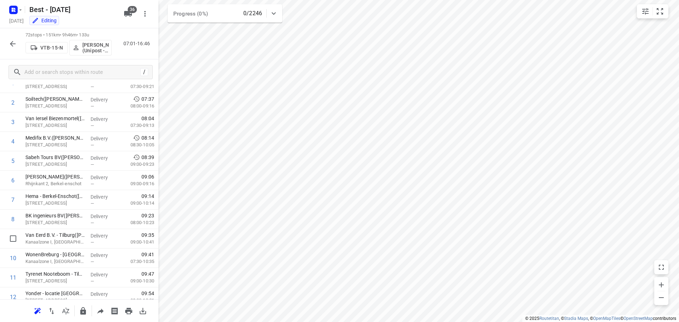
scroll to position [0, 0]
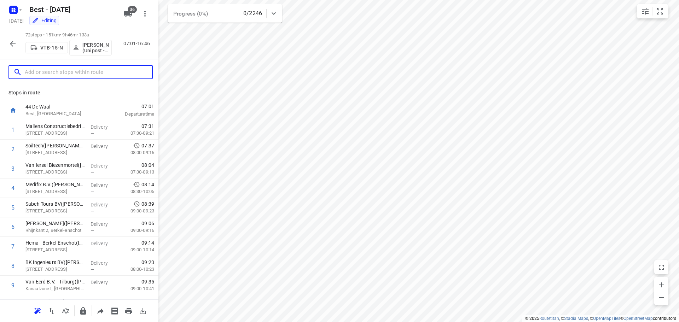
click at [84, 74] on input "text" at bounding box center [88, 72] width 127 height 11
click at [8, 46] on button "button" at bounding box center [13, 44] width 14 height 14
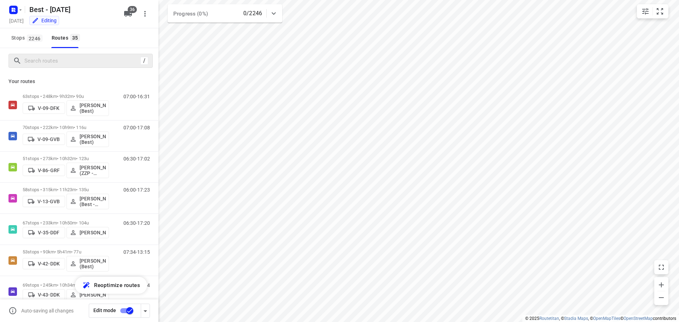
click at [55, 54] on div "/" at bounding box center [80, 61] width 144 height 14
click at [55, 56] on input "Search routes" at bounding box center [88, 61] width 127 height 11
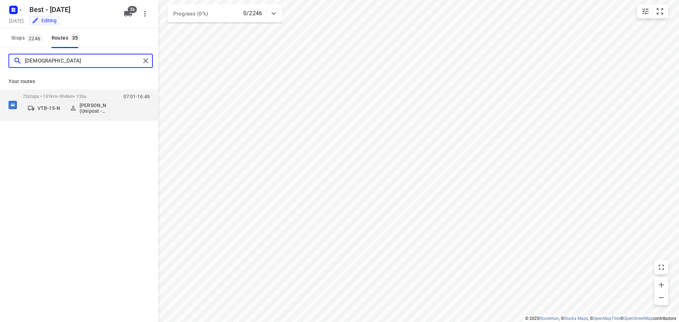
type input "[DEMOGRAPHIC_DATA]"
click at [46, 89] on div "Your routes 72 stops • 151km • 9h46m • 133u VTB-15-N [PERSON_NAME] (Unipost - B…" at bounding box center [79, 97] width 158 height 47
click at [46, 94] on p "72 stops • 151km • 9h46m • 133u" at bounding box center [66, 96] width 86 height 5
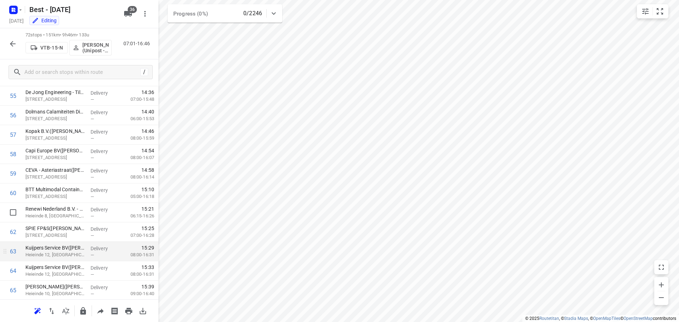
scroll to position [1078, 0]
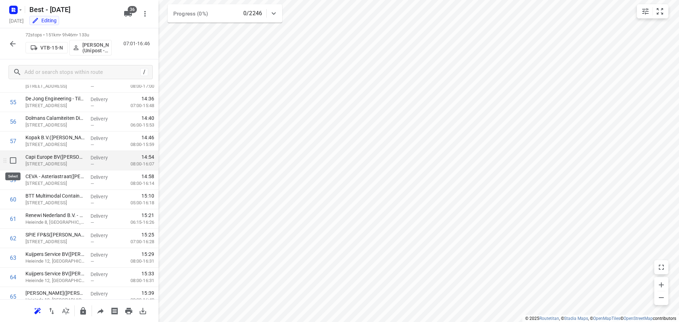
click at [12, 165] on input "checkbox" at bounding box center [13, 161] width 14 height 14
checkbox input "true"
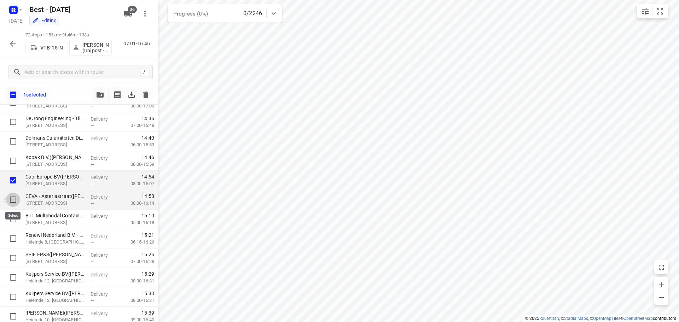
click at [15, 194] on input "checkbox" at bounding box center [13, 200] width 14 height 14
checkbox input "true"
click at [12, 220] on input "checkbox" at bounding box center [13, 219] width 14 height 14
checkbox input "true"
click at [103, 97] on icon "button" at bounding box center [100, 95] width 7 height 6
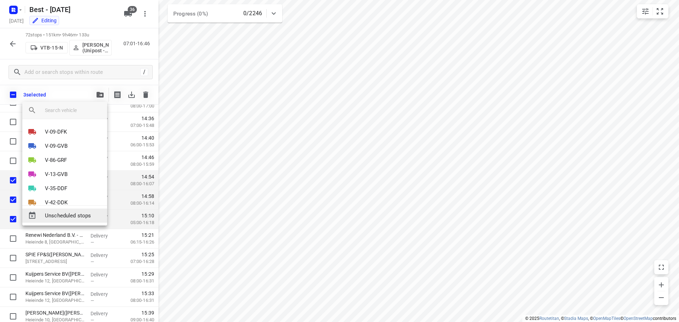
click at [59, 218] on span "Unscheduled stops" at bounding box center [73, 216] width 57 height 8
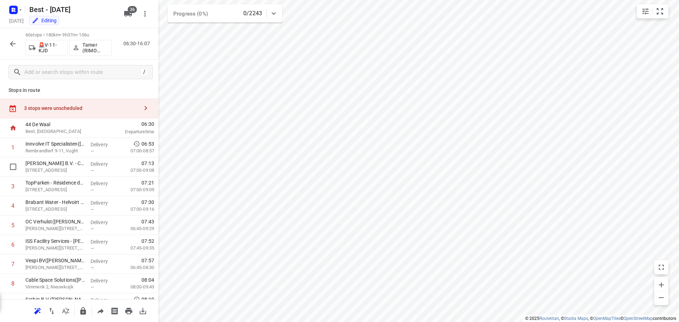
scroll to position [0, 0]
drag, startPoint x: 123, startPoint y: 114, endPoint x: 136, endPoint y: 107, distance: 13.9
click at [123, 113] on div "3 stops were unscheduled" at bounding box center [81, 111] width 115 height 6
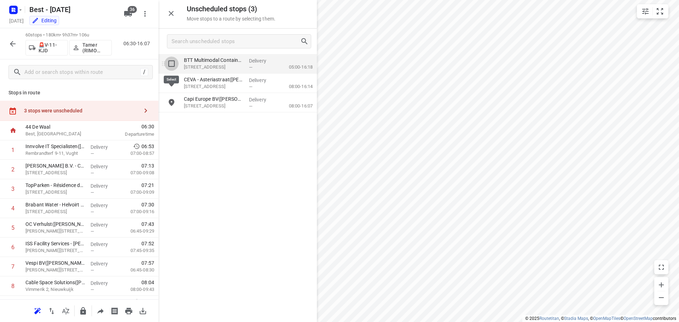
click at [168, 59] on input "grid" at bounding box center [172, 64] width 14 height 14
checkbox input "true"
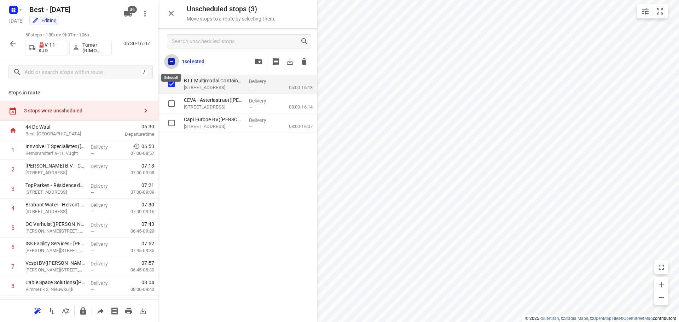
click at [168, 65] on input "checkbox" at bounding box center [171, 61] width 15 height 15
checkbox input "true"
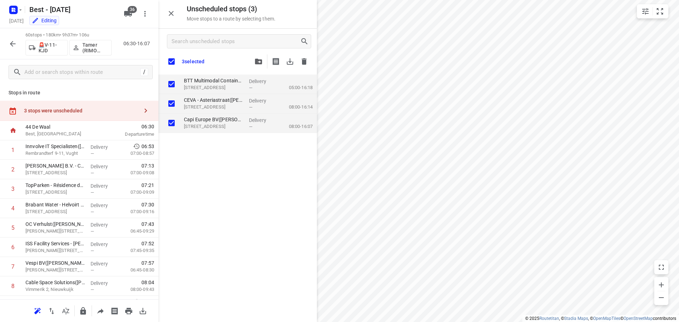
click at [168, 14] on icon "button" at bounding box center [171, 13] width 8 height 8
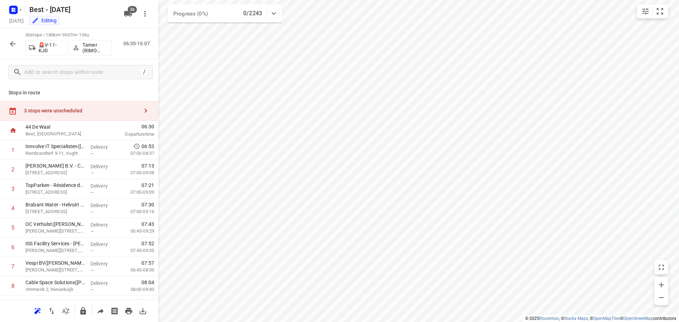
click at [119, 108] on div "3 stops were unscheduled" at bounding box center [81, 111] width 115 height 6
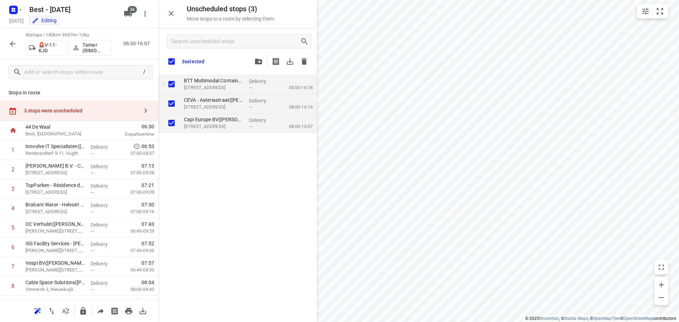
checkbox input "true"
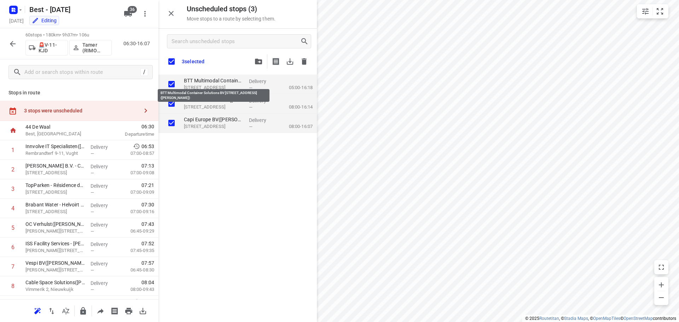
checkbox input "true"
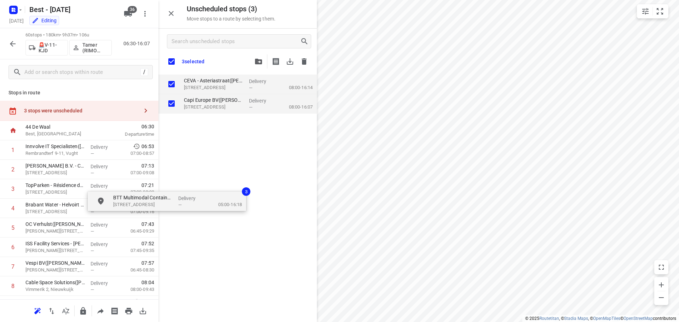
checkbox input "true"
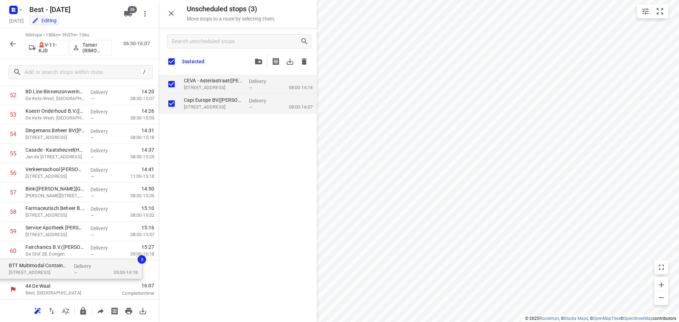
drag, startPoint x: 238, startPoint y: 77, endPoint x: 60, endPoint y: 265, distance: 259.0
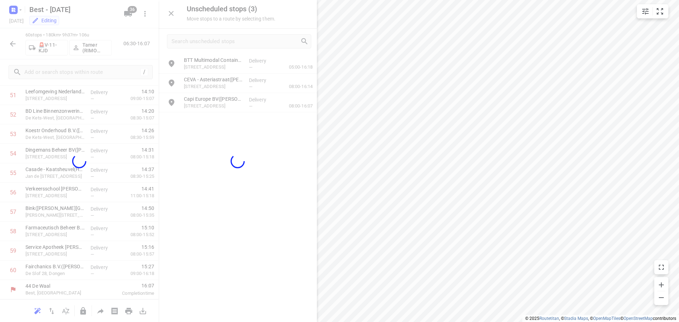
scroll to position [1028, 0]
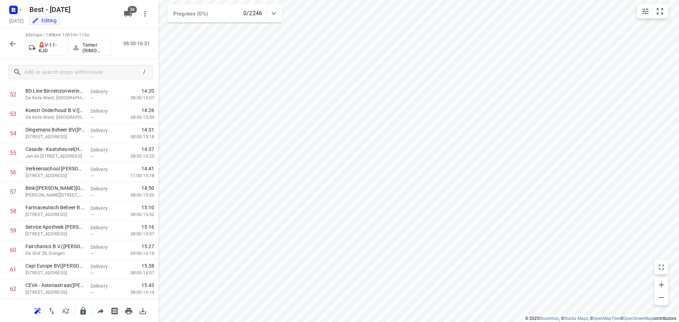
click at [12, 47] on icon "button" at bounding box center [12, 44] width 8 height 8
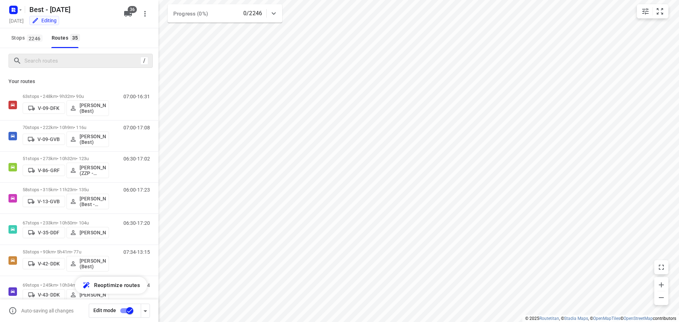
click at [100, 54] on div "/" at bounding box center [80, 61] width 144 height 14
click at [100, 56] on input "Search routes" at bounding box center [81, 61] width 113 height 11
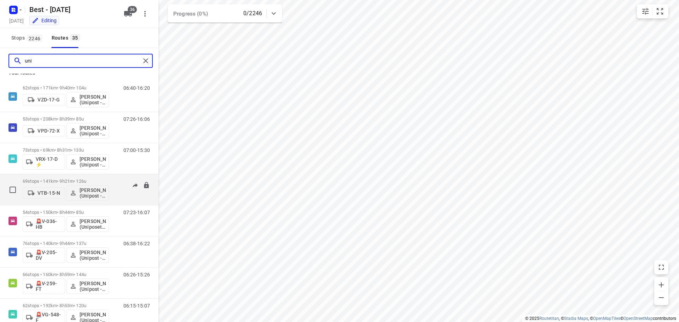
scroll to position [0, 0]
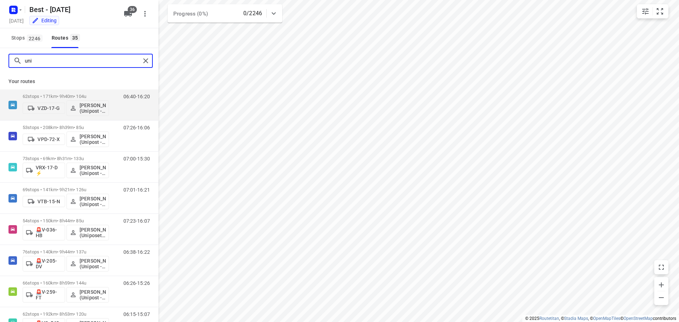
click at [59, 60] on input "uni" at bounding box center [83, 61] width 116 height 11
drag, startPoint x: 40, startPoint y: 60, endPoint x: 28, endPoint y: 60, distance: 12.7
click at [35, 60] on input "uni" at bounding box center [83, 61] width 116 height 11
type input "u"
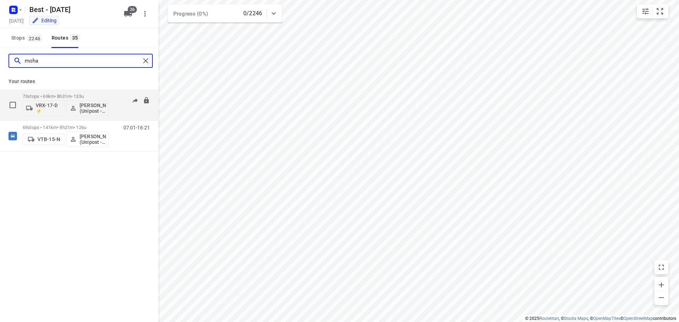
type input "moha"
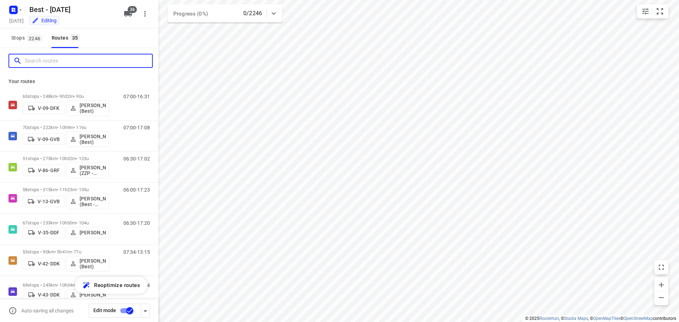
click at [130, 59] on input "Search routes" at bounding box center [88, 61] width 127 height 11
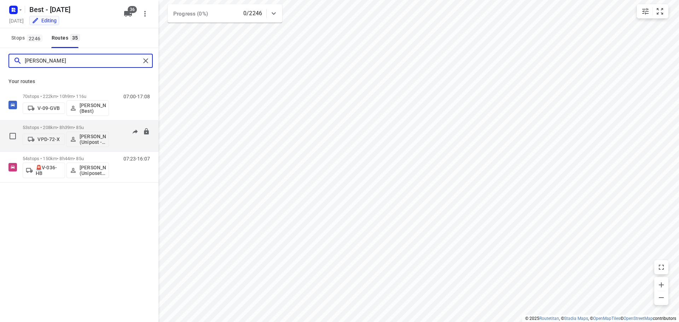
type input "[PERSON_NAME]"
click at [75, 128] on p "53 stops • 208km • 8h39m • 85u" at bounding box center [66, 127] width 86 height 5
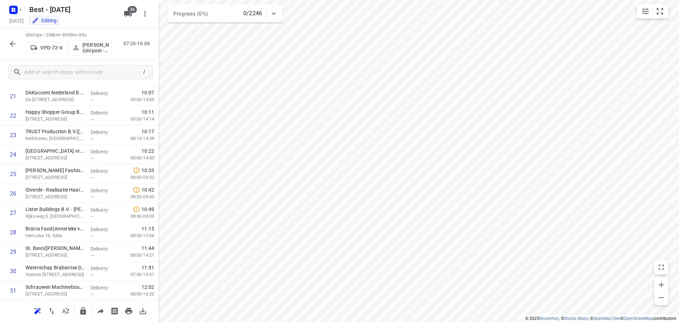
scroll to position [411, 0]
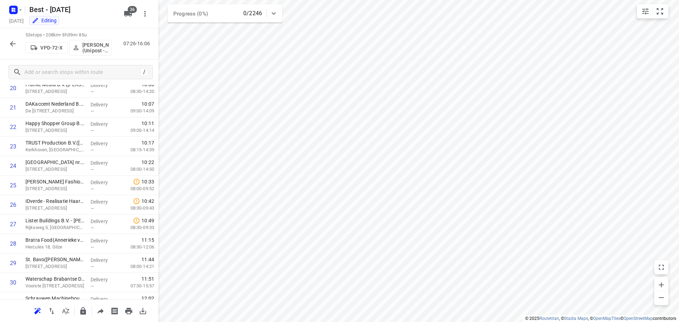
click at [7, 49] on div at bounding box center [13, 44] width 14 height 14
click at [14, 48] on button "button" at bounding box center [13, 44] width 14 height 14
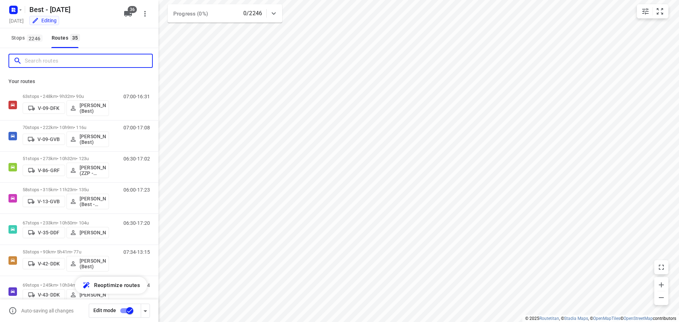
click at [43, 66] on input "Search routes" at bounding box center [88, 61] width 127 height 11
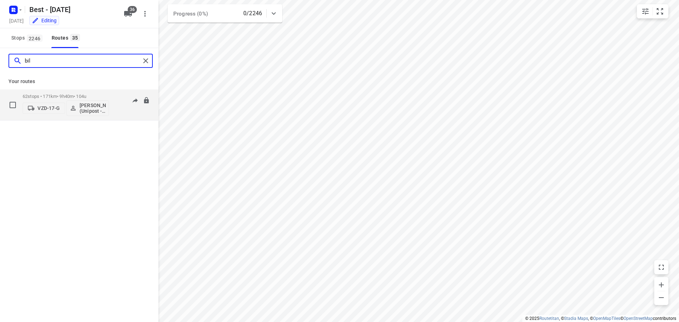
type input "bil"
click at [42, 99] on p "62 stops • 171km • 9h40m • 104u" at bounding box center [66, 96] width 86 height 5
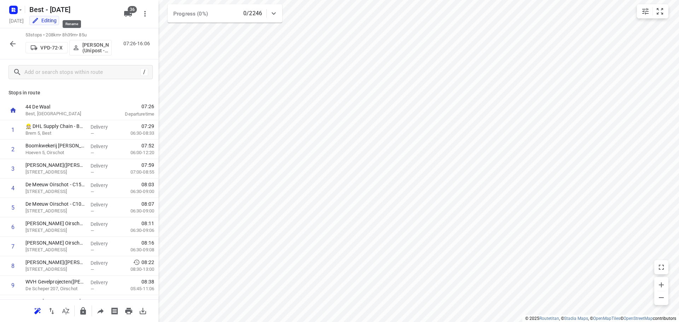
click at [119, 10] on div "Best - [DATE]" at bounding box center [72, 9] width 94 height 14
click at [122, 13] on button "36" at bounding box center [128, 14] width 14 height 14
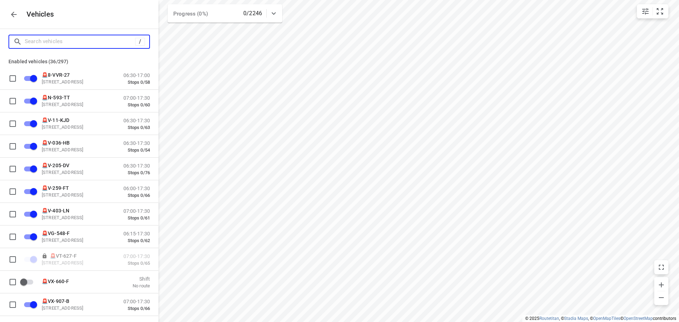
click at [103, 37] on input "Search vehicles" at bounding box center [80, 41] width 110 height 11
type input "8"
checkbox input "false"
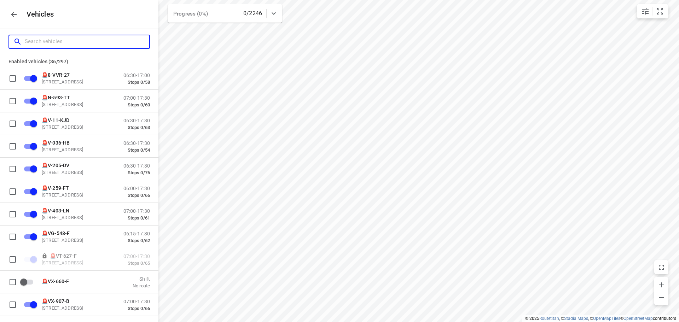
checkbox input "false"
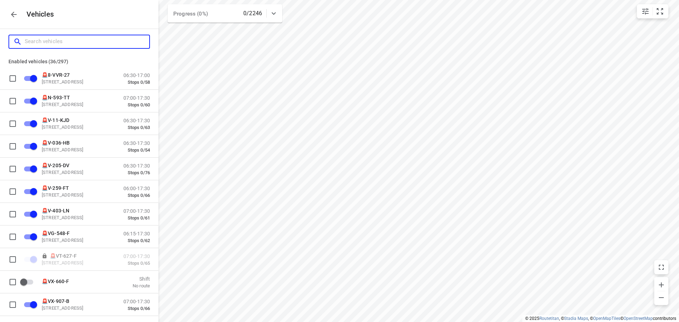
checkbox input "true"
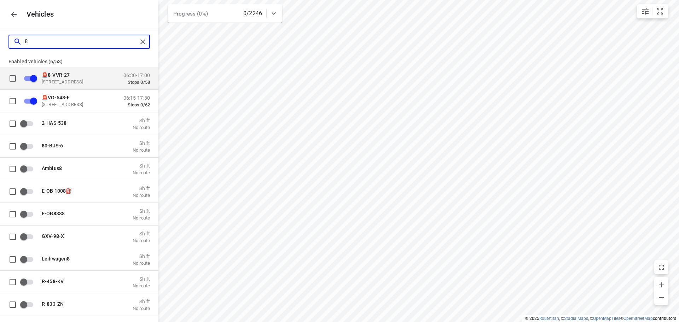
type input "87"
checkbox input "false"
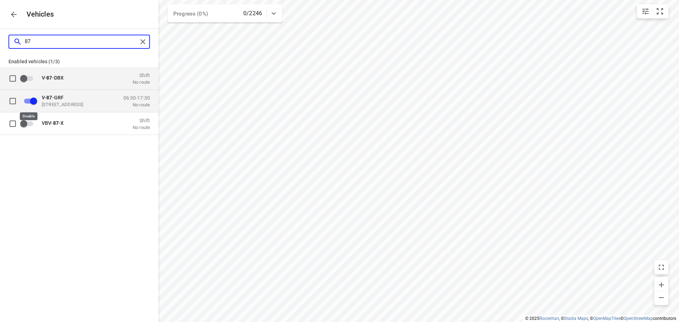
type input "87"
click at [34, 102] on input "grid" at bounding box center [33, 100] width 40 height 13
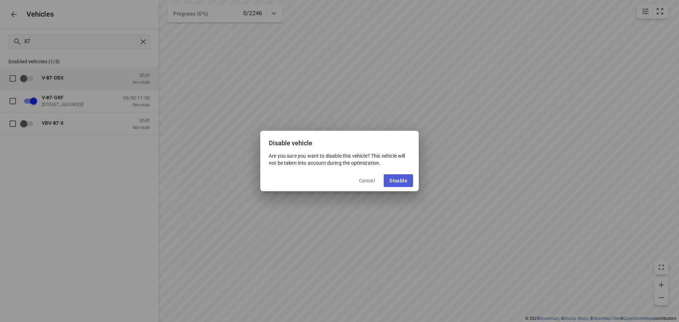
click at [393, 179] on span "Disable" at bounding box center [399, 181] width 18 height 6
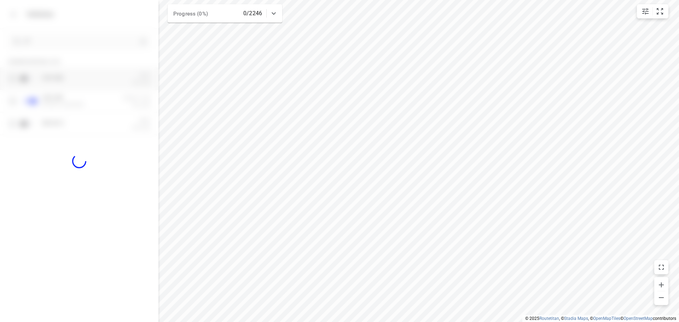
checkbox input "false"
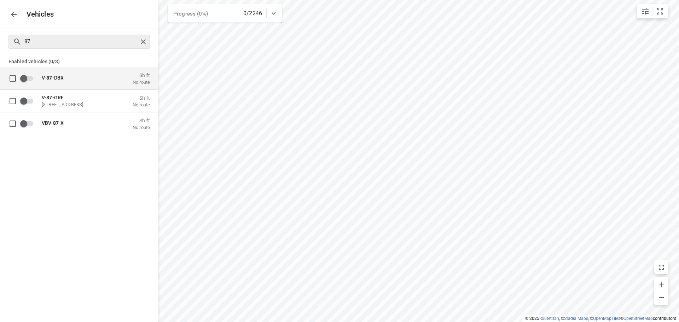
checkbox input "true"
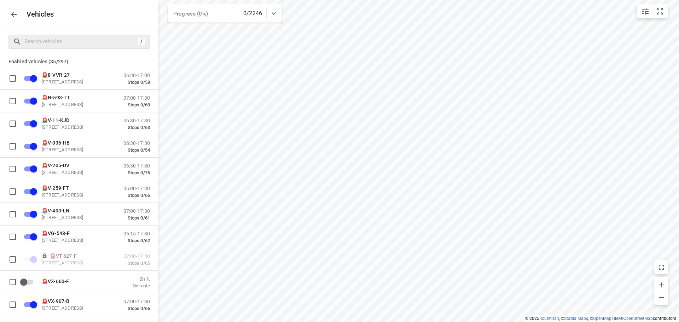
click at [21, 17] on p "Vehicles" at bounding box center [37, 14] width 33 height 8
click at [16, 15] on icon "button" at bounding box center [14, 14] width 8 height 8
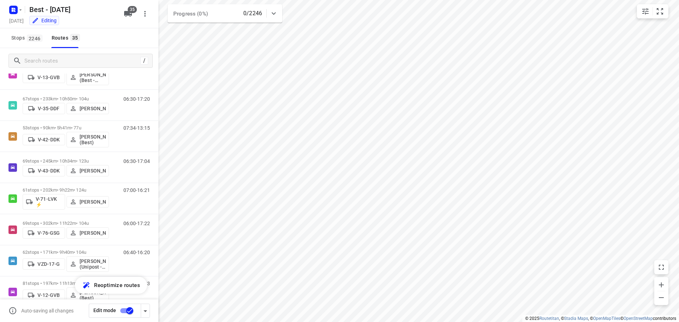
scroll to position [35, 0]
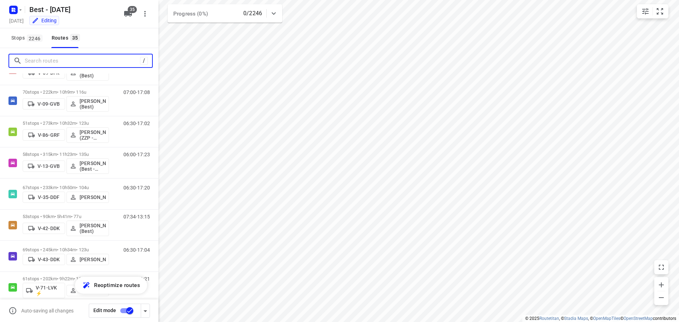
click at [77, 58] on input "Search routes" at bounding box center [82, 61] width 115 height 11
click at [131, 312] on input "checkbox" at bounding box center [130, 310] width 40 height 13
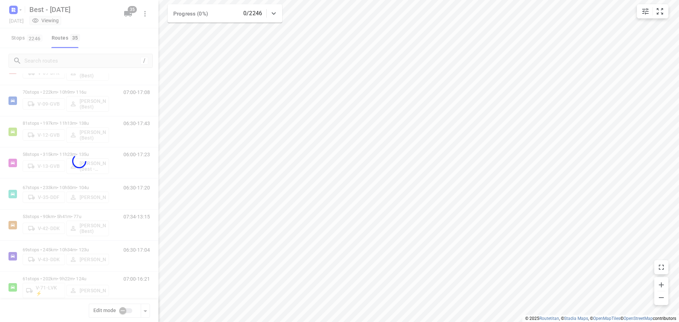
checkbox input "false"
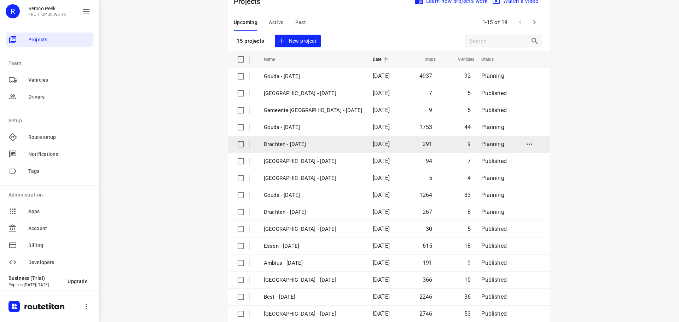
scroll to position [35, 0]
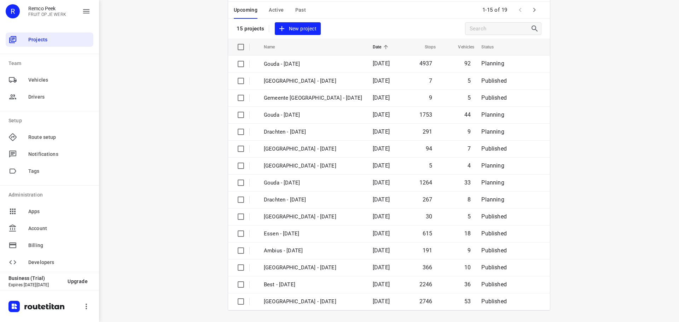
click at [295, 7] on span "Past" at bounding box center [300, 10] width 11 height 9
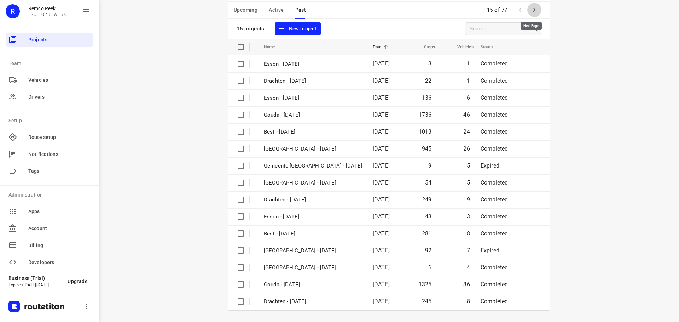
click at [536, 10] on icon "button" at bounding box center [534, 10] width 8 height 8
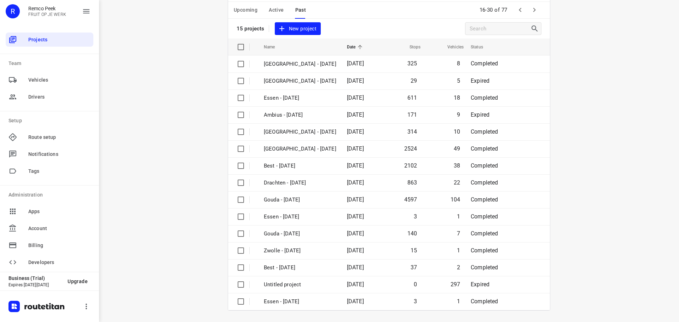
scroll to position [0, 0]
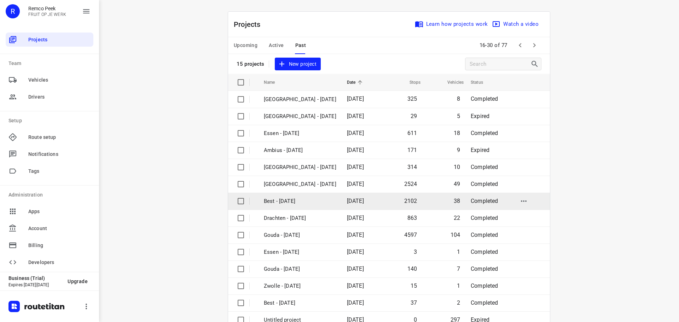
click at [305, 204] on p "Best - [DATE]" at bounding box center [300, 201] width 73 height 8
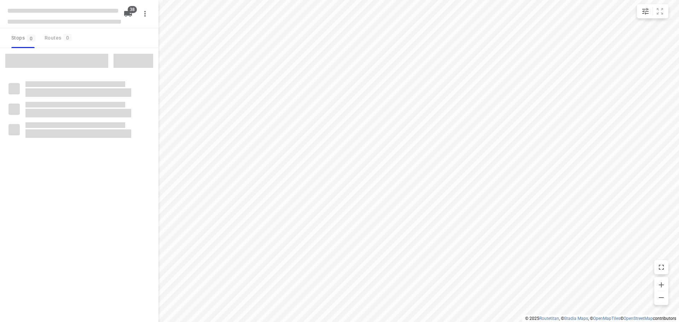
type input "distance"
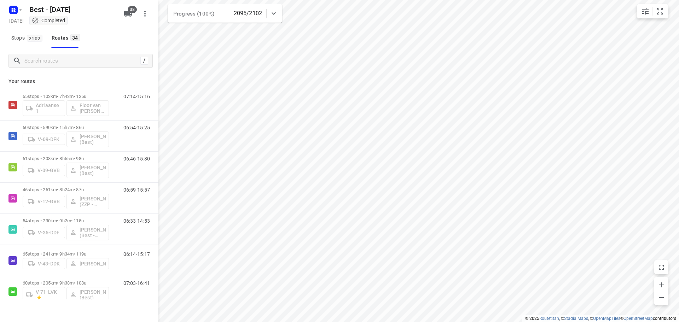
click at [108, 53] on div "/" at bounding box center [79, 60] width 158 height 25
click at [108, 56] on input "Search routes" at bounding box center [81, 61] width 113 height 11
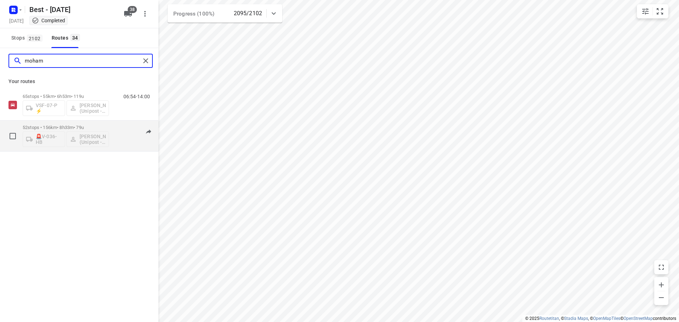
type input "moham"
click at [61, 127] on p "52 stops • 156km • 8h33m • 79u" at bounding box center [66, 127] width 86 height 5
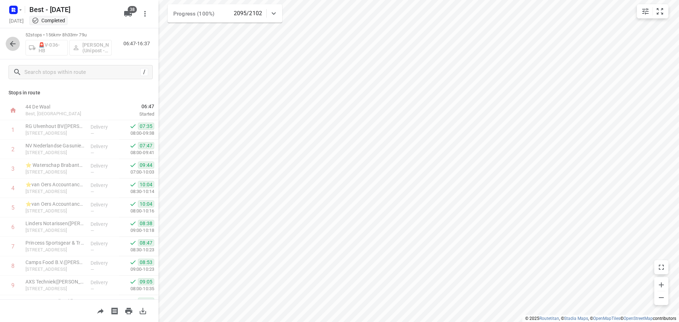
click at [12, 40] on icon "button" at bounding box center [12, 44] width 8 height 8
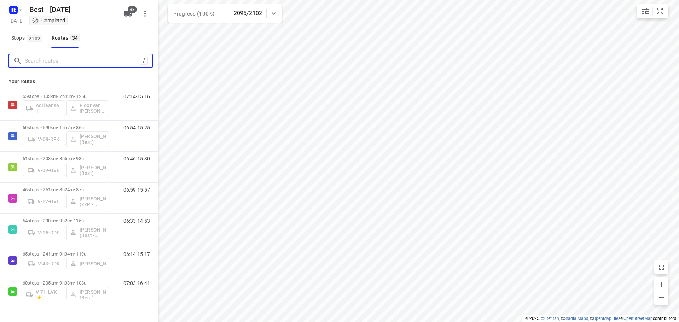
click at [49, 56] on input "Search routes" at bounding box center [82, 61] width 115 height 11
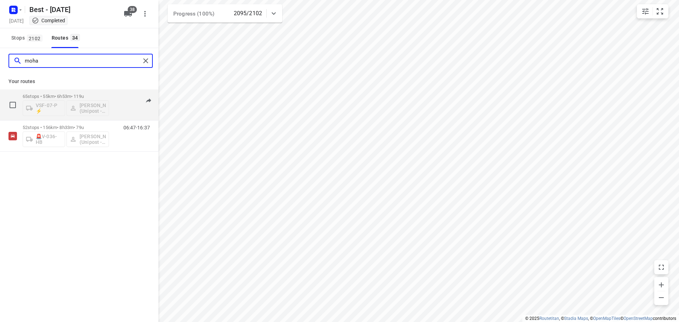
type input "moha"
click at [51, 100] on div "VSF-07-P ⚡ Mohamed Alzeadi (Unipost - Best - ZZP)" at bounding box center [66, 107] width 86 height 17
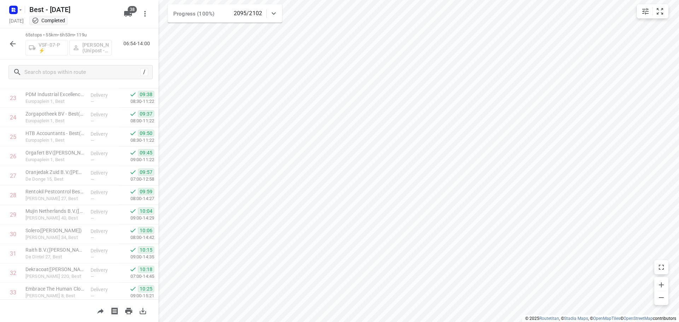
scroll to position [708, 0]
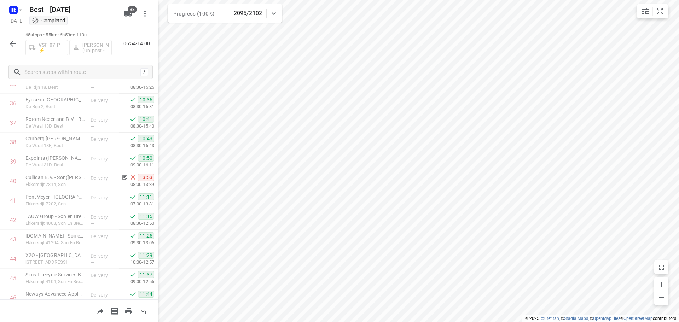
click at [7, 45] on button "button" at bounding box center [13, 44] width 14 height 14
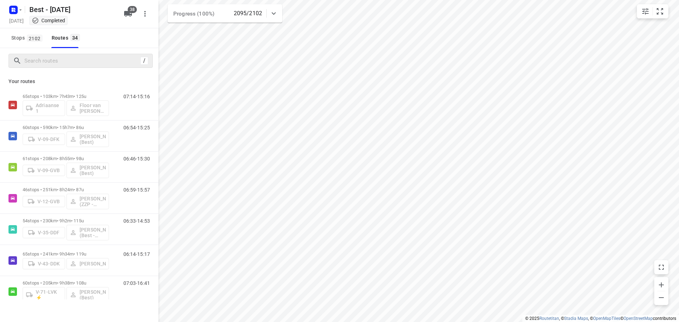
click at [20, 64] on icon at bounding box center [17, 61] width 8 height 8
click at [29, 63] on input "Search routes" at bounding box center [81, 61] width 113 height 11
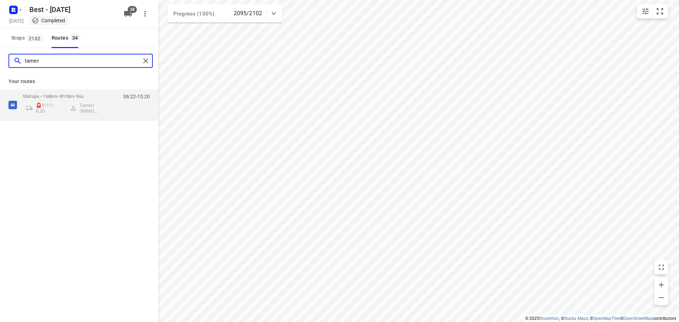
type input "tamer"
